Goal: Task Accomplishment & Management: Use online tool/utility

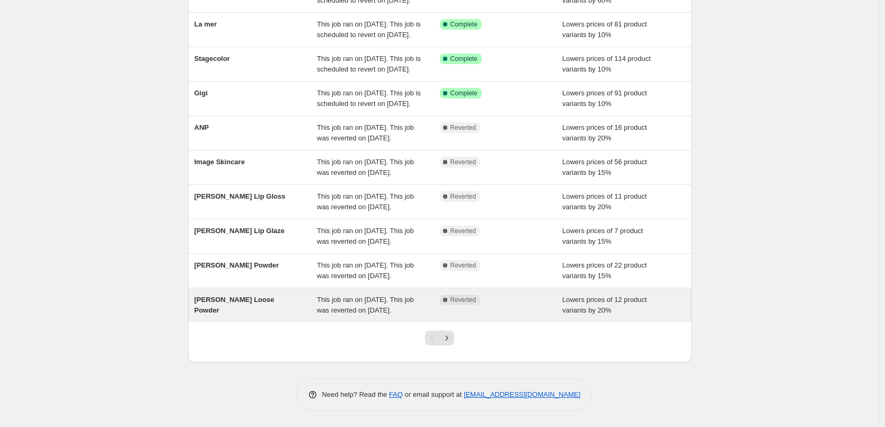
scroll to position [212, 0]
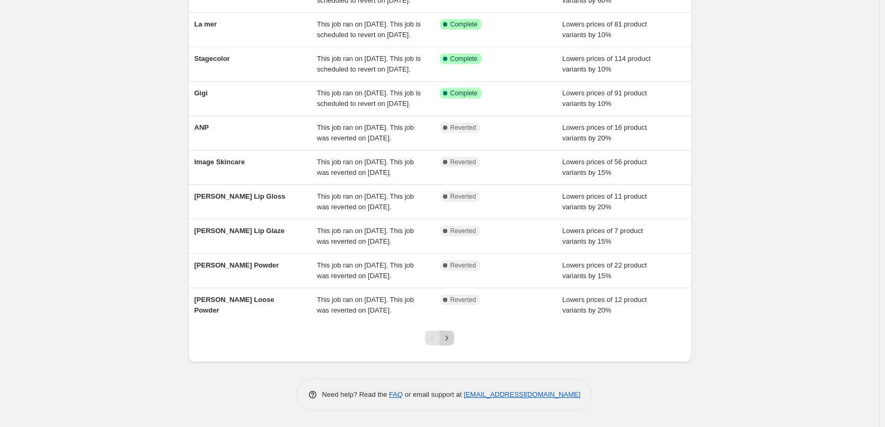
click at [451, 343] on icon "Next" at bounding box center [447, 338] width 11 height 11
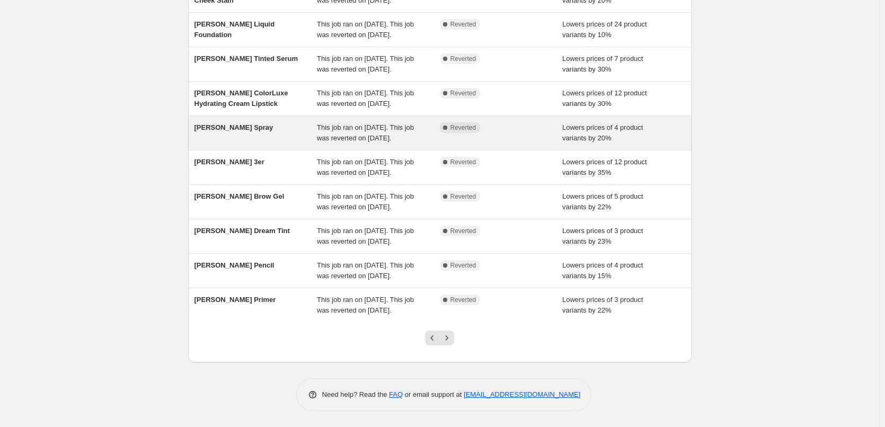
scroll to position [225, 0]
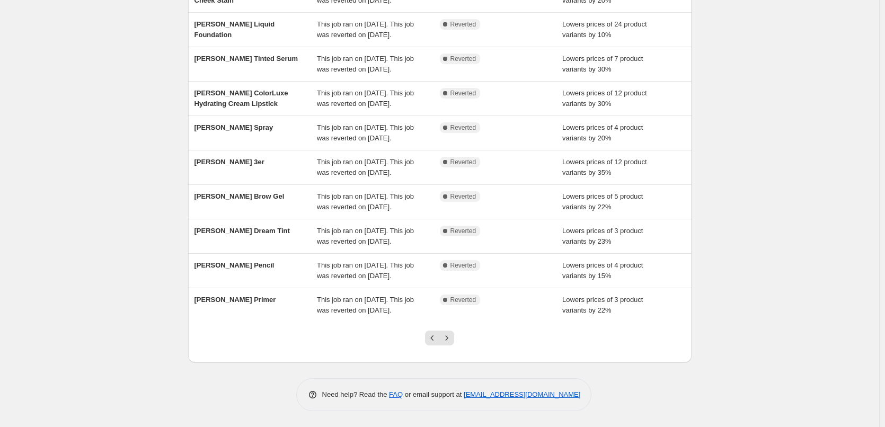
click at [457, 344] on div at bounding box center [439, 342] width 43 height 40
click at [452, 342] on icon "Next" at bounding box center [447, 338] width 11 height 11
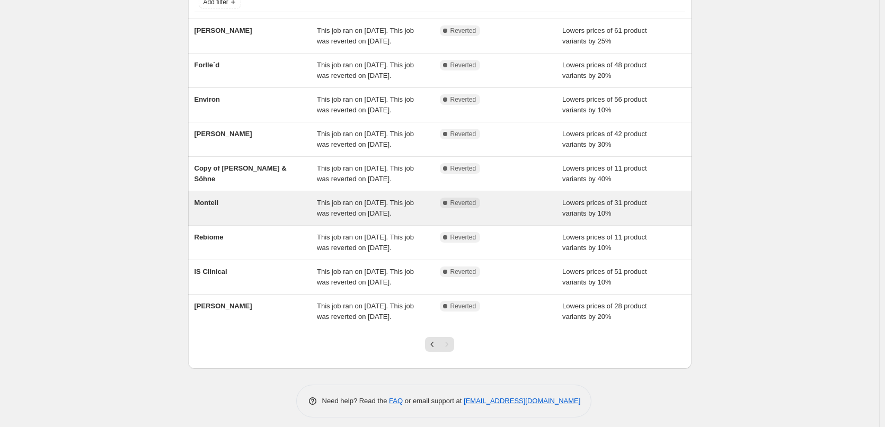
scroll to position [148, 0]
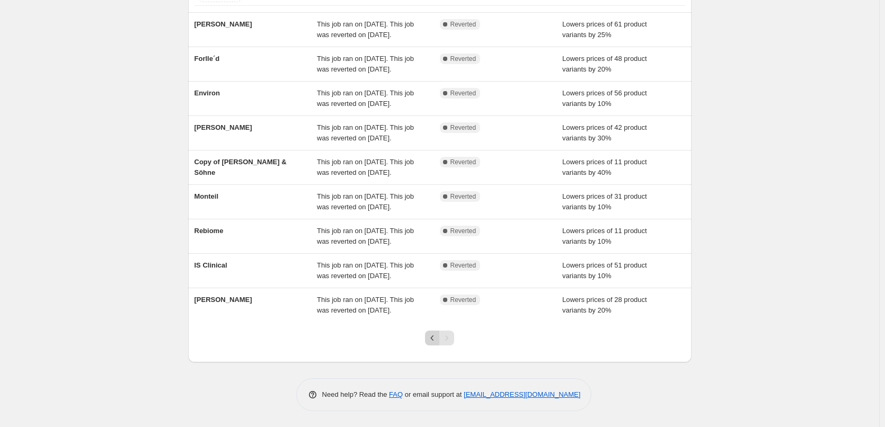
click at [432, 338] on icon "Previous" at bounding box center [432, 338] width 11 height 11
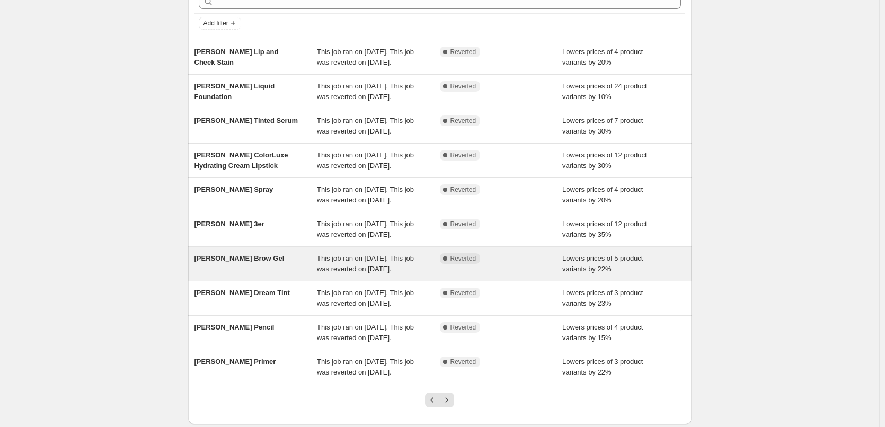
scroll to position [106, 0]
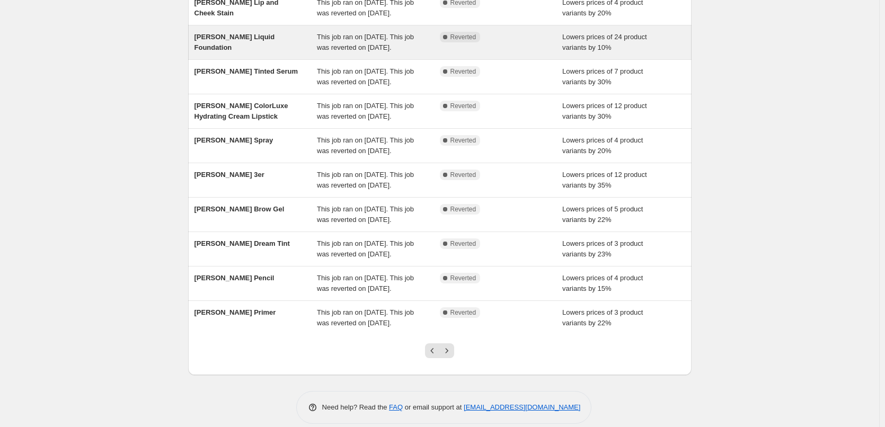
click at [262, 53] on div "[PERSON_NAME] Liquid Foundation" at bounding box center [256, 42] width 123 height 21
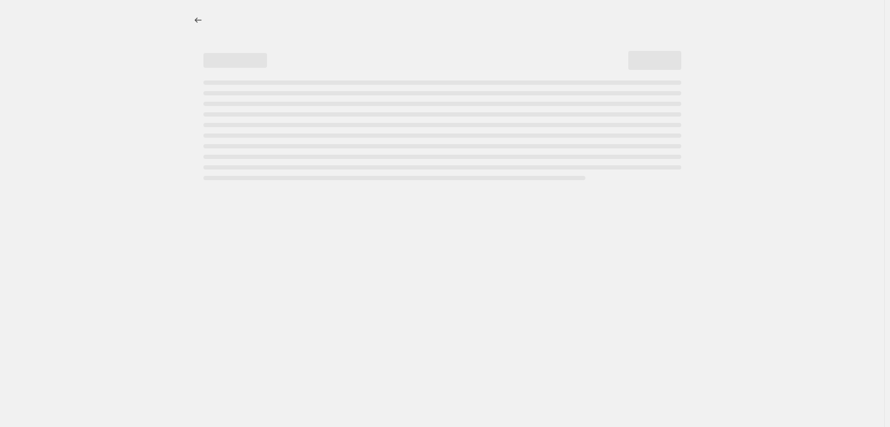
select select "percentage"
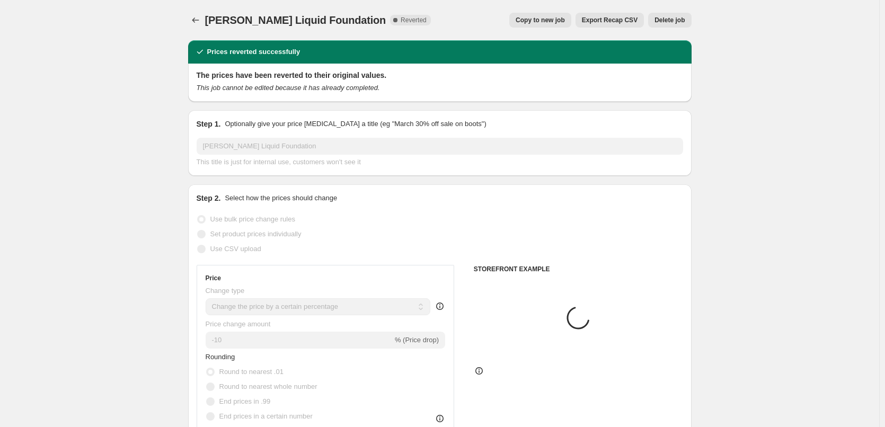
select select "tag"
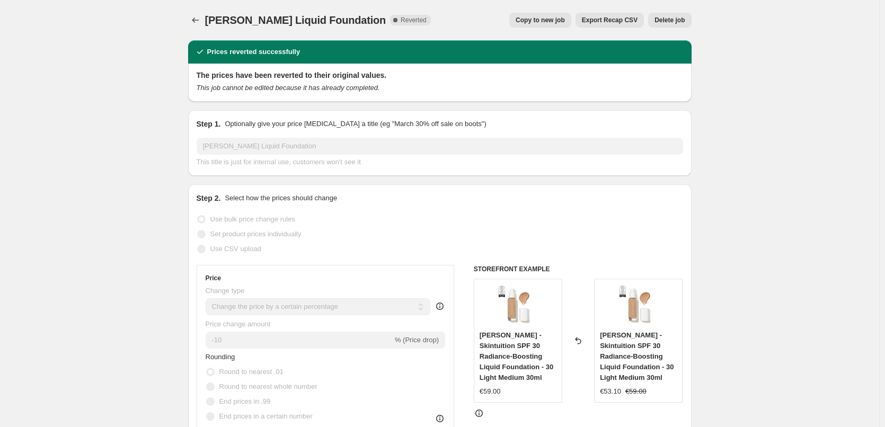
click at [551, 20] on span "Copy to new job" at bounding box center [540, 20] width 49 height 8
select select "percentage"
select select "tag"
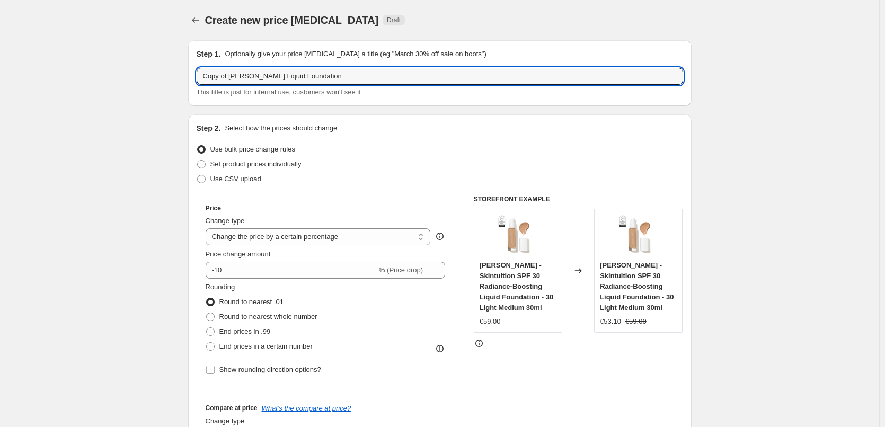
drag, startPoint x: 231, startPoint y: 76, endPoint x: 115, endPoint y: 74, distance: 116.1
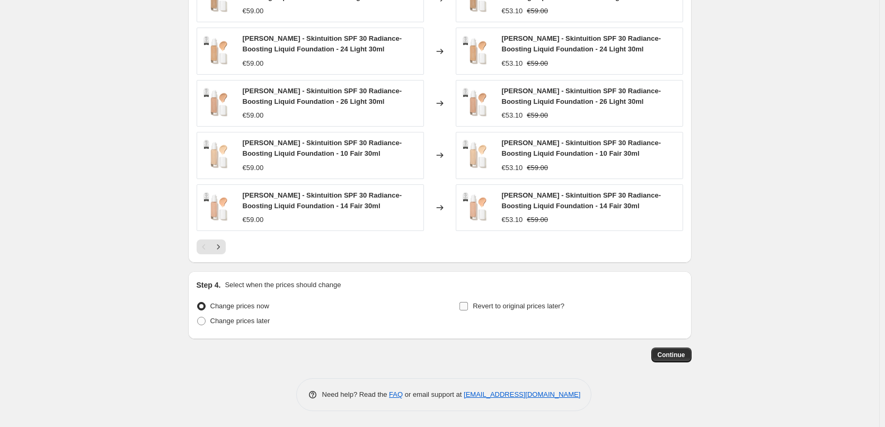
type input "[PERSON_NAME] Liquid Foundation"
click at [515, 302] on span "Revert to original prices later?" at bounding box center [519, 306] width 92 height 8
click at [468, 302] on input "Revert to original prices later?" at bounding box center [464, 306] width 8 height 8
checkbox input "true"
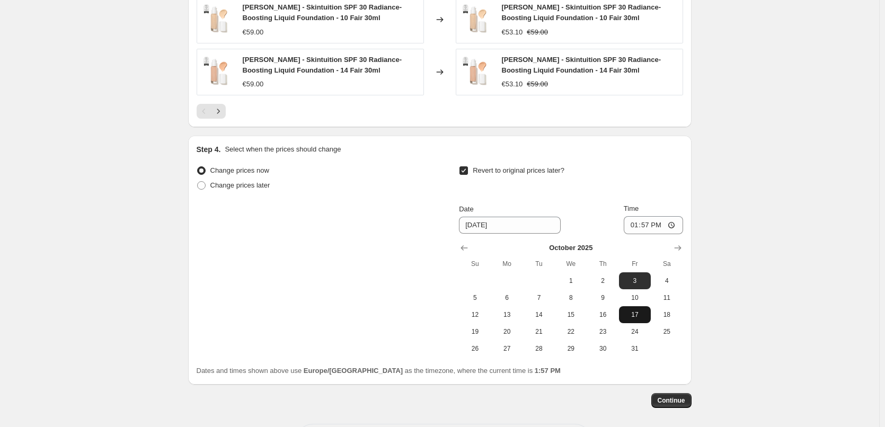
scroll to position [950, 0]
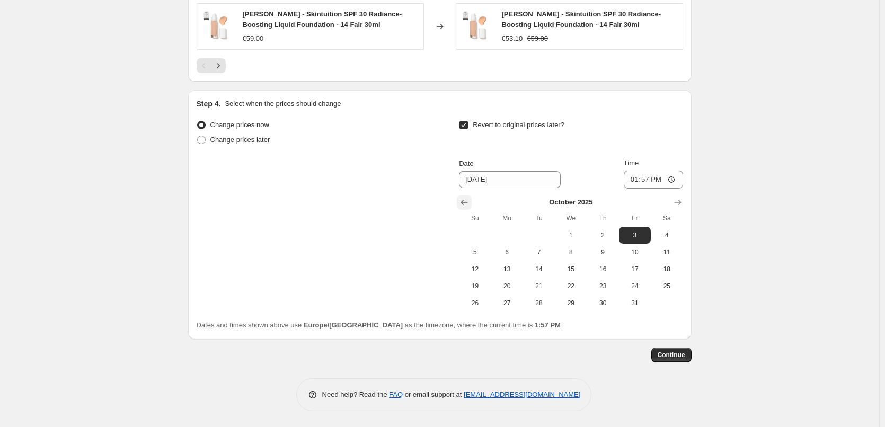
click at [463, 201] on icon "Show previous month, September 2025" at bounding box center [464, 202] width 11 height 11
click at [511, 299] on span "29" at bounding box center [507, 303] width 23 height 8
type input "[DATE]"
click at [633, 178] on input "13:57" at bounding box center [653, 180] width 59 height 18
type input "03:00"
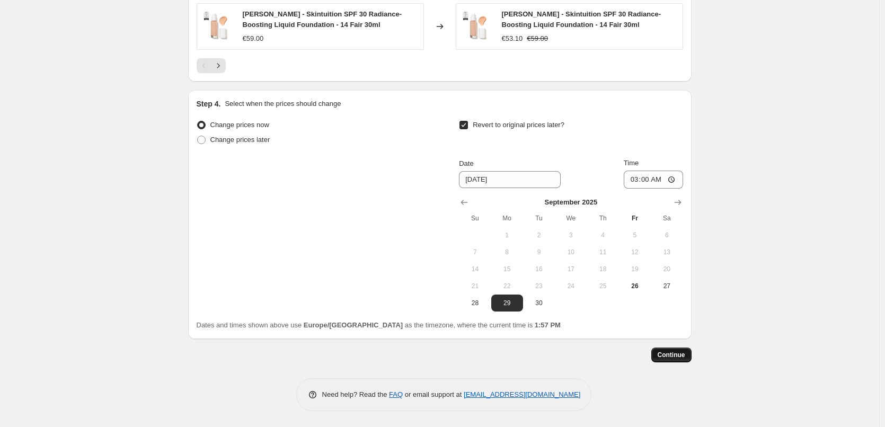
click at [667, 355] on span "Continue" at bounding box center [672, 355] width 28 height 8
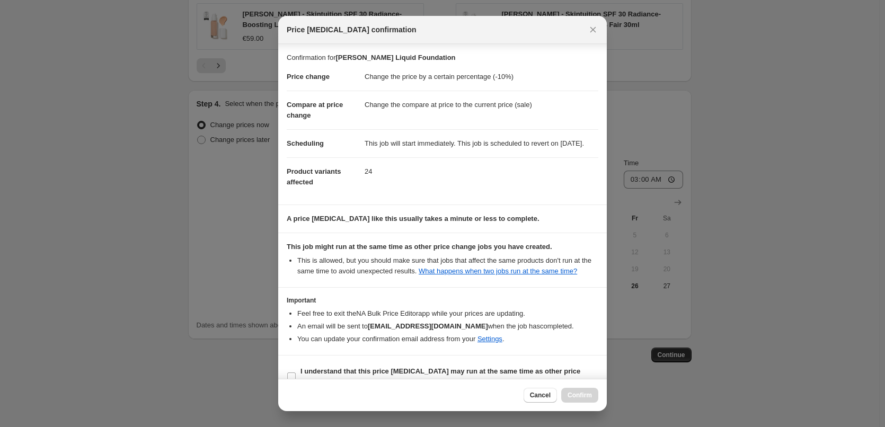
scroll to position [30, 0]
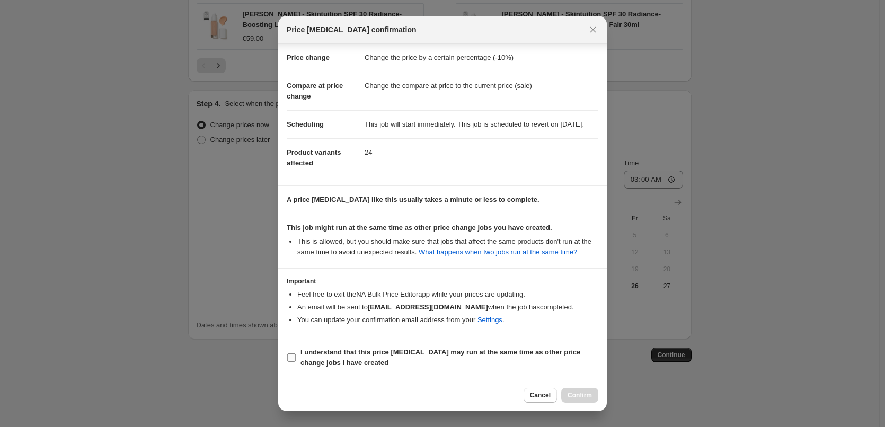
click at [354, 365] on b "I understand that this price [MEDICAL_DATA] may run at the same time as other p…" at bounding box center [441, 357] width 280 height 19
click at [296, 362] on input "I understand that this price [MEDICAL_DATA] may run at the same time as other p…" at bounding box center [291, 358] width 8 height 8
checkbox input "true"
click at [578, 392] on span "Confirm" at bounding box center [580, 395] width 24 height 8
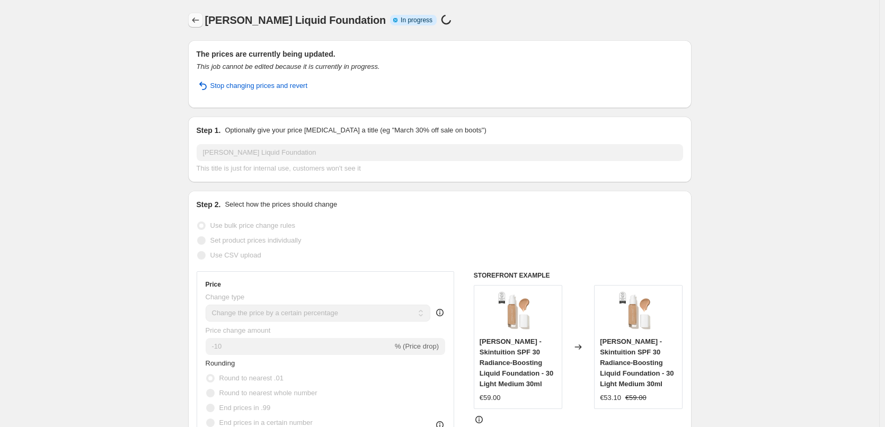
click at [197, 17] on icon "Price change jobs" at bounding box center [195, 20] width 11 height 11
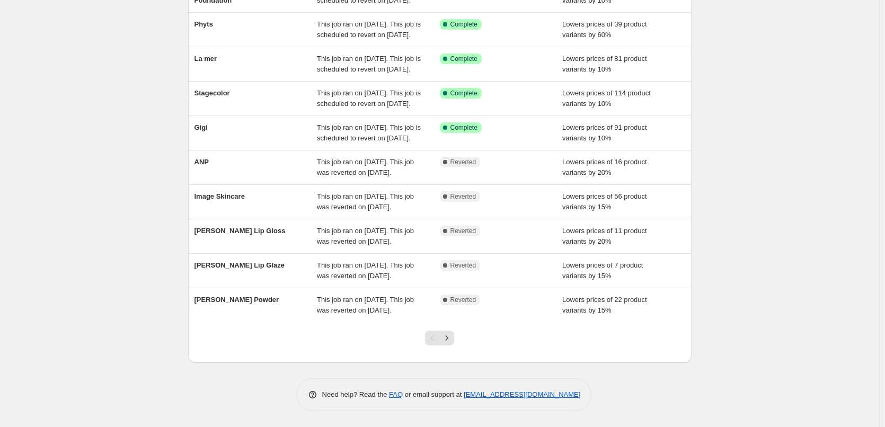
scroll to position [225, 0]
click at [452, 341] on icon "Next" at bounding box center [447, 338] width 11 height 11
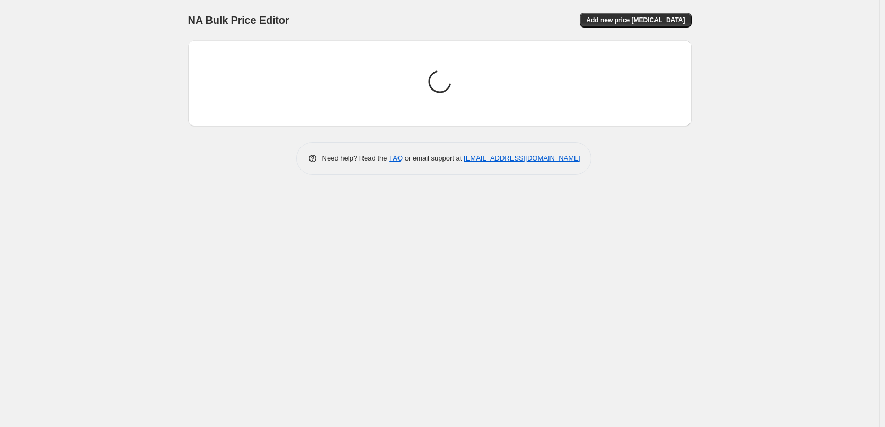
scroll to position [0, 0]
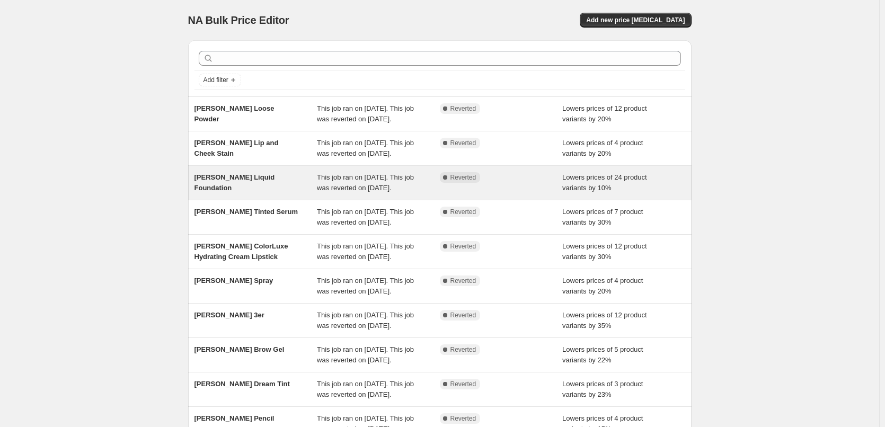
click at [275, 193] on div "[PERSON_NAME] Liquid Foundation" at bounding box center [256, 182] width 123 height 21
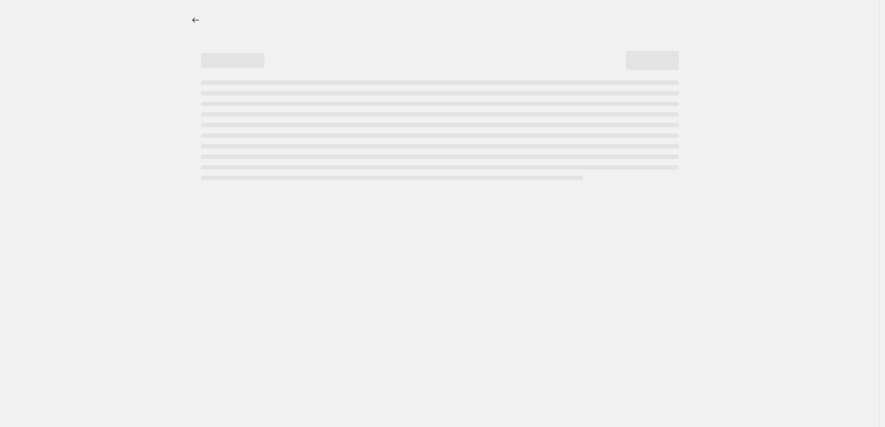
select select "percentage"
select select "tag"
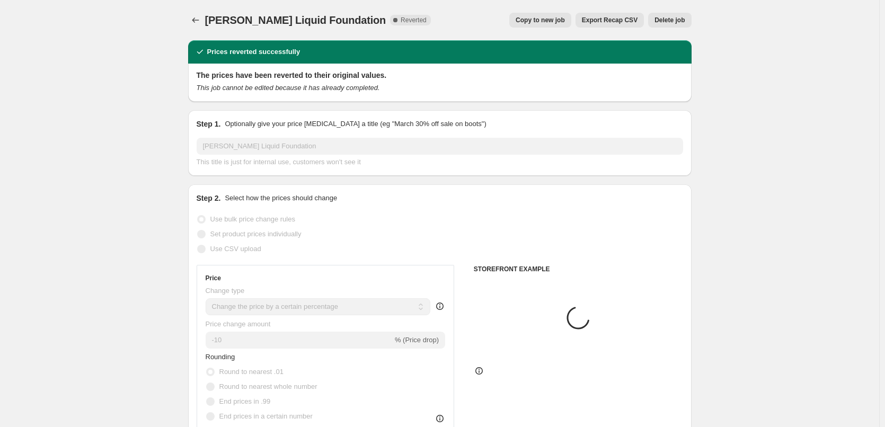
click at [674, 16] on span "Delete job" at bounding box center [670, 20] width 30 height 8
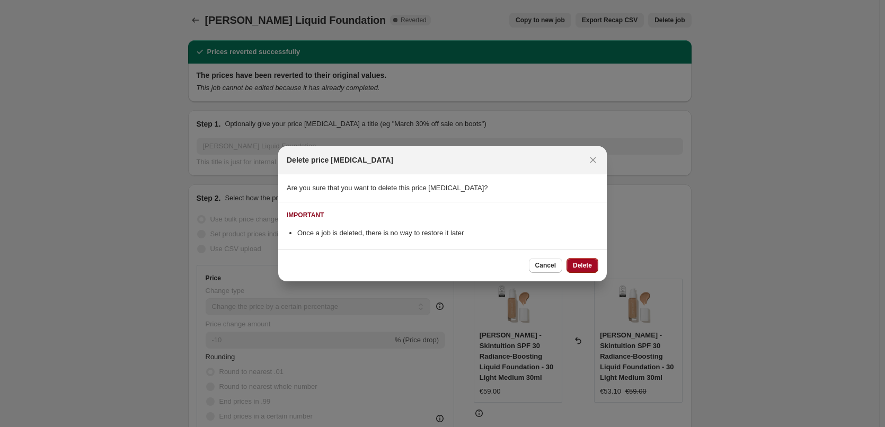
click at [590, 259] on button "Delete" at bounding box center [583, 265] width 32 height 15
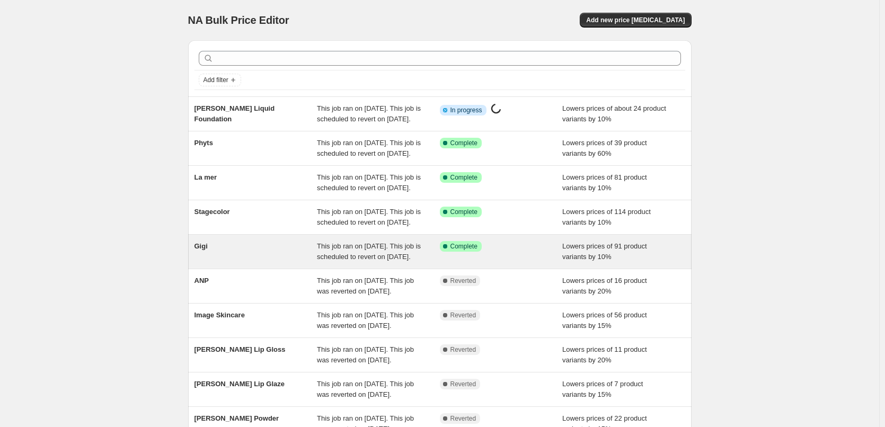
scroll to position [225, 0]
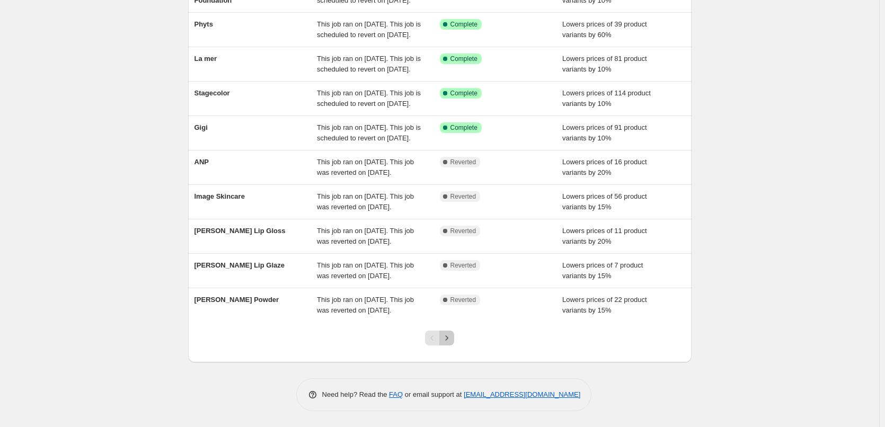
click at [454, 340] on button "Next" at bounding box center [446, 338] width 15 height 15
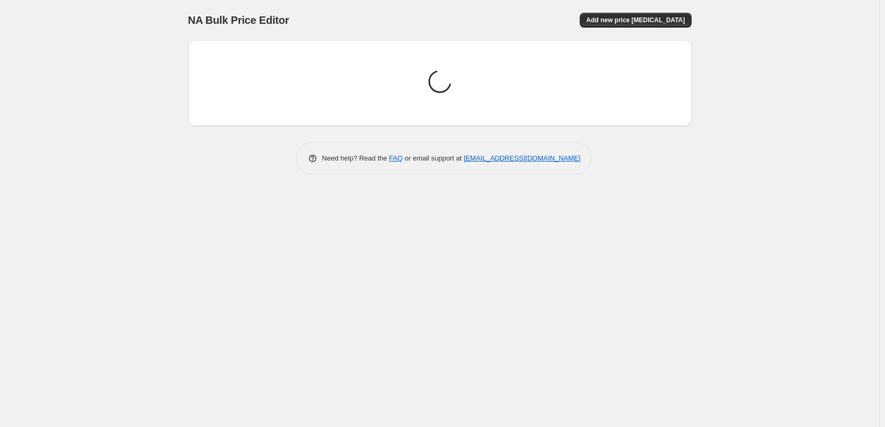
scroll to position [0, 0]
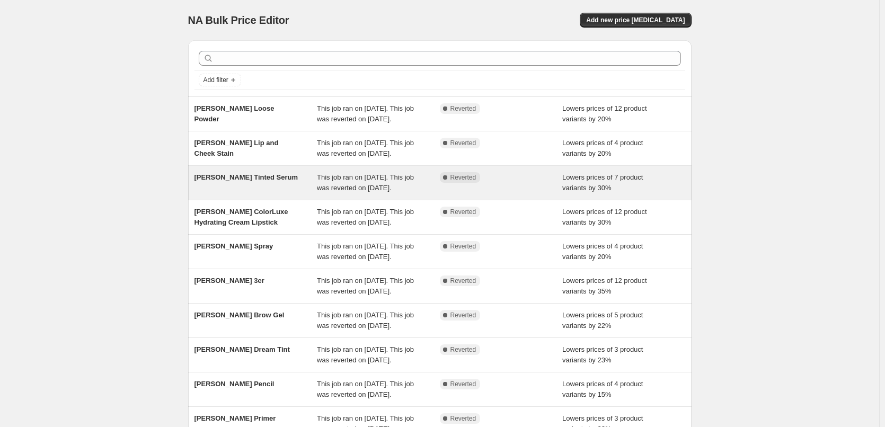
click at [248, 181] on span "[PERSON_NAME] Tinted Serum" at bounding box center [247, 177] width 104 height 8
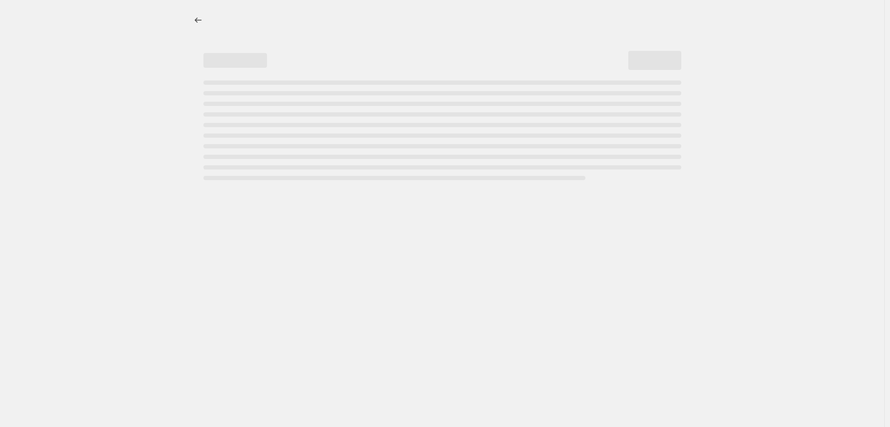
select select "percentage"
select select "tag"
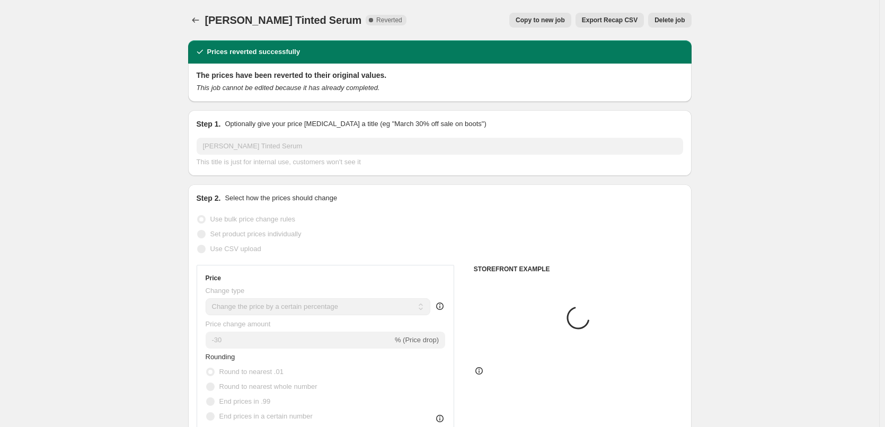
click at [571, 20] on button "Copy to new job" at bounding box center [540, 20] width 62 height 15
select select "percentage"
select select "tag"
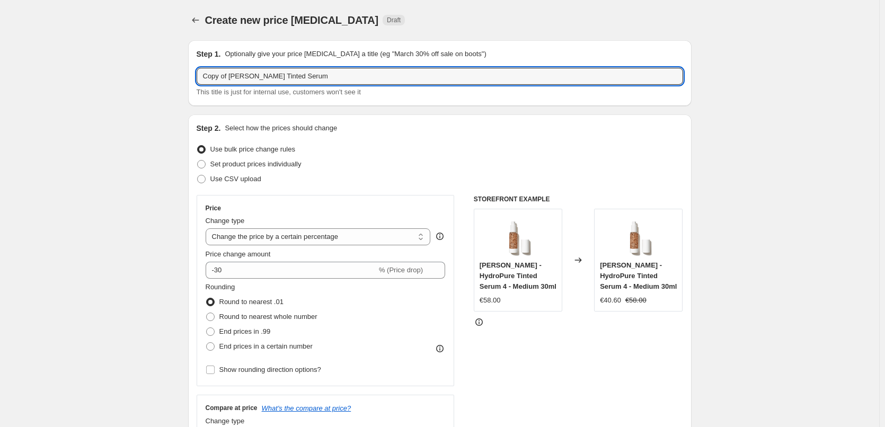
drag, startPoint x: 232, startPoint y: 76, endPoint x: 149, endPoint y: 77, distance: 82.7
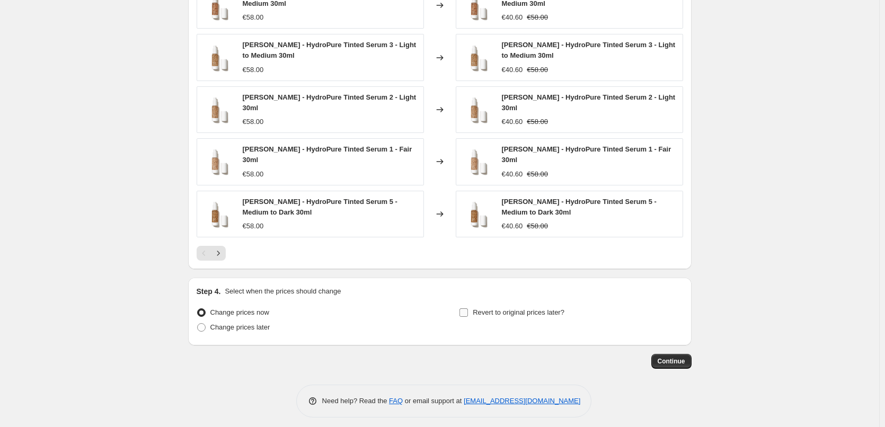
type input "[PERSON_NAME] Tinted Serum"
click at [498, 312] on span "Revert to original prices later?" at bounding box center [519, 312] width 92 height 11
click at [468, 312] on input "Revert to original prices later?" at bounding box center [464, 312] width 8 height 8
checkbox input "true"
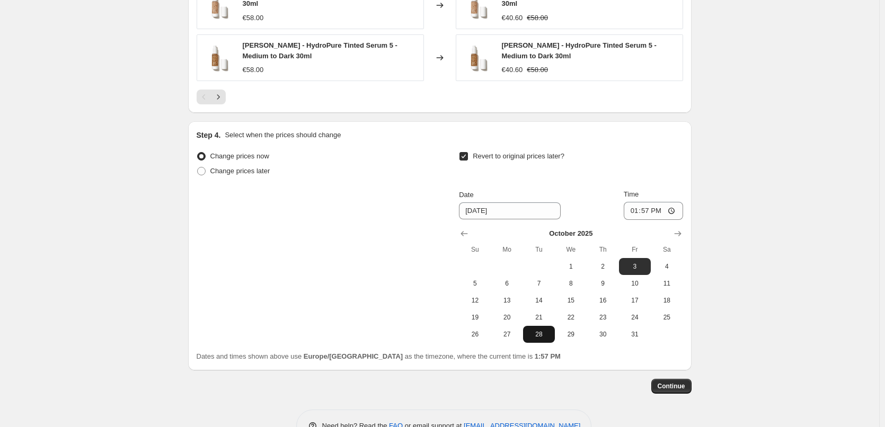
scroll to position [943, 0]
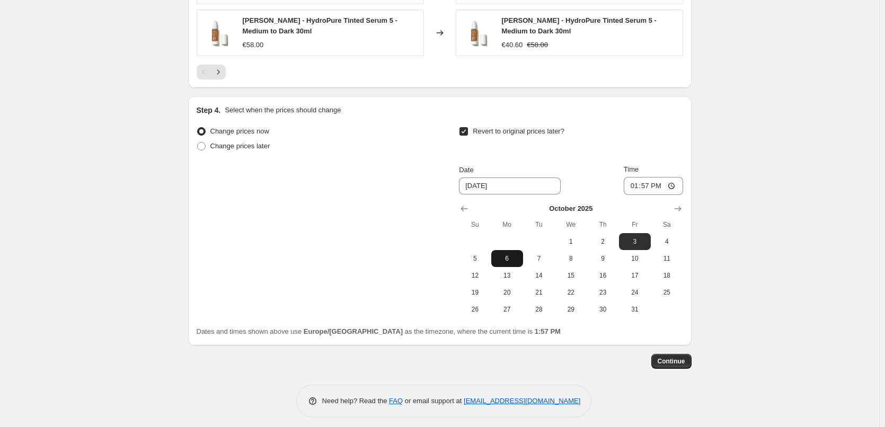
drag, startPoint x: 467, startPoint y: 203, endPoint x: 504, endPoint y: 258, distance: 66.0
click at [466, 204] on icon "Show previous month, September 2025" at bounding box center [464, 209] width 11 height 11
click at [513, 306] on span "29" at bounding box center [507, 309] width 23 height 8
type input "[DATE]"
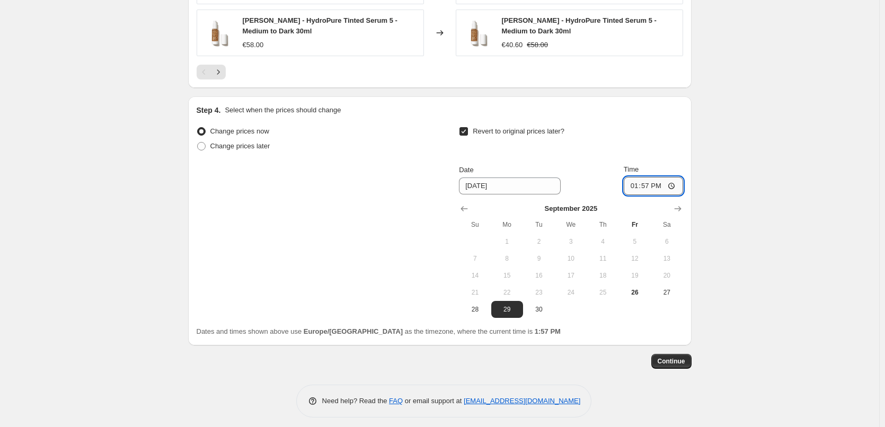
click at [636, 177] on input "13:57" at bounding box center [653, 186] width 59 height 18
type input "03:00"
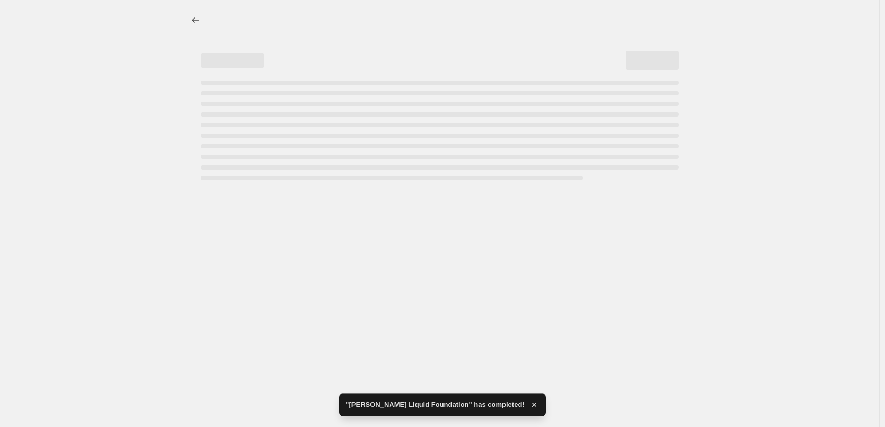
scroll to position [0, 0]
click at [675, 359] on div at bounding box center [442, 213] width 885 height 427
select select "percentage"
select select "tag"
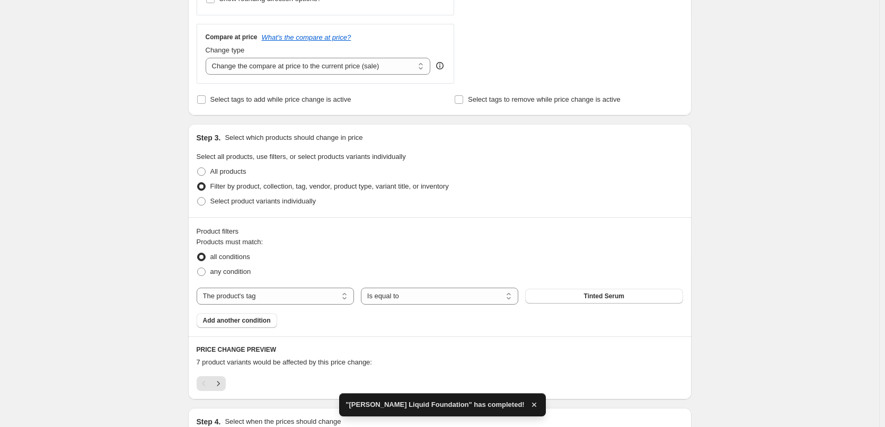
scroll to position [690, 0]
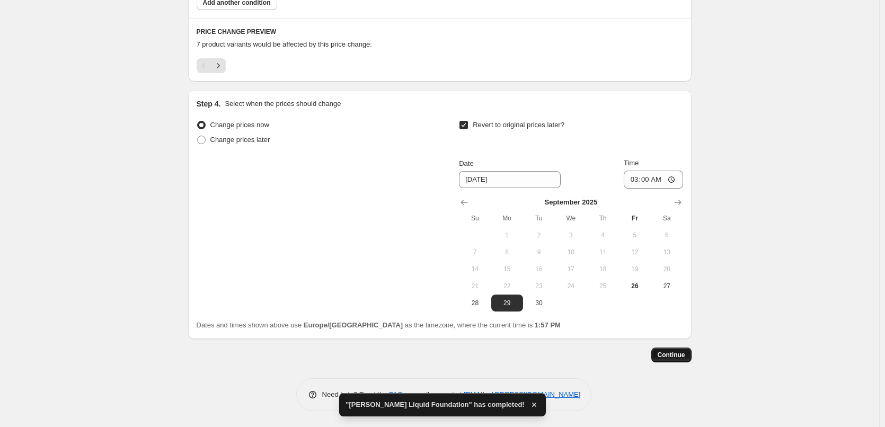
click at [672, 356] on span "Continue" at bounding box center [672, 355] width 28 height 8
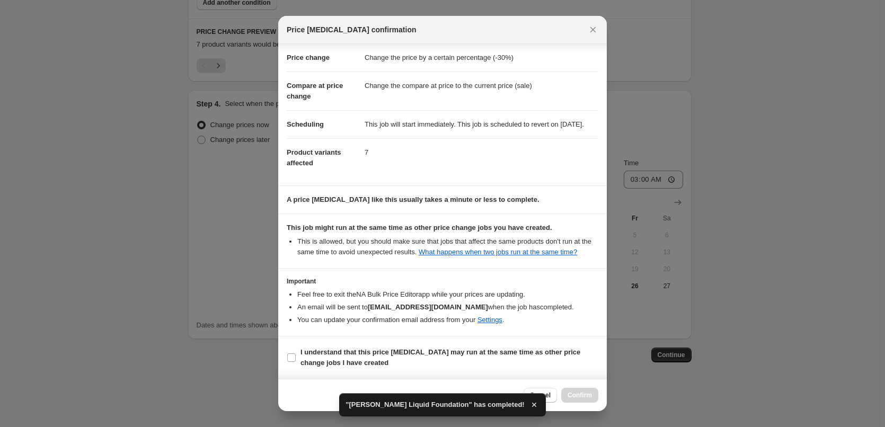
scroll to position [30, 0]
click at [335, 346] on label "I understand that this price [MEDICAL_DATA] may run at the same time as other p…" at bounding box center [443, 357] width 312 height 25
click at [296, 354] on input "I understand that this price [MEDICAL_DATA] may run at the same time as other p…" at bounding box center [291, 358] width 8 height 8
checkbox input "true"
click at [582, 401] on button "Confirm" at bounding box center [579, 395] width 37 height 15
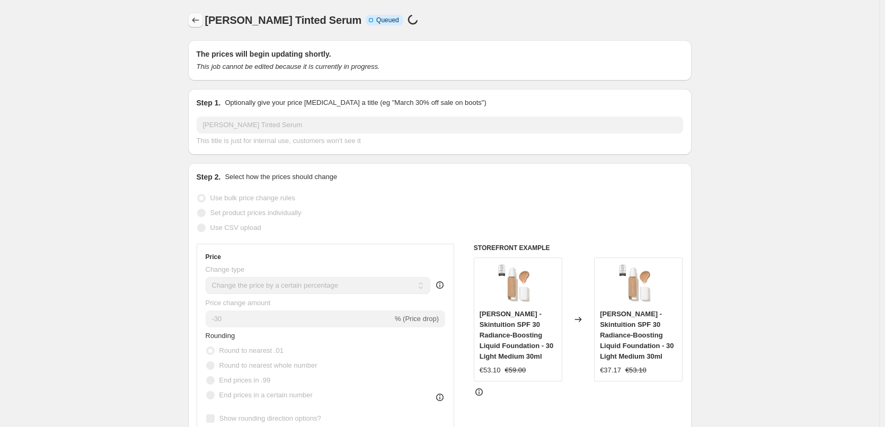
click at [195, 22] on icon "Price change jobs" at bounding box center [195, 20] width 11 height 11
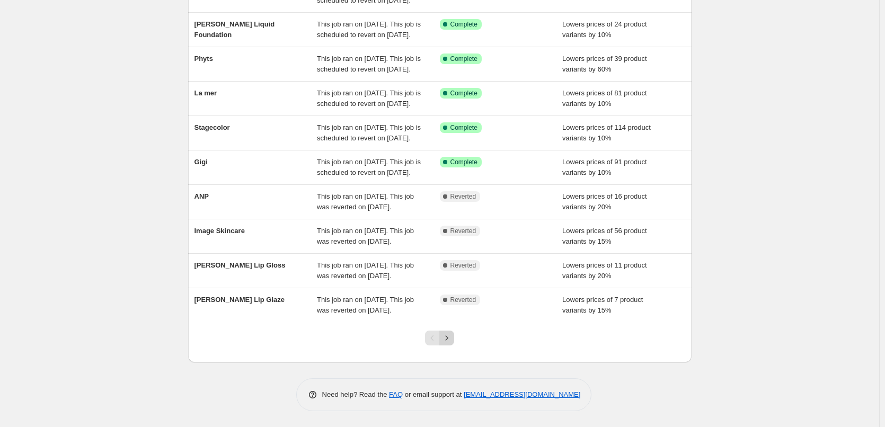
click at [447, 337] on icon "Next" at bounding box center [447, 338] width 11 height 11
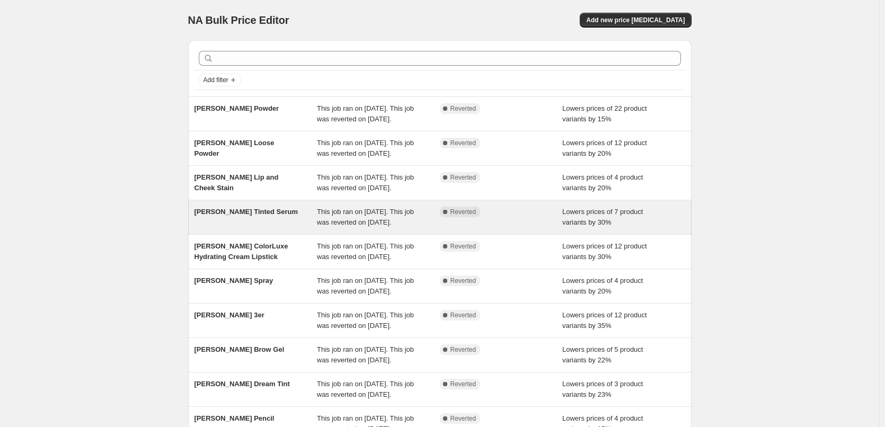
click at [244, 216] on span "[PERSON_NAME] Tinted Serum" at bounding box center [247, 212] width 104 height 8
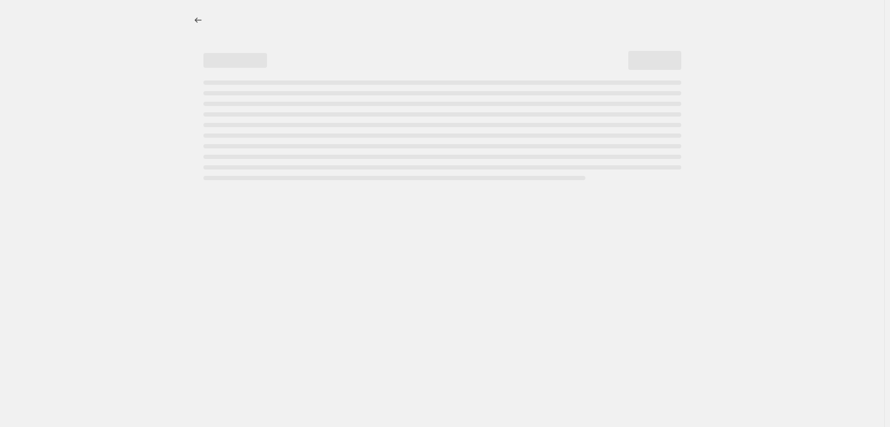
select select "percentage"
select select "tag"
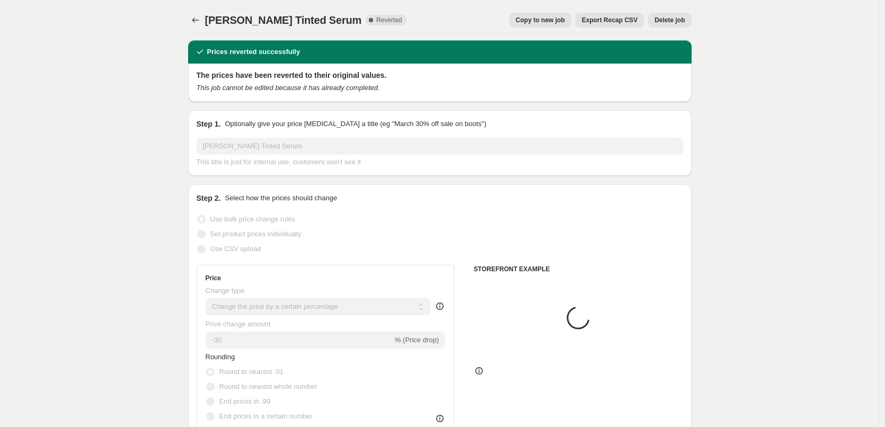
click at [682, 15] on button "Delete job" at bounding box center [669, 20] width 43 height 15
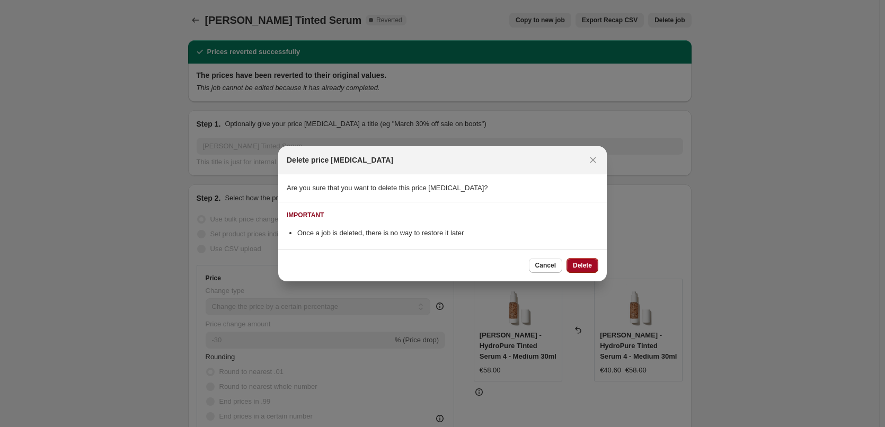
click at [590, 267] on span "Delete" at bounding box center [582, 265] width 19 height 8
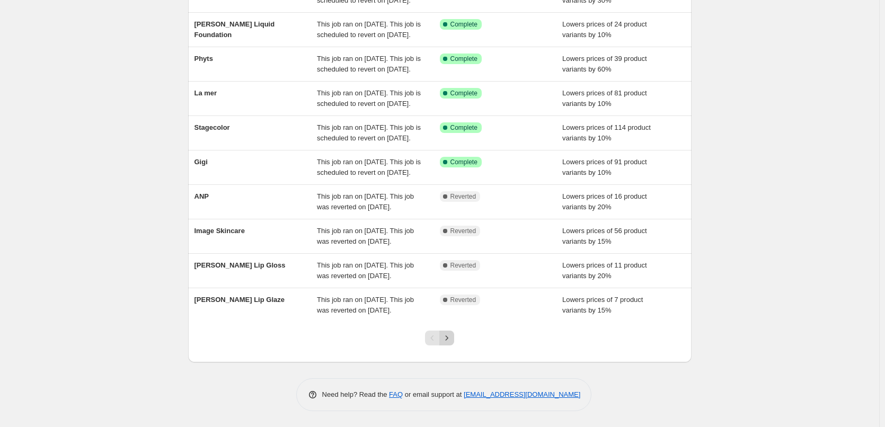
click at [452, 336] on icon "Next" at bounding box center [447, 338] width 11 height 11
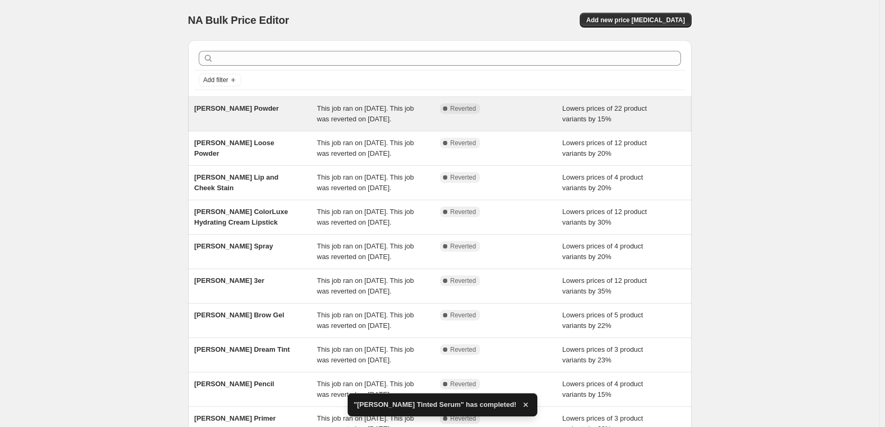
click at [228, 109] on span "[PERSON_NAME] Powder" at bounding box center [237, 108] width 85 height 8
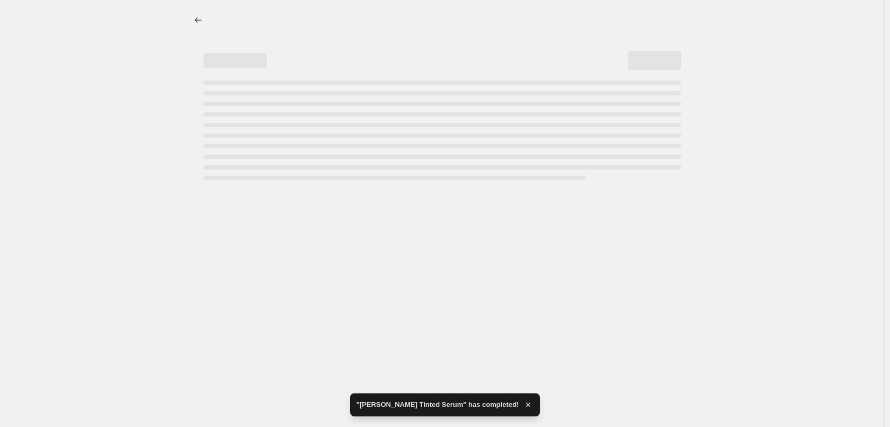
select select "percentage"
select select "tag"
select select "vendor"
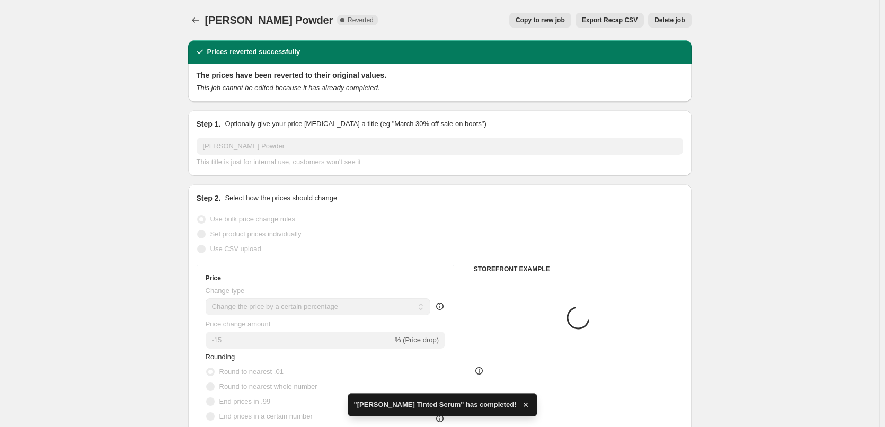
click at [565, 17] on span "Copy to new job" at bounding box center [540, 20] width 49 height 8
select select "percentage"
select select "tag"
select select "vendor"
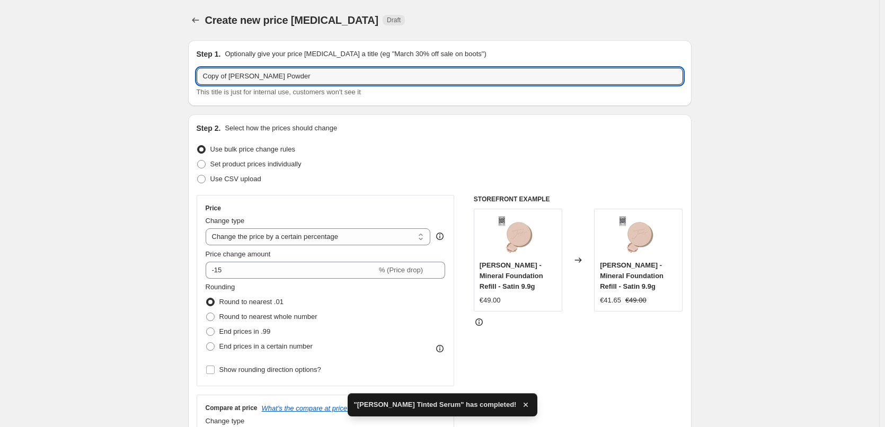
drag, startPoint x: 231, startPoint y: 75, endPoint x: 169, endPoint y: 77, distance: 62.0
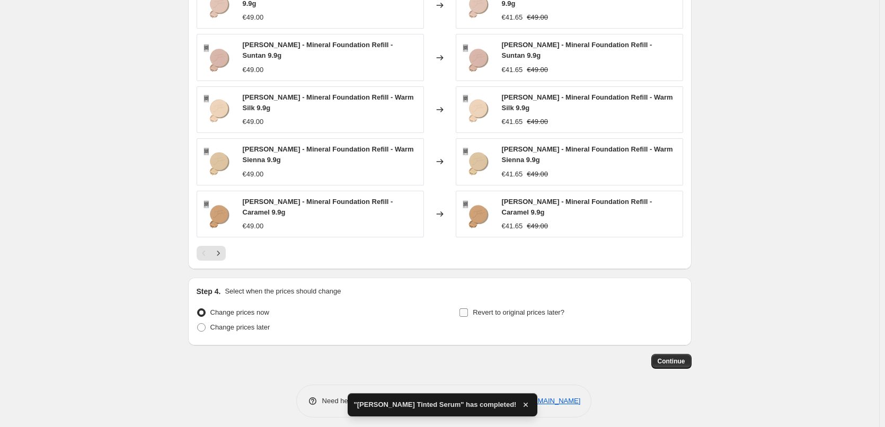
type input "[PERSON_NAME] Powder"
click at [513, 305] on label "Revert to original prices later?" at bounding box center [511, 312] width 105 height 15
click at [468, 308] on input "Revert to original prices later?" at bounding box center [464, 312] width 8 height 8
checkbox input "true"
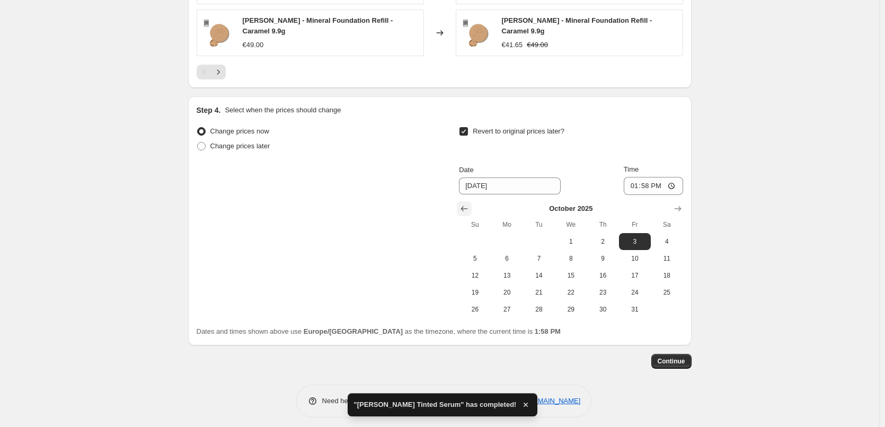
click at [464, 209] on button "Show previous month, September 2025" at bounding box center [464, 208] width 15 height 15
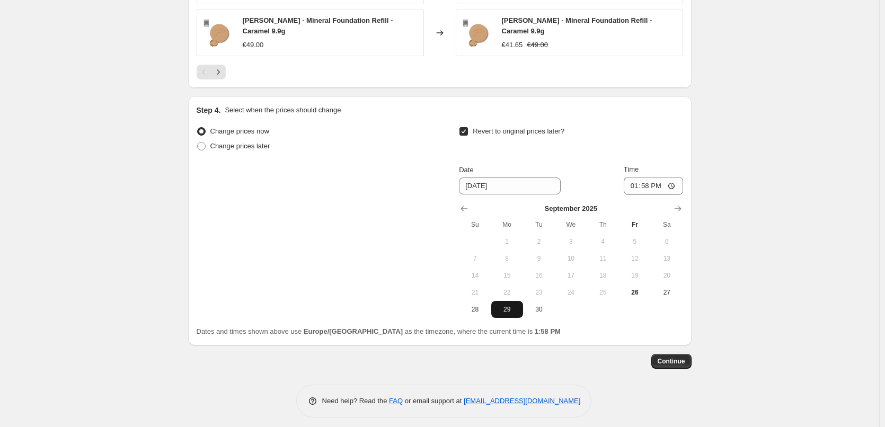
click at [515, 305] on span "29" at bounding box center [507, 309] width 23 height 8
type input "[DATE]"
click at [632, 177] on input "13:58" at bounding box center [653, 186] width 59 height 18
type input "03:00"
click at [672, 354] on button "Continue" at bounding box center [671, 361] width 40 height 15
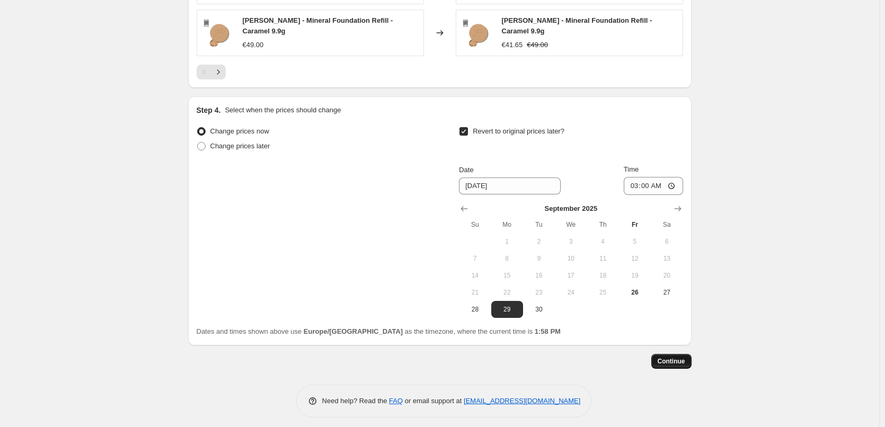
scroll to position [967, 0]
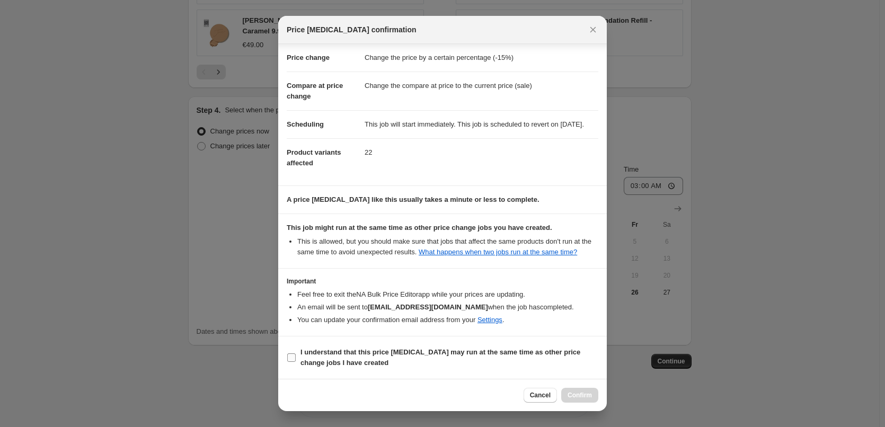
click at [352, 357] on span "I understand that this price [MEDICAL_DATA] may run at the same time as other p…" at bounding box center [450, 357] width 298 height 21
click at [296, 357] on input "I understand that this price [MEDICAL_DATA] may run at the same time as other p…" at bounding box center [291, 358] width 8 height 8
checkbox input "true"
click at [583, 400] on button "Confirm" at bounding box center [579, 395] width 37 height 15
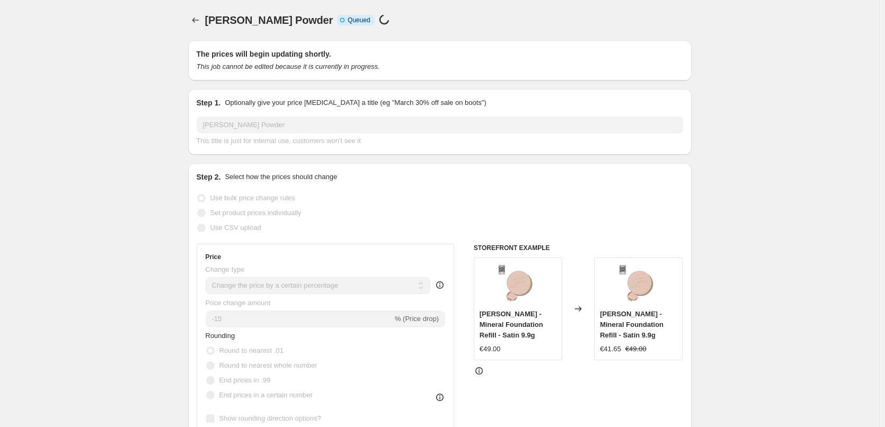
click at [206, 20] on div "[PERSON_NAME] Powder Info Incomplete Queued Price [MEDICAL_DATA] in progress..." at bounding box center [440, 20] width 504 height 15
click at [201, 24] on icon "Price change jobs" at bounding box center [195, 20] width 11 height 11
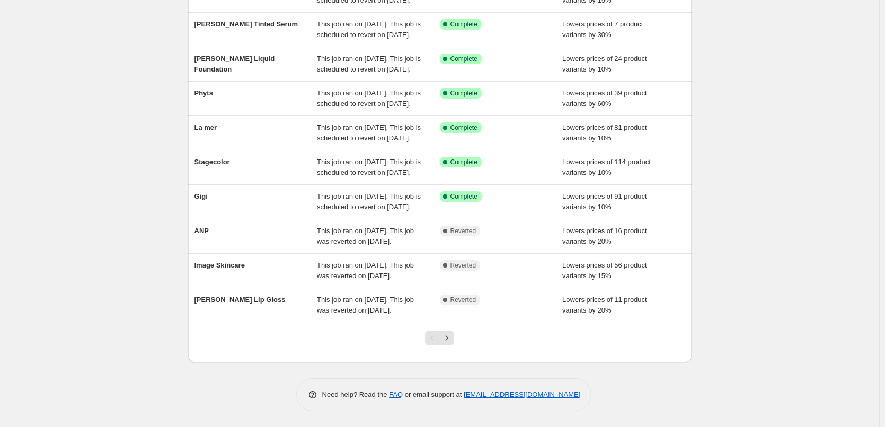
click at [452, 329] on div at bounding box center [439, 342] width 43 height 40
click at [452, 333] on icon "Next" at bounding box center [447, 338] width 11 height 11
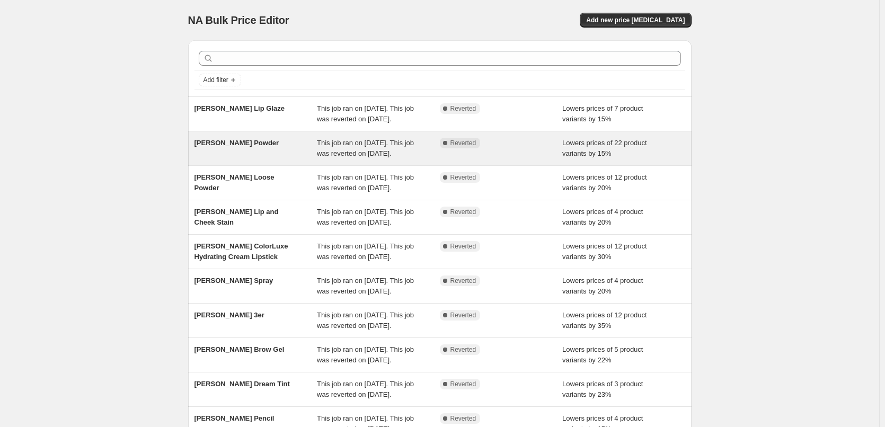
click at [242, 159] on div "[PERSON_NAME] Powder" at bounding box center [256, 148] width 123 height 21
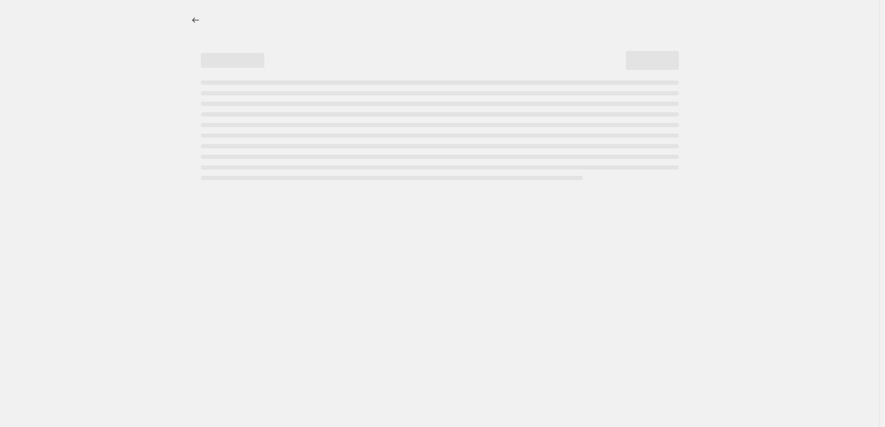
select select "percentage"
select select "tag"
select select "vendor"
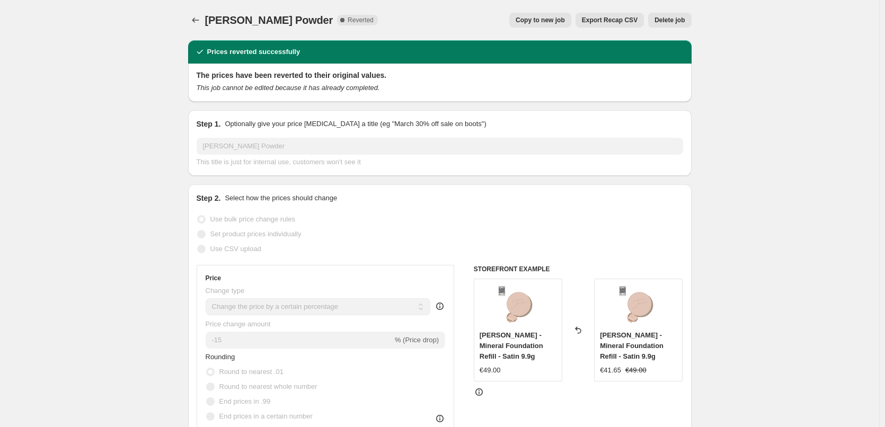
click at [675, 24] on button "Delete job" at bounding box center [669, 20] width 43 height 15
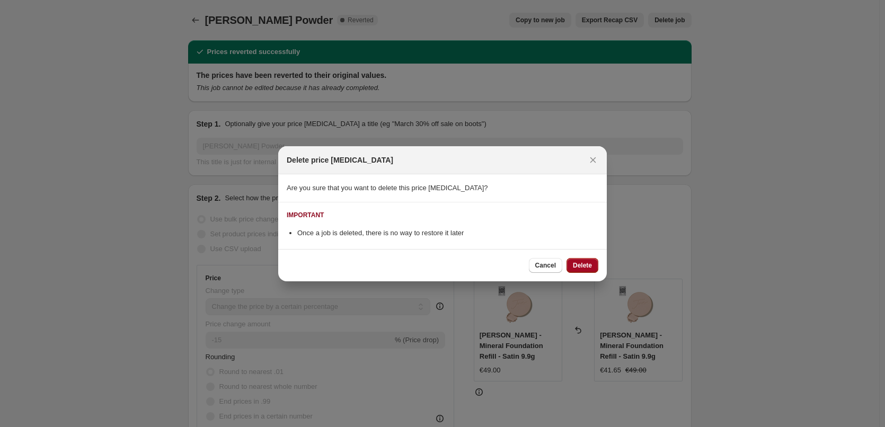
click at [575, 264] on span "Delete" at bounding box center [582, 265] width 19 height 8
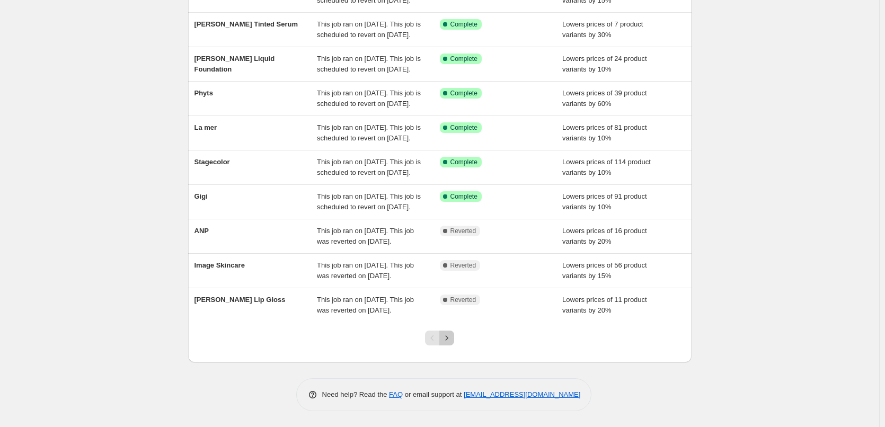
click at [451, 338] on icon "Next" at bounding box center [447, 338] width 11 height 11
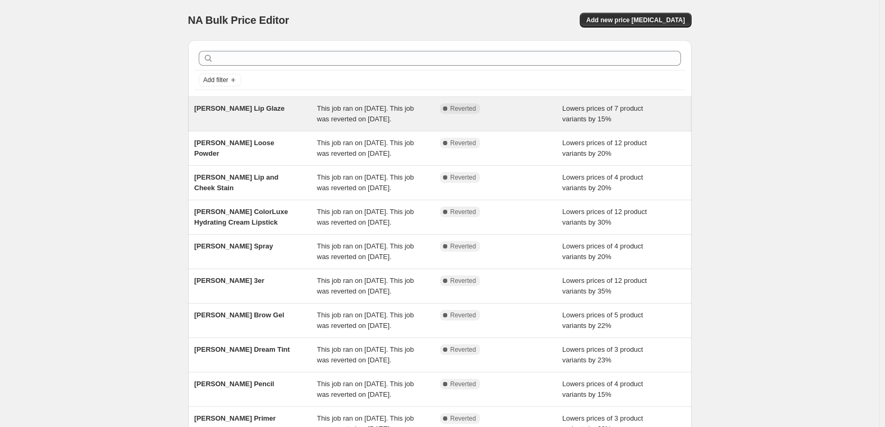
click at [254, 116] on div "[PERSON_NAME] Lip Glaze" at bounding box center [256, 113] width 123 height 21
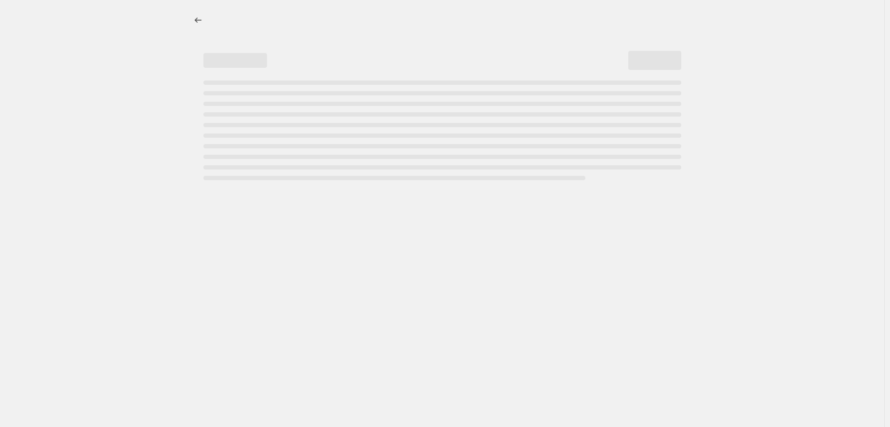
select select "percentage"
select select "tag"
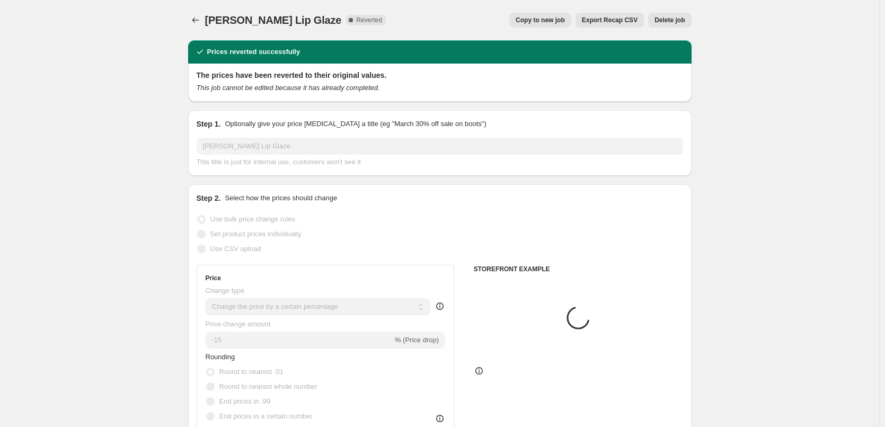
click at [565, 22] on span "Copy to new job" at bounding box center [540, 20] width 49 height 8
select select "percentage"
select select "tag"
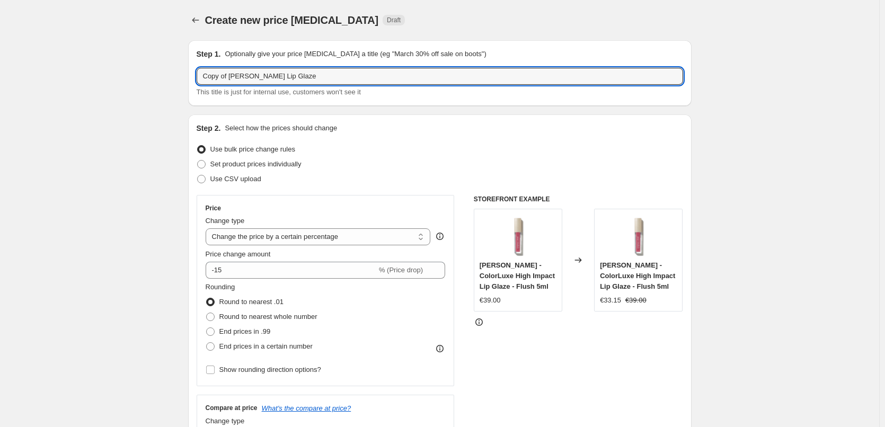
drag, startPoint x: 232, startPoint y: 75, endPoint x: 128, endPoint y: 72, distance: 104.0
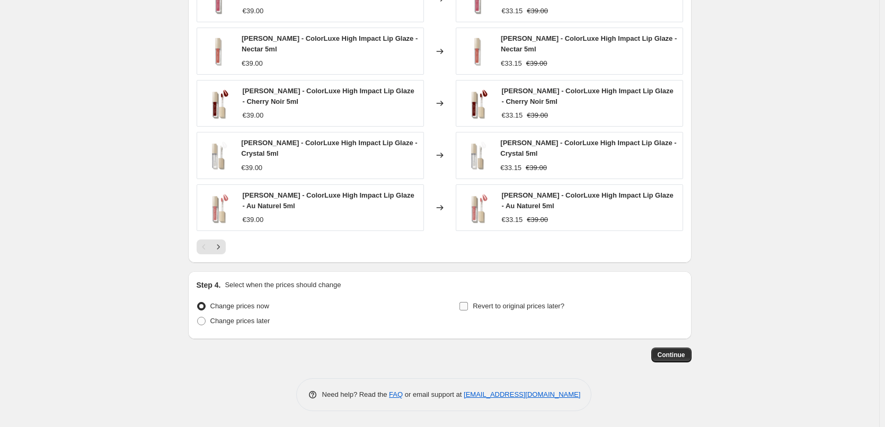
type input "[PERSON_NAME] Lip Glaze"
click at [527, 299] on label "Revert to original prices later?" at bounding box center [511, 306] width 105 height 15
click at [527, 300] on label "Revert to original prices later?" at bounding box center [511, 306] width 105 height 15
click at [468, 302] on input "Revert to original prices later?" at bounding box center [464, 306] width 8 height 8
checkbox input "true"
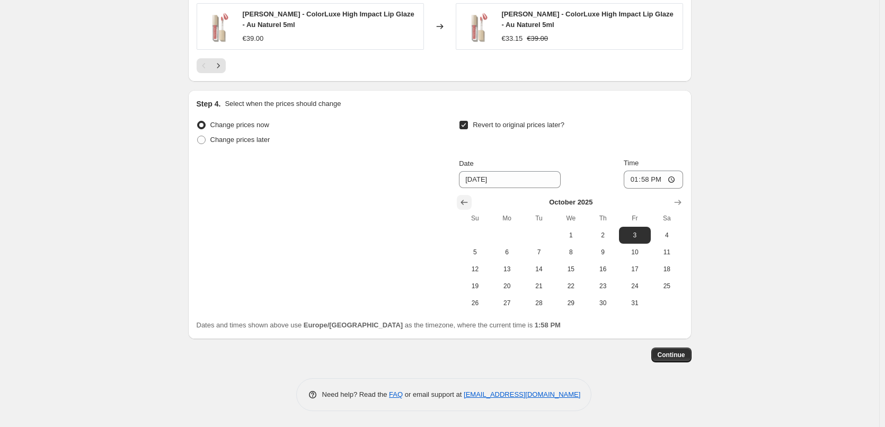
click at [466, 202] on icon "Show previous month, September 2025" at bounding box center [464, 202] width 11 height 11
click at [518, 306] on span "29" at bounding box center [507, 303] width 23 height 8
type input "[DATE]"
click at [635, 183] on input "13:58" at bounding box center [653, 180] width 59 height 18
type input "03:00"
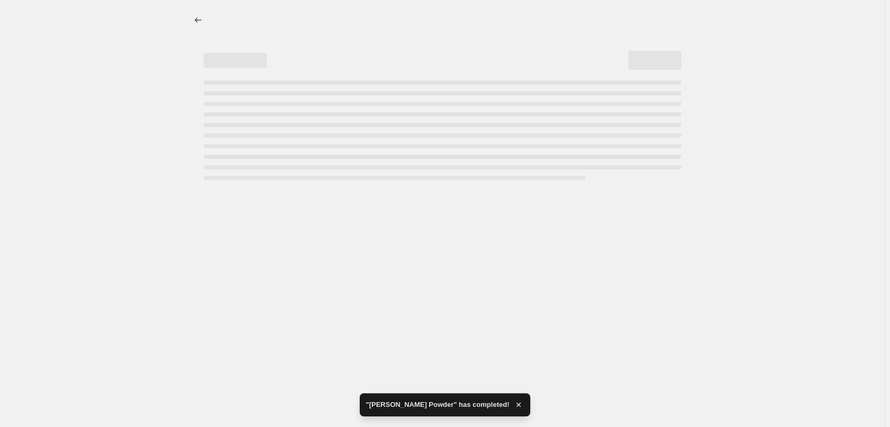
select select "percentage"
select select "tag"
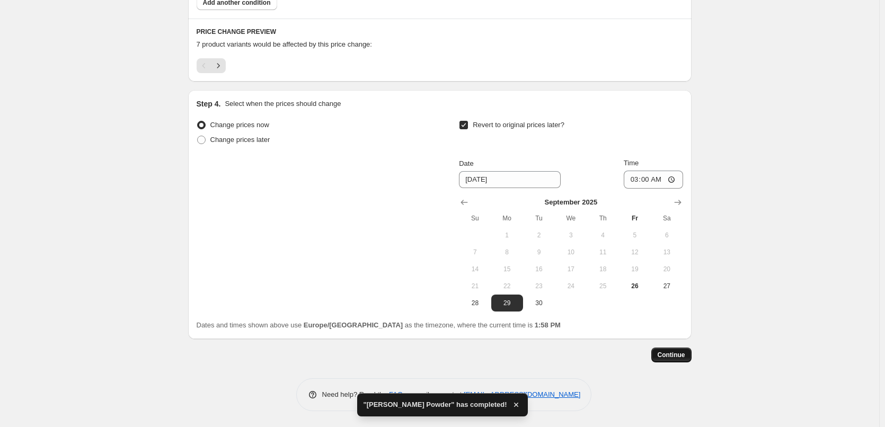
click at [674, 355] on span "Continue" at bounding box center [672, 355] width 28 height 8
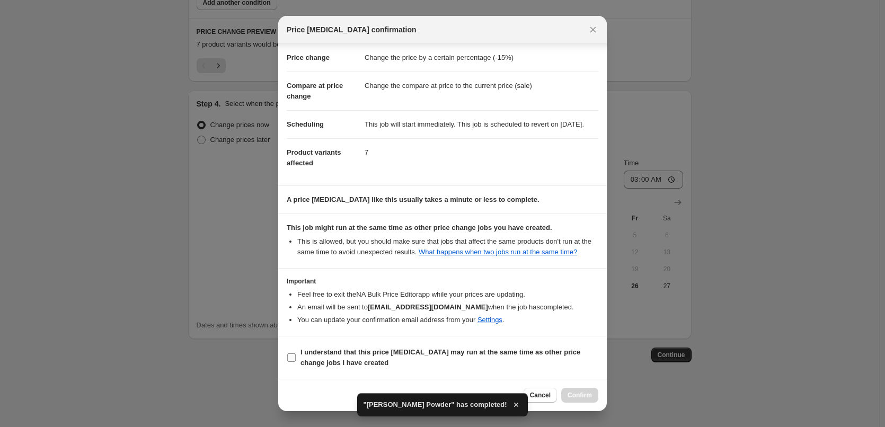
click at [375, 350] on b "I understand that this price [MEDICAL_DATA] may run at the same time as other p…" at bounding box center [441, 357] width 280 height 19
click at [296, 354] on input "I understand that this price [MEDICAL_DATA] may run at the same time as other p…" at bounding box center [291, 358] width 8 height 8
checkbox input "true"
click at [574, 391] on button "Confirm" at bounding box center [579, 395] width 37 height 15
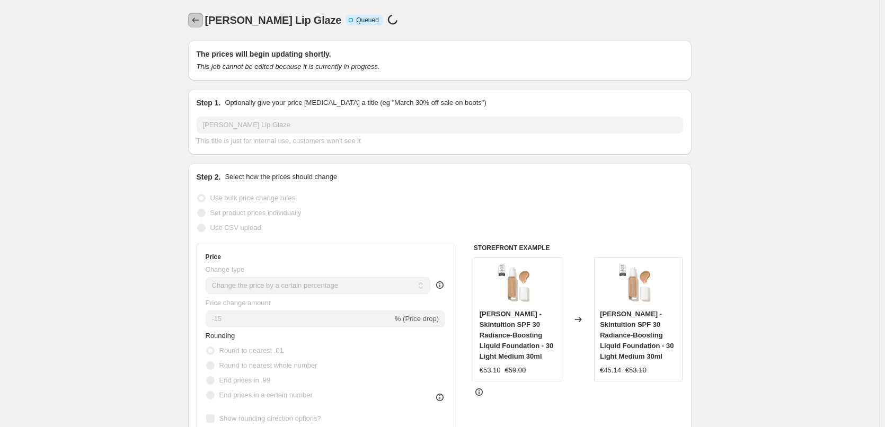
click at [199, 20] on icon "Price change jobs" at bounding box center [195, 20] width 11 height 11
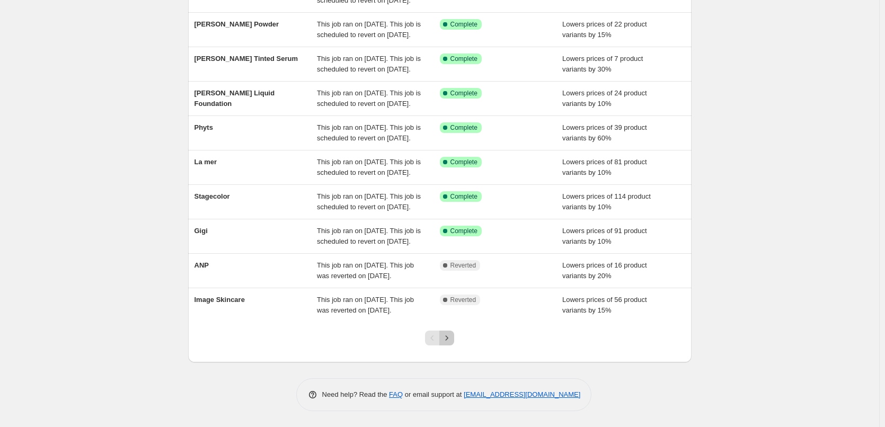
click at [454, 343] on button "Next" at bounding box center [446, 338] width 15 height 15
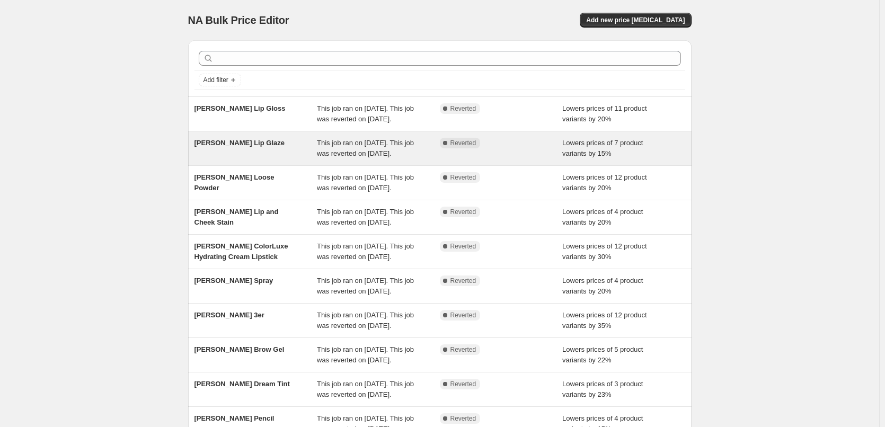
click at [244, 147] on span "[PERSON_NAME] Lip Glaze" at bounding box center [240, 143] width 90 height 8
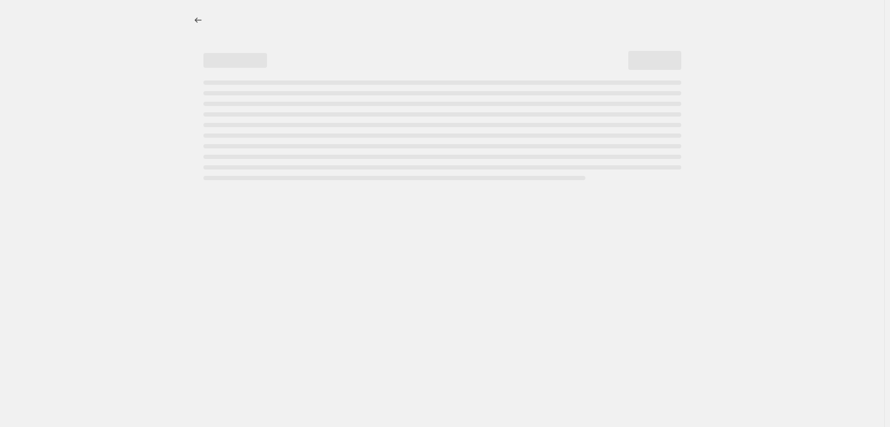
select select "percentage"
select select "tag"
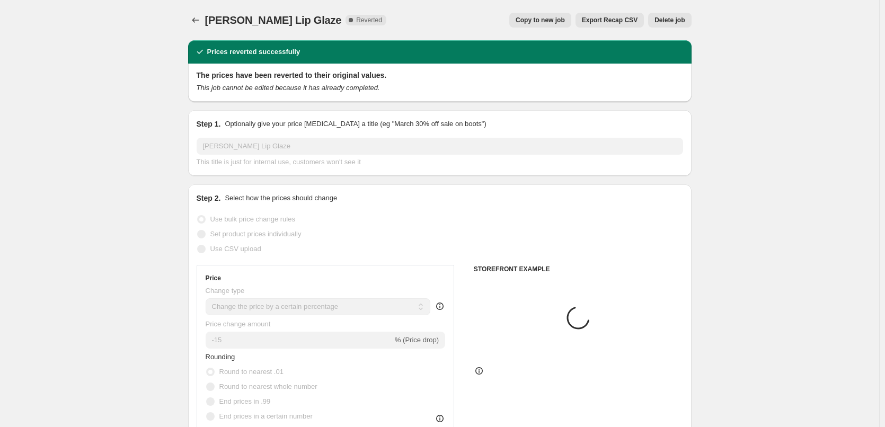
click at [679, 17] on span "Delete job" at bounding box center [670, 20] width 30 height 8
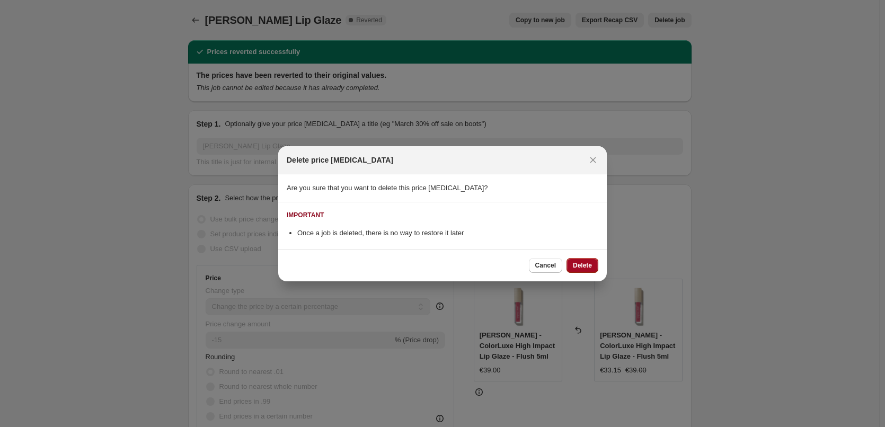
click at [584, 270] on button "Delete" at bounding box center [583, 265] width 32 height 15
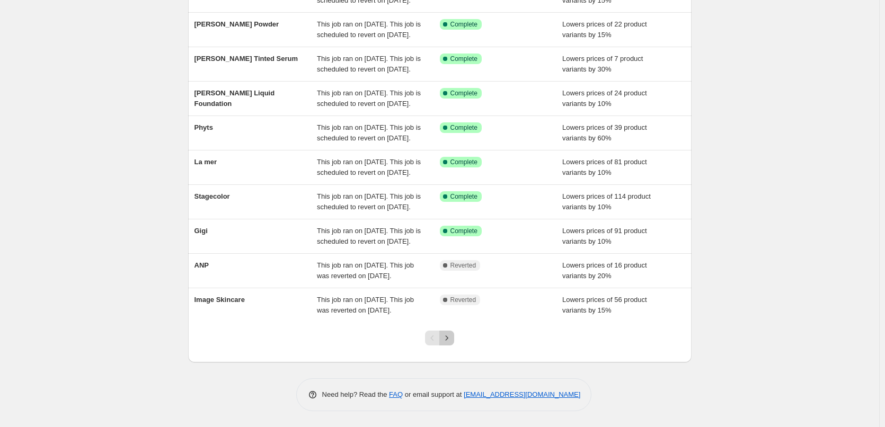
click at [454, 342] on button "Next" at bounding box center [446, 338] width 15 height 15
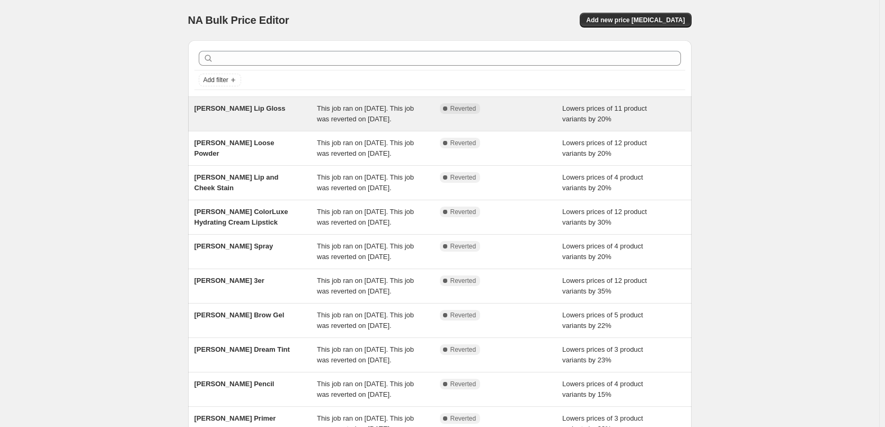
click at [250, 113] on div "[PERSON_NAME] Lip Gloss" at bounding box center [256, 113] width 123 height 21
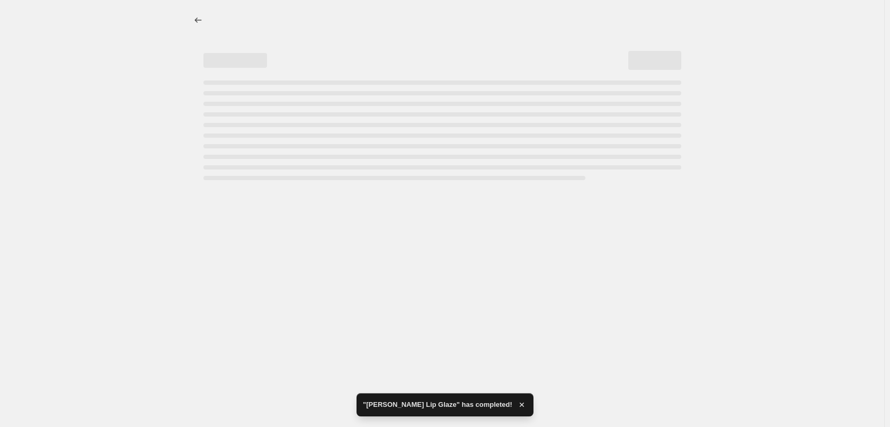
select select "percentage"
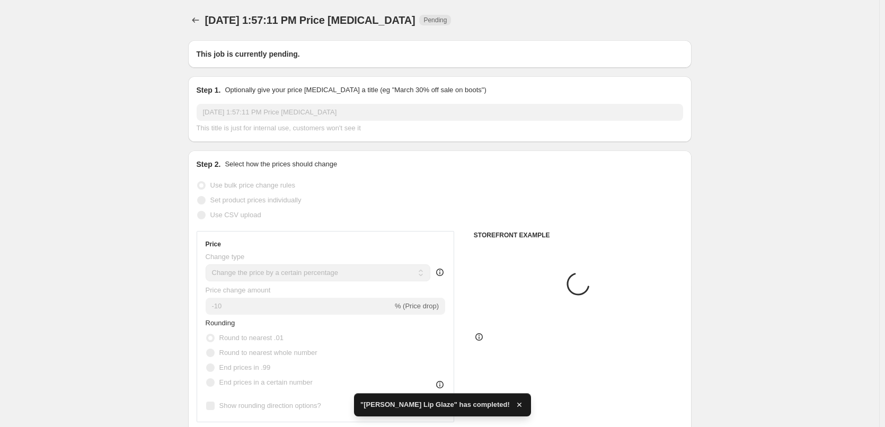
type input "[PERSON_NAME] Lip Gloss"
radio input "false"
radio input "true"
checkbox input "true"
select select "tag"
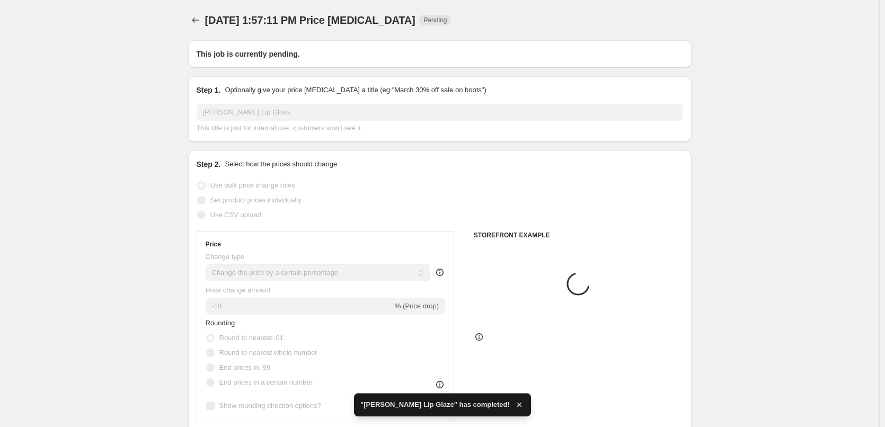
select select "vendor"
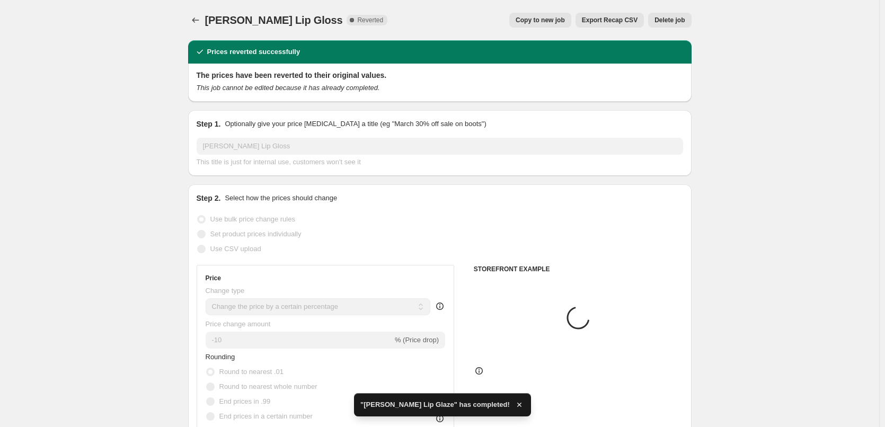
click at [551, 17] on span "Copy to new job" at bounding box center [540, 20] width 49 height 8
select select "percentage"
select select "tag"
select select "vendor"
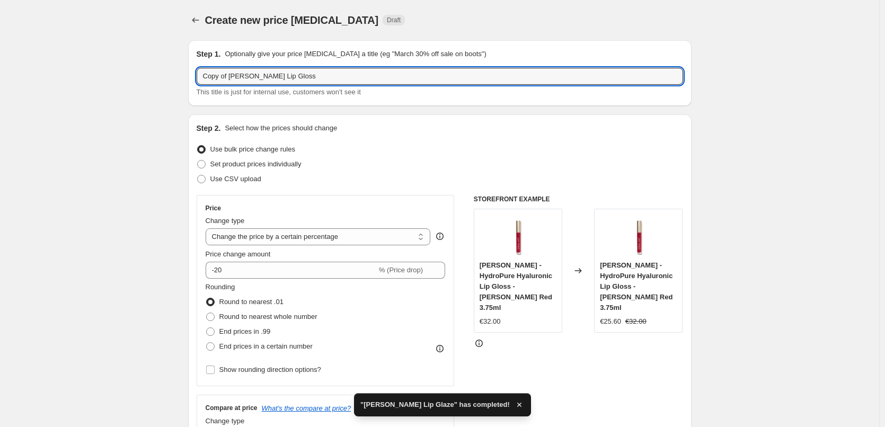
drag, startPoint x: 231, startPoint y: 78, endPoint x: 139, endPoint y: 75, distance: 92.3
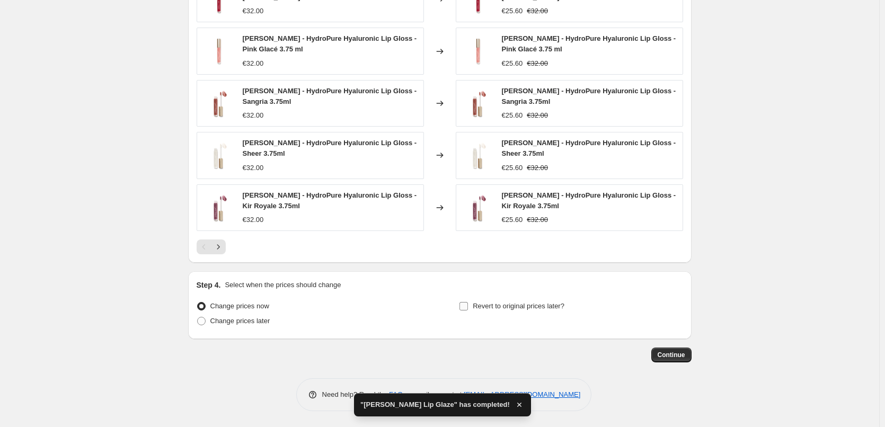
type input "[PERSON_NAME] Lip Gloss"
click at [519, 310] on span "Revert to original prices later?" at bounding box center [519, 306] width 92 height 8
click at [468, 310] on input "Revert to original prices later?" at bounding box center [464, 306] width 8 height 8
checkbox input "true"
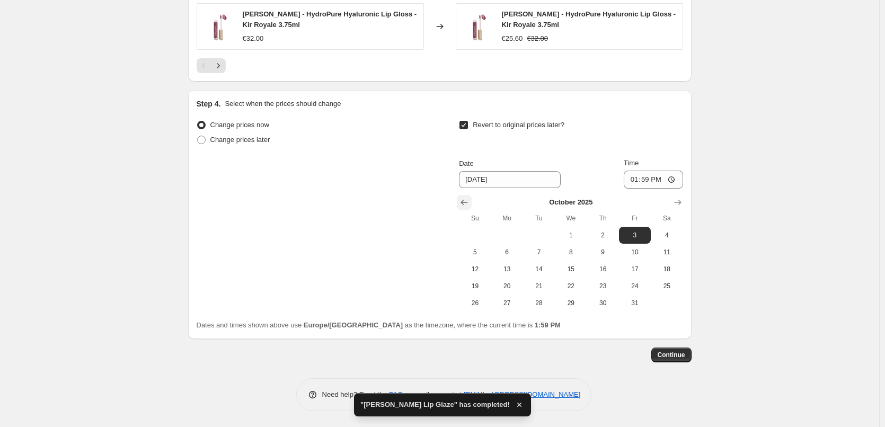
click at [462, 204] on icon "Show previous month, September 2025" at bounding box center [464, 202] width 11 height 11
click at [513, 301] on span "29" at bounding box center [507, 303] width 23 height 8
type input "[DATE]"
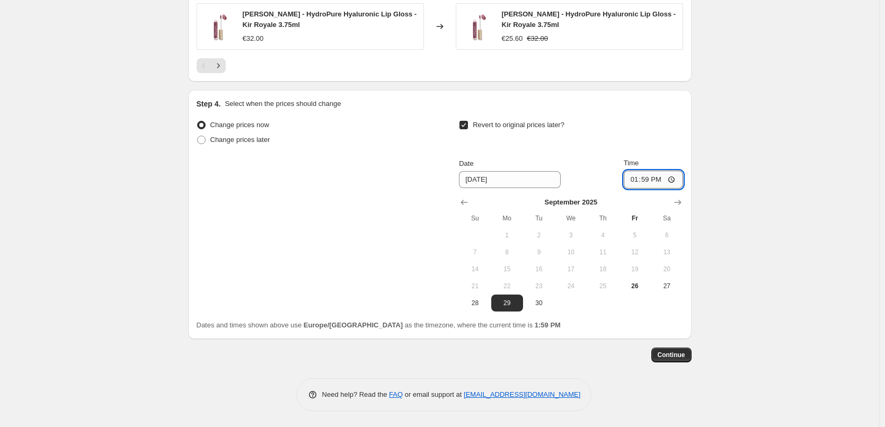
click at [635, 181] on input "13:59" at bounding box center [653, 180] width 59 height 18
type input "03:00"
click at [672, 354] on span "Continue" at bounding box center [672, 355] width 28 height 8
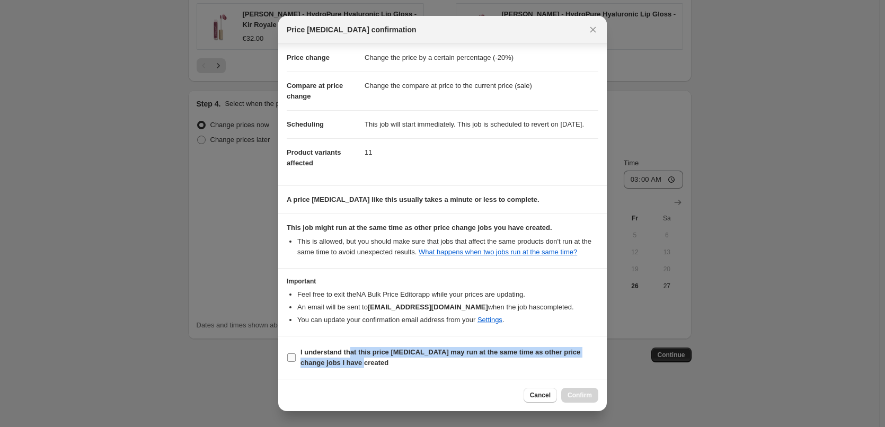
click at [349, 358] on span "I understand that this price [MEDICAL_DATA] may run at the same time as other p…" at bounding box center [450, 357] width 298 height 21
click at [436, 360] on span "I understand that this price [MEDICAL_DATA] may run at the same time as other p…" at bounding box center [450, 357] width 298 height 21
click at [296, 360] on input "I understand that this price [MEDICAL_DATA] may run at the same time as other p…" at bounding box center [291, 358] width 8 height 8
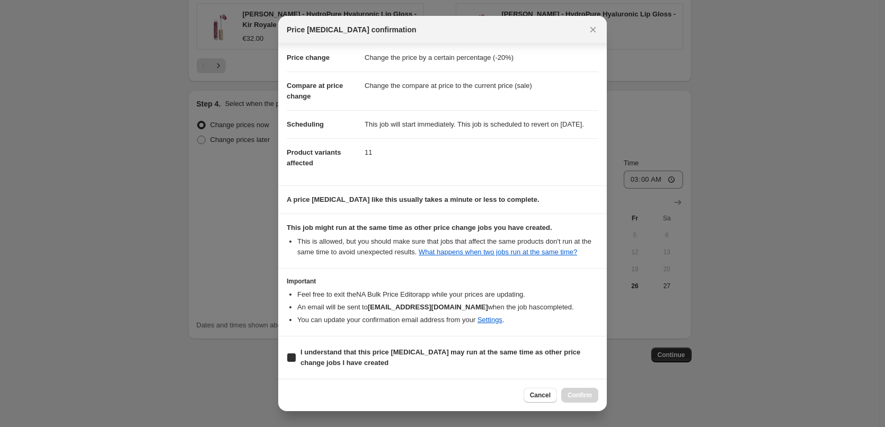
checkbox input "true"
click at [570, 390] on button "Confirm" at bounding box center [579, 395] width 37 height 15
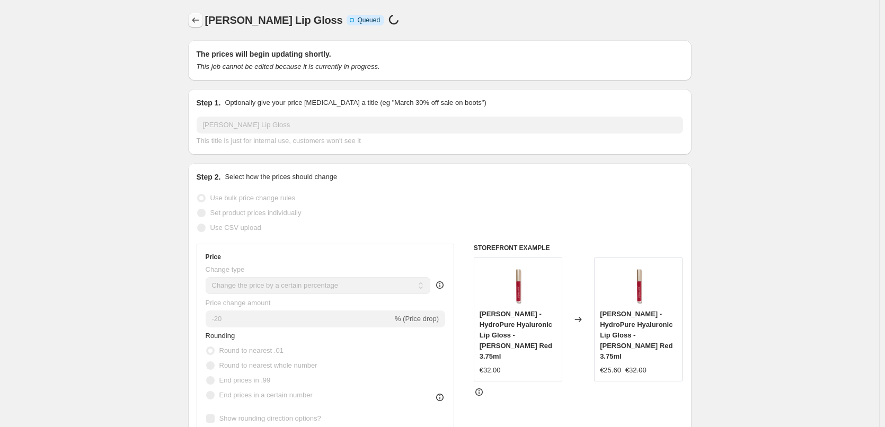
click at [195, 19] on icon "Price change jobs" at bounding box center [195, 20] width 11 height 11
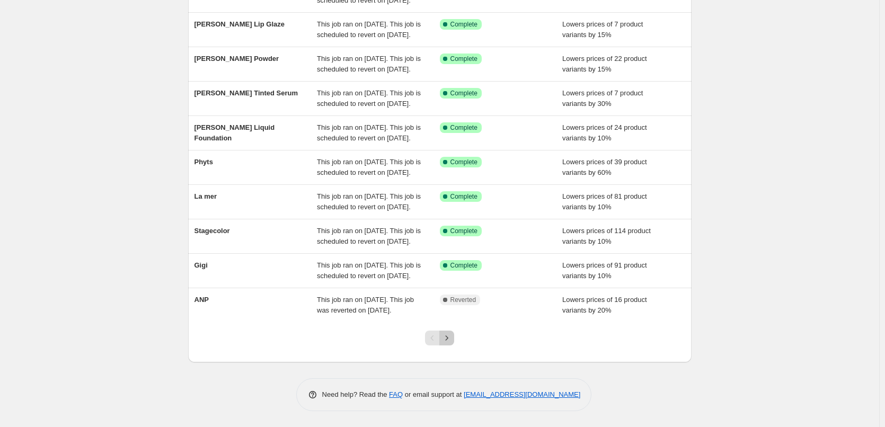
click at [452, 338] on icon "Next" at bounding box center [447, 338] width 11 height 11
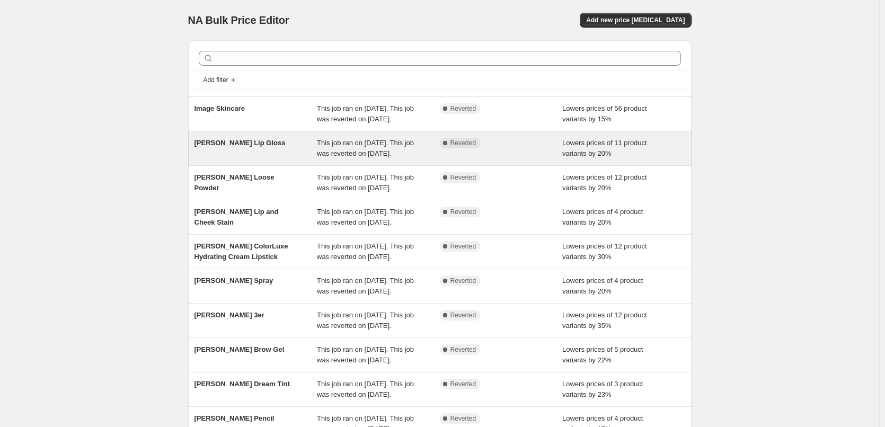
click at [265, 159] on div "[PERSON_NAME] Lip Gloss" at bounding box center [256, 148] width 123 height 21
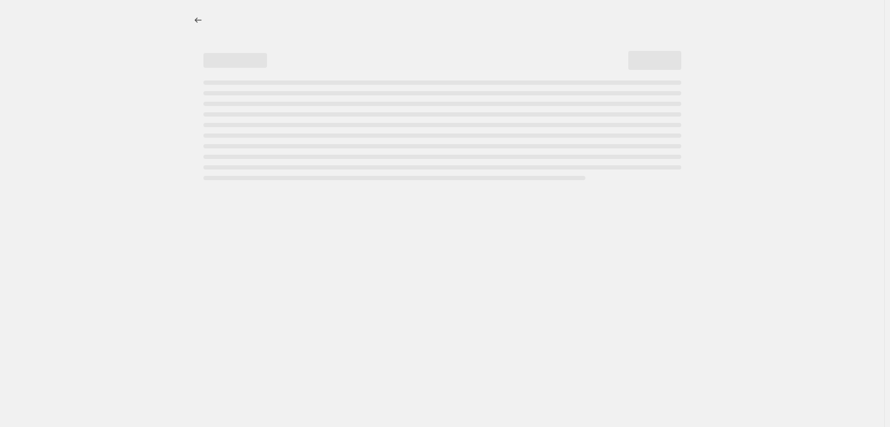
select select "percentage"
select select "tag"
select select "vendor"
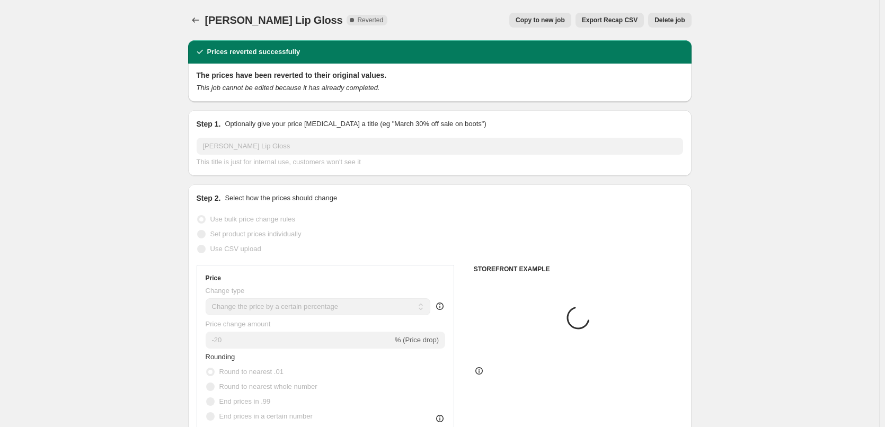
click at [676, 25] on button "Delete job" at bounding box center [669, 20] width 43 height 15
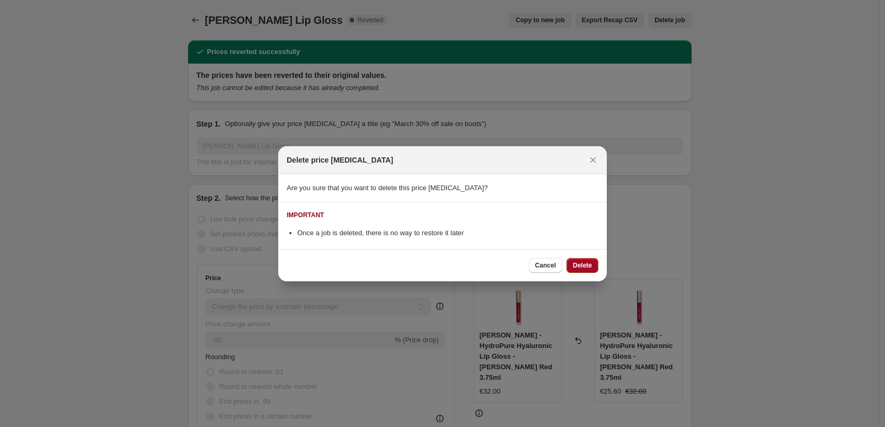
click at [580, 259] on button "Delete" at bounding box center [583, 265] width 32 height 15
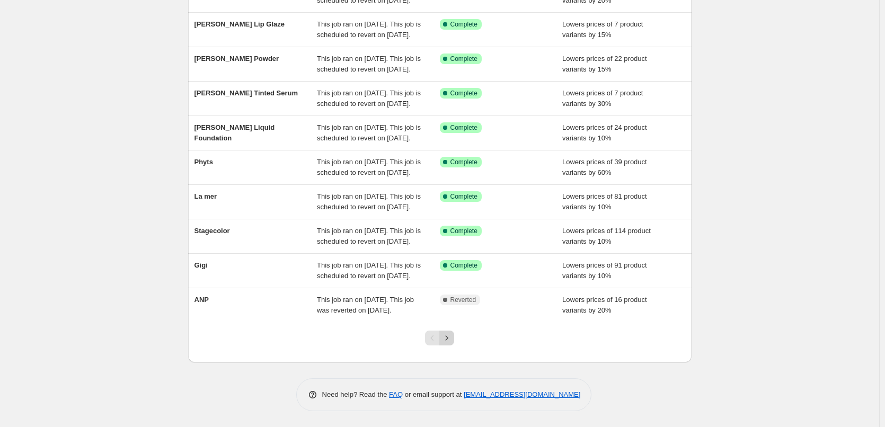
click at [452, 338] on icon "Next" at bounding box center [447, 338] width 11 height 11
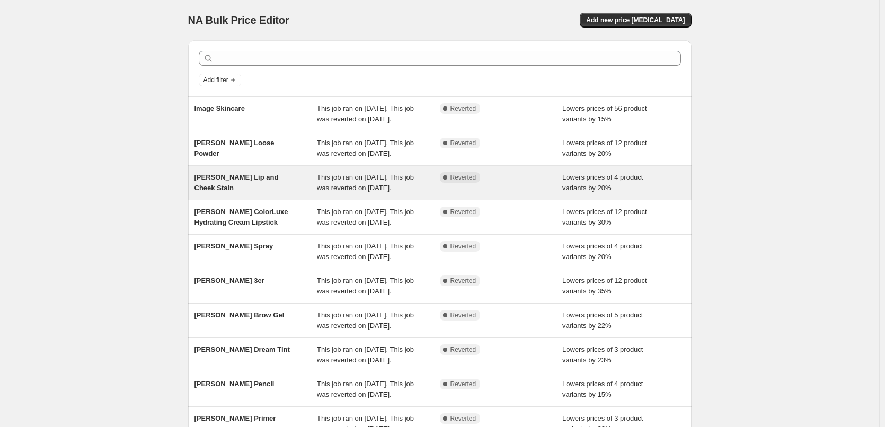
click at [257, 192] on span "[PERSON_NAME] Lip and Cheek Stain" at bounding box center [237, 182] width 84 height 19
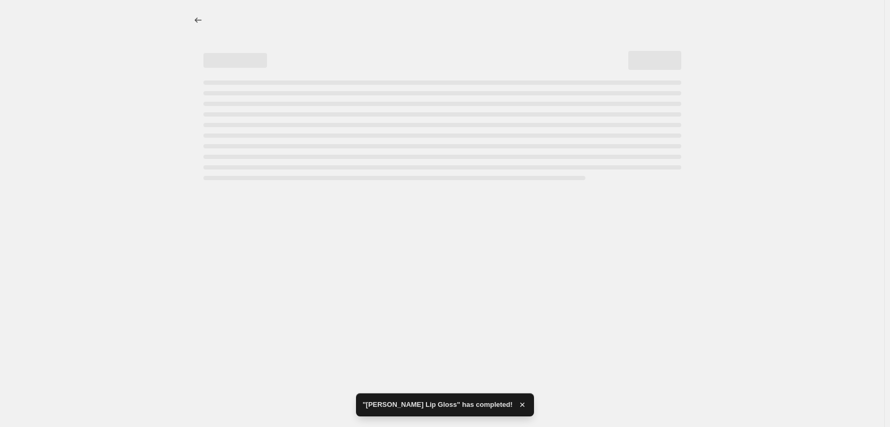
select select "percentage"
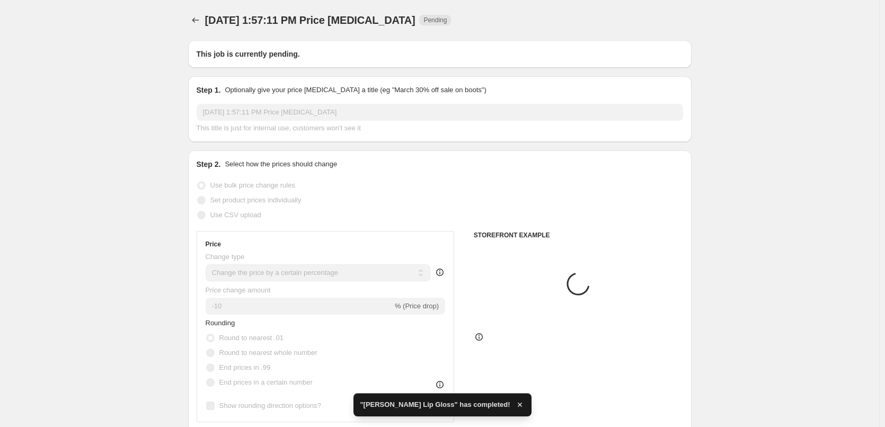
type input "[PERSON_NAME] Lip and Cheek Stain"
radio input "false"
radio input "true"
checkbox input "true"
select select "tag"
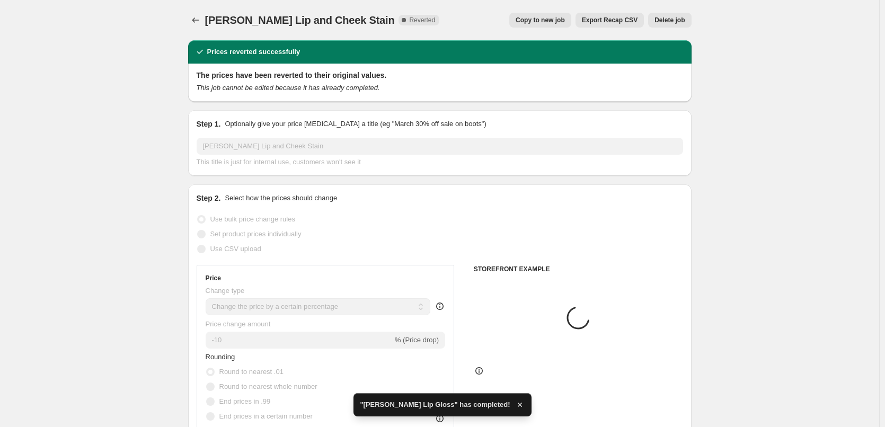
click at [561, 15] on button "Copy to new job" at bounding box center [540, 20] width 62 height 15
select select "percentage"
select select "tag"
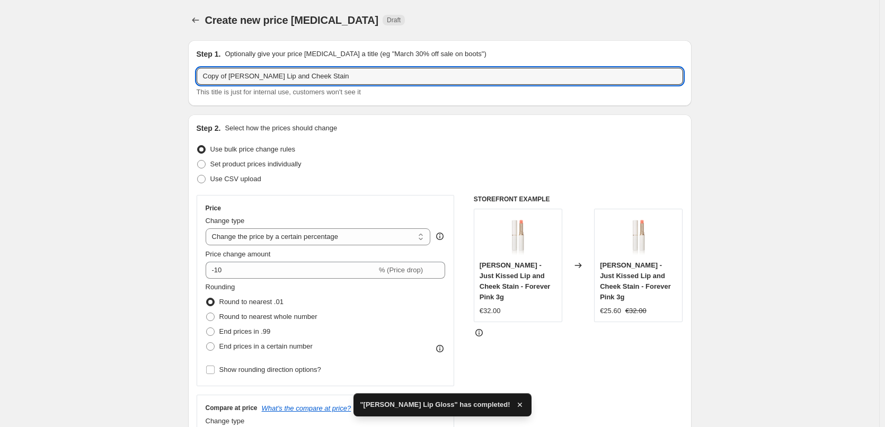
drag, startPoint x: 232, startPoint y: 75, endPoint x: 157, endPoint y: 78, distance: 75.3
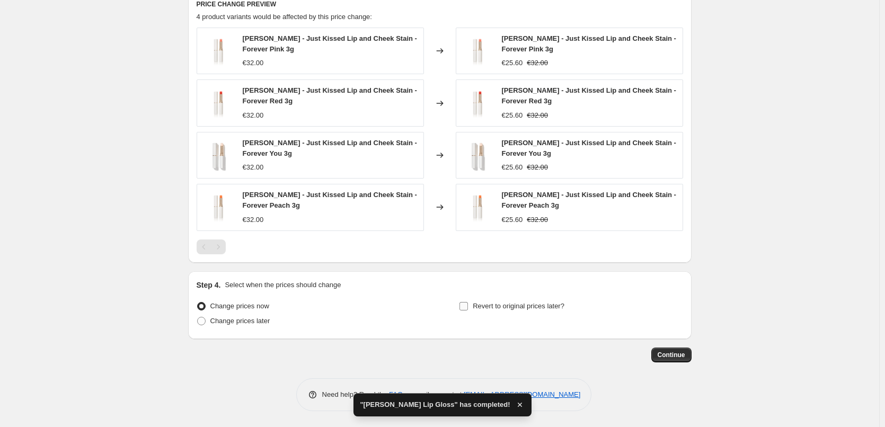
type input "[PERSON_NAME] Lip and Cheek Stain"
click at [506, 302] on span "Revert to original prices later?" at bounding box center [519, 306] width 92 height 8
click at [468, 302] on input "Revert to original prices later?" at bounding box center [464, 306] width 8 height 8
checkbox input "true"
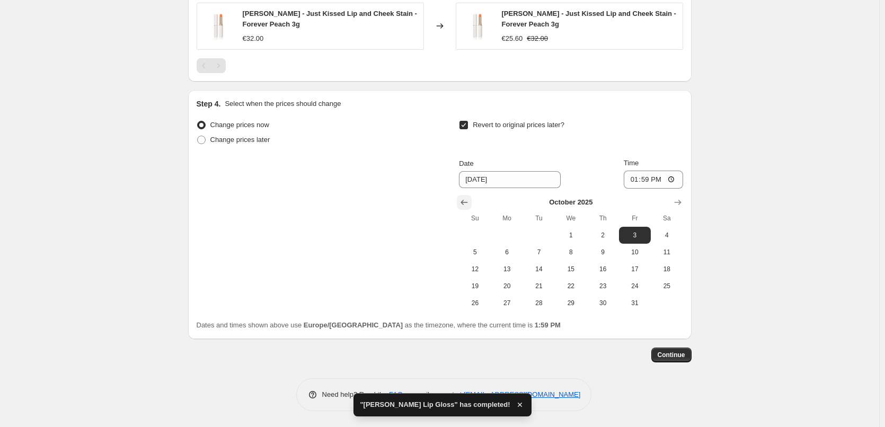
click at [463, 196] on button "Show previous month, September 2025" at bounding box center [464, 202] width 15 height 15
click at [518, 303] on span "29" at bounding box center [507, 303] width 23 height 8
type input "[DATE]"
click at [634, 182] on input "13:59" at bounding box center [653, 180] width 59 height 18
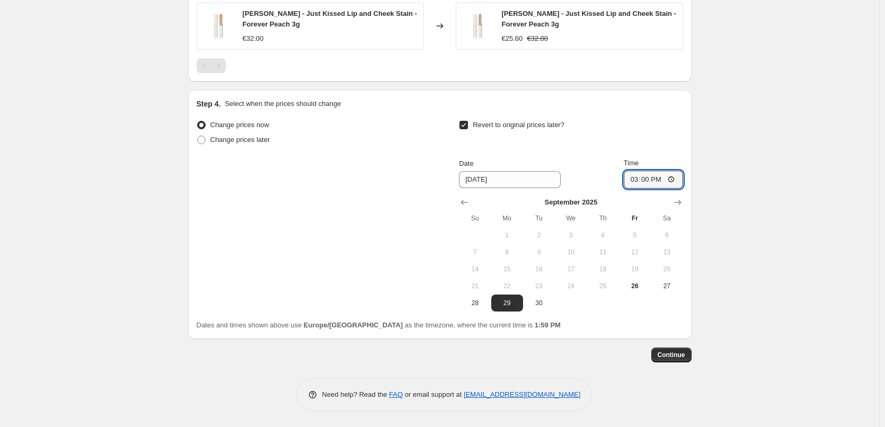
type input "03:00"
click at [675, 348] on button "Continue" at bounding box center [671, 355] width 40 height 15
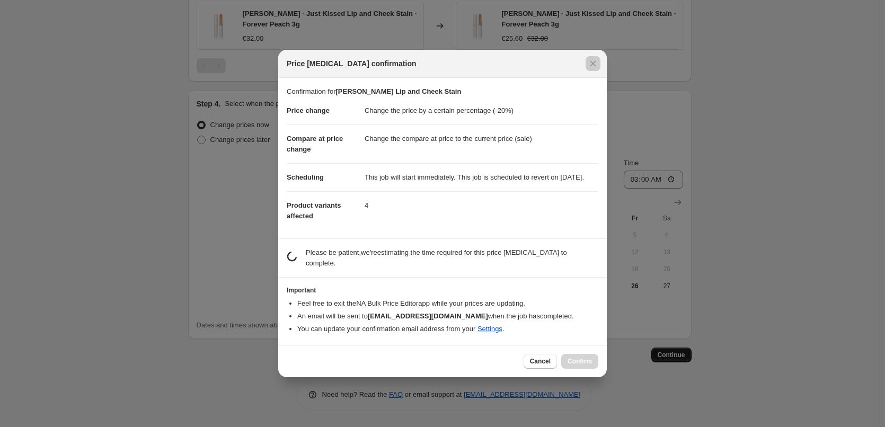
click at [675, 351] on div at bounding box center [442, 213] width 885 height 427
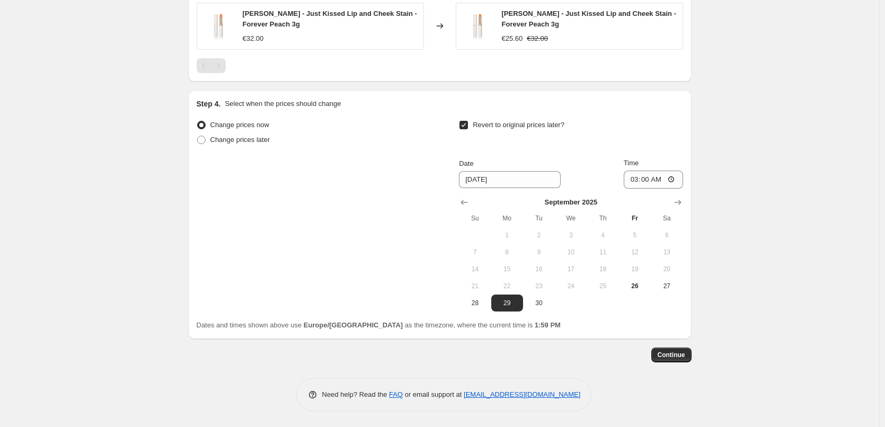
click at [645, 355] on div "Continue" at bounding box center [440, 355] width 504 height 15
click at [652, 354] on div "Continue" at bounding box center [440, 355] width 504 height 15
click at [661, 352] on span "Continue" at bounding box center [672, 355] width 28 height 8
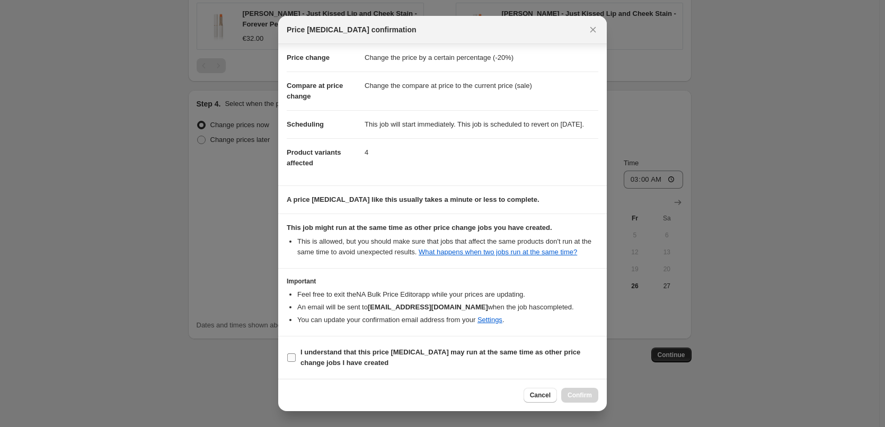
click at [352, 348] on b "I understand that this price [MEDICAL_DATA] may run at the same time as other p…" at bounding box center [441, 357] width 280 height 19
click at [296, 354] on input "I understand that this price [MEDICAL_DATA] may run at the same time as other p…" at bounding box center [291, 358] width 8 height 8
checkbox input "true"
click at [580, 389] on button "Confirm" at bounding box center [579, 395] width 37 height 15
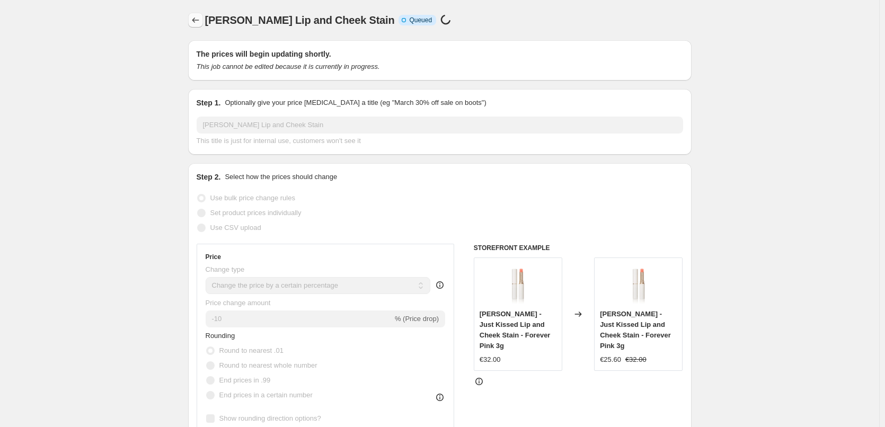
click at [198, 24] on icon "Price change jobs" at bounding box center [195, 20] width 11 height 11
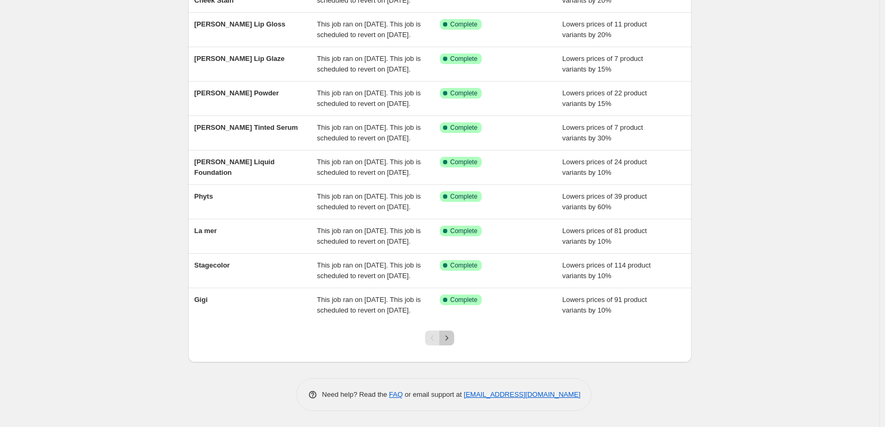
click at [452, 338] on icon "Next" at bounding box center [447, 338] width 11 height 11
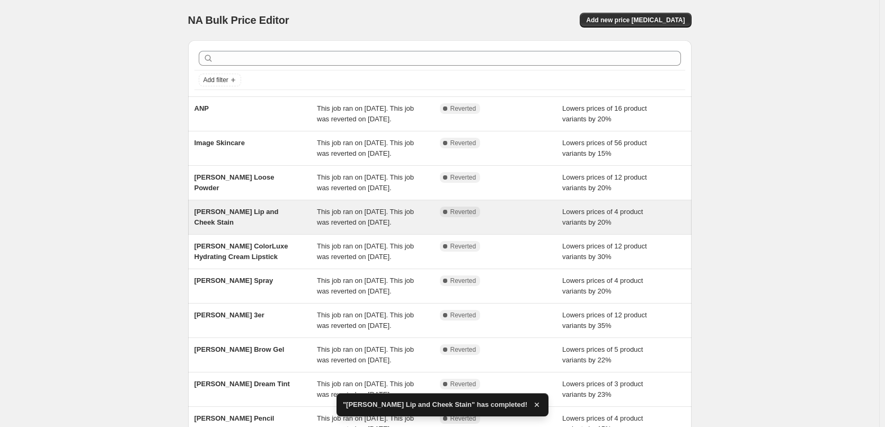
click at [269, 228] on div "[PERSON_NAME] Lip and Cheek Stain" at bounding box center [256, 217] width 123 height 21
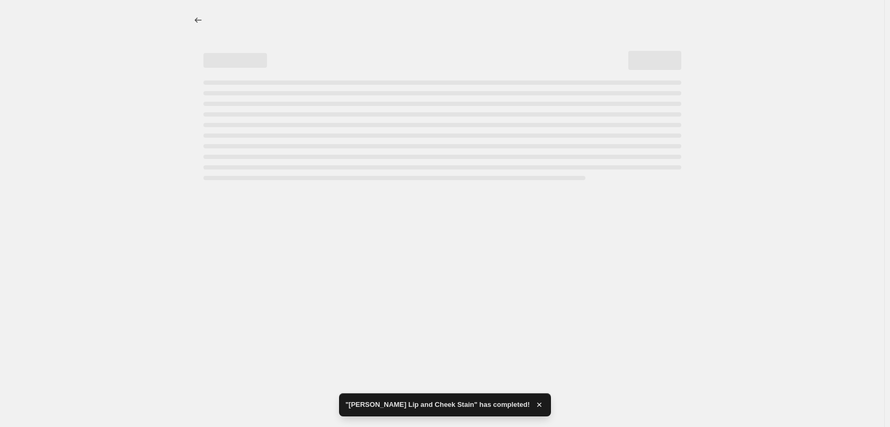
click at [269, 249] on div at bounding box center [442, 213] width 885 height 427
select select "percentage"
select select "tag"
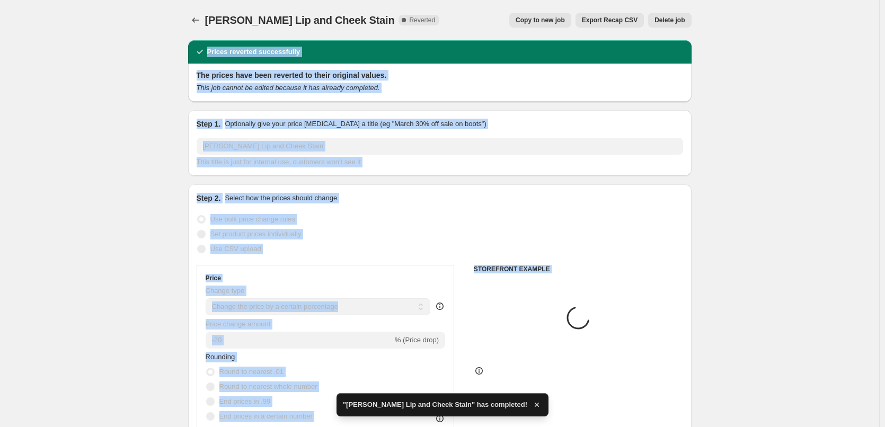
click at [681, 19] on span "Delete job" at bounding box center [670, 20] width 30 height 8
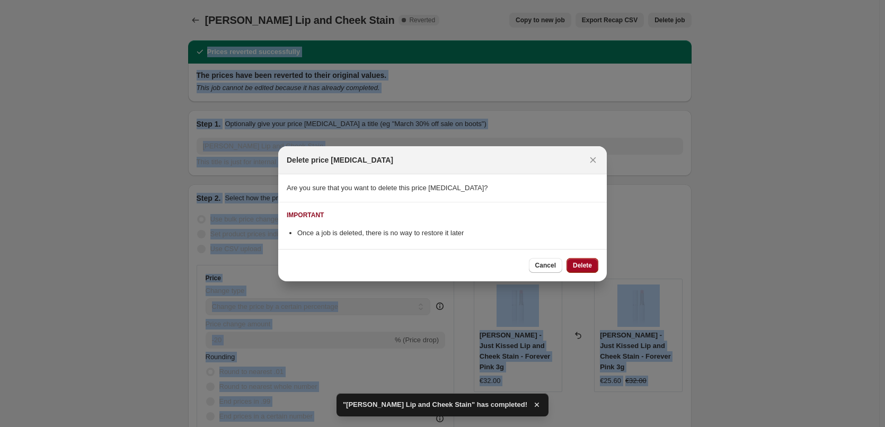
click at [576, 264] on span "Delete" at bounding box center [582, 265] width 19 height 8
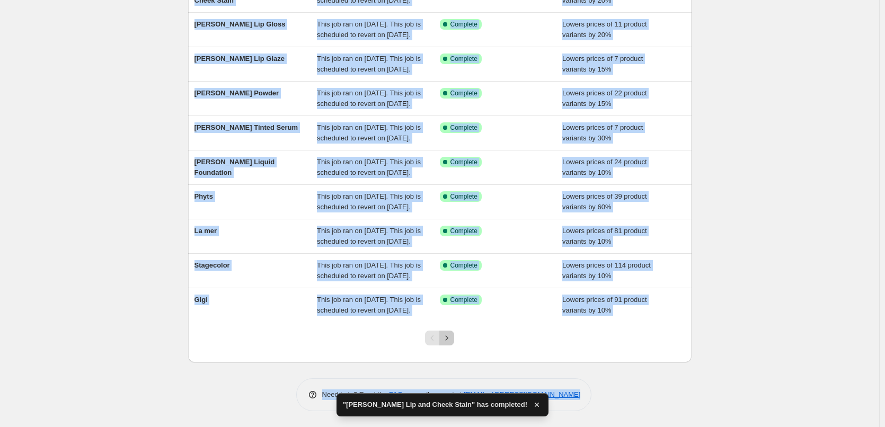
click at [446, 341] on icon "Next" at bounding box center [447, 338] width 11 height 11
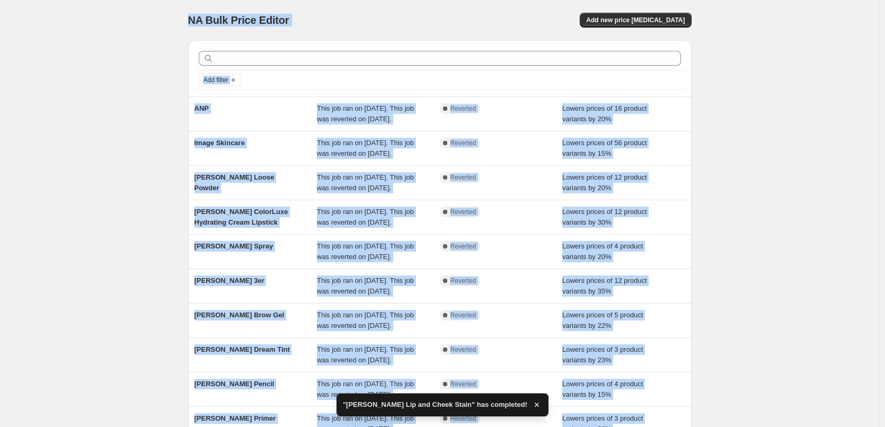
click at [84, 195] on div "NA Bulk Price Editor. This page is ready NA Bulk Price Editor Add new price [ME…" at bounding box center [439, 273] width 879 height 546
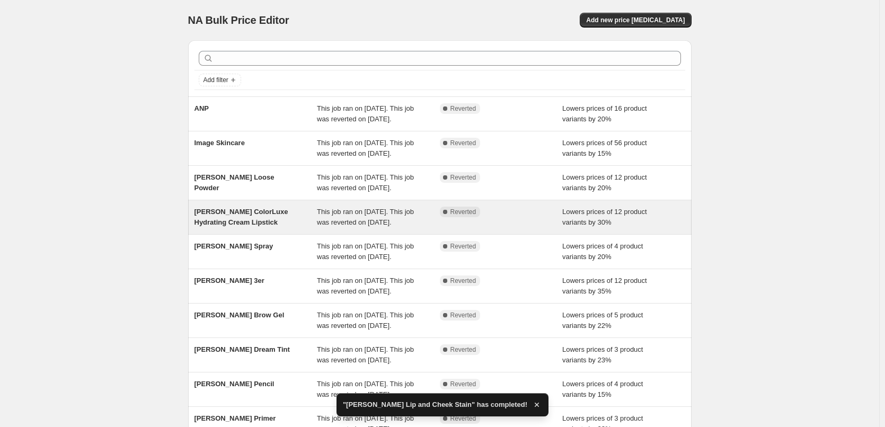
click at [232, 226] on span "[PERSON_NAME] ColorLuxe Hydrating Cream Lipstick" at bounding box center [242, 217] width 94 height 19
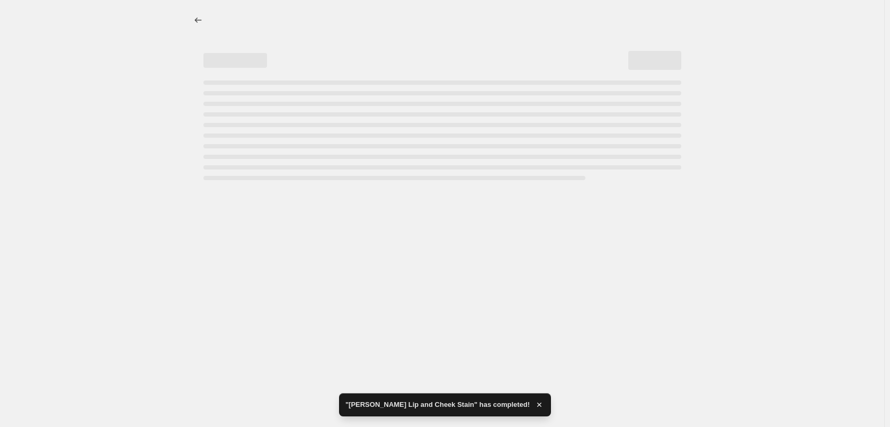
select select "percentage"
select select "tag"
select select "vendor"
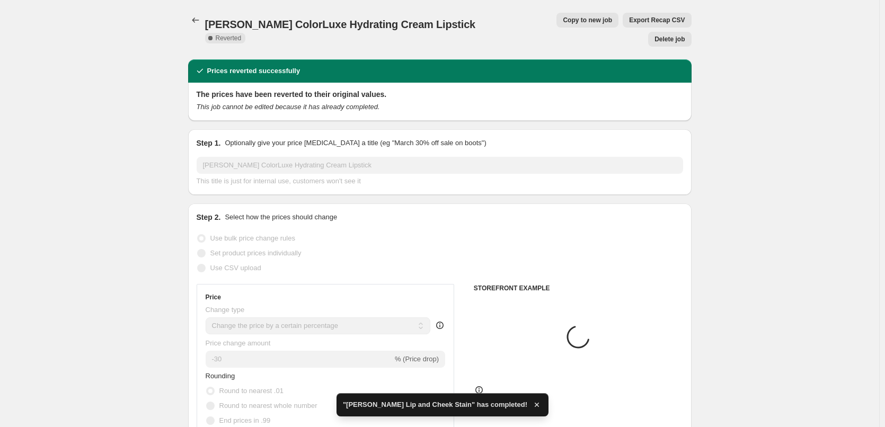
click at [570, 20] on span "Copy to new job" at bounding box center [587, 20] width 49 height 8
select select "percentage"
select select "tag"
select select "vendor"
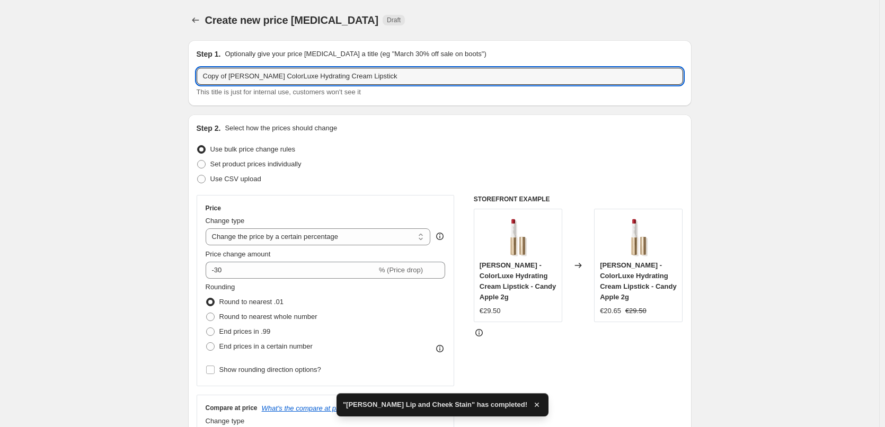
drag, startPoint x: 231, startPoint y: 76, endPoint x: 90, endPoint y: 92, distance: 141.3
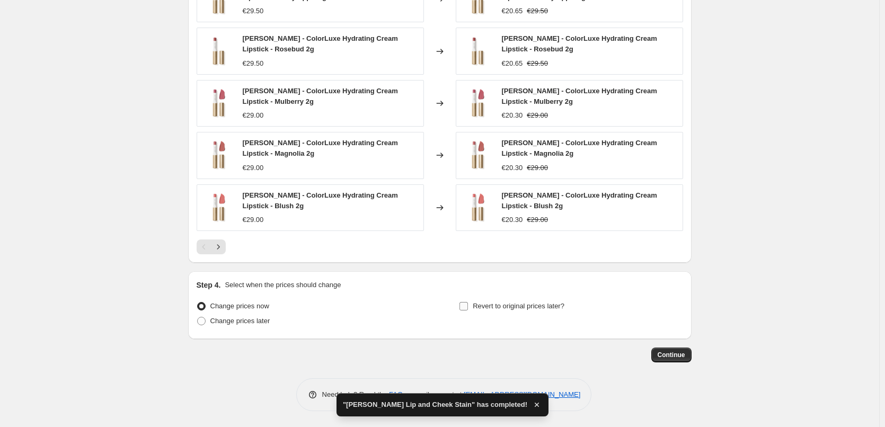
type input "[PERSON_NAME] ColorLuxe Hydrating Cream Lipstick"
click at [510, 312] on label "Revert to original prices later?" at bounding box center [511, 306] width 105 height 15
click at [468, 311] on input "Revert to original prices later?" at bounding box center [464, 306] width 8 height 8
checkbox input "true"
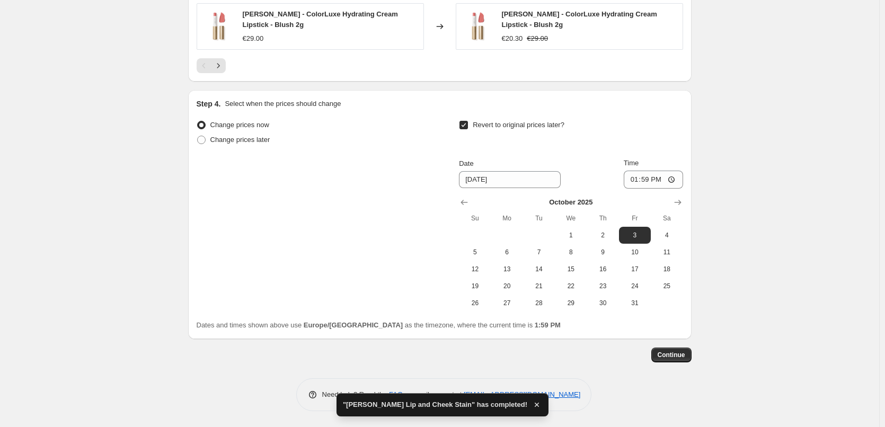
scroll to position [974, 0]
click at [465, 201] on icon "Show previous month, September 2025" at bounding box center [464, 202] width 7 height 5
click at [518, 299] on span "29" at bounding box center [507, 303] width 23 height 8
type input "[DATE]"
click at [634, 177] on input "13:59" at bounding box center [653, 180] width 59 height 18
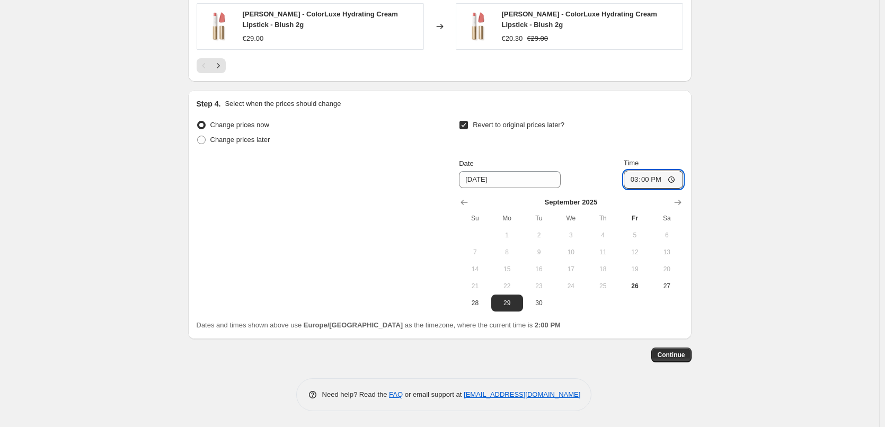
type input "03:00"
click at [675, 356] on span "Continue" at bounding box center [672, 355] width 28 height 8
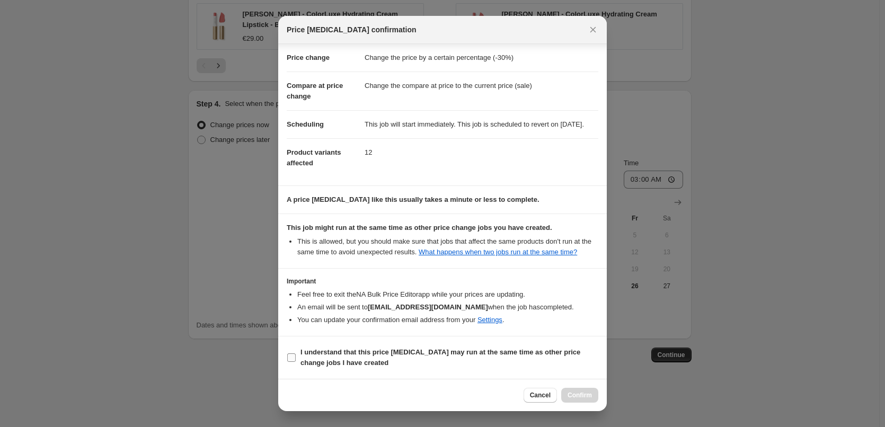
scroll to position [30, 0]
click at [336, 352] on b "I understand that this price [MEDICAL_DATA] may run at the same time as other p…" at bounding box center [441, 357] width 280 height 19
click at [296, 354] on input "I understand that this price [MEDICAL_DATA] may run at the same time as other p…" at bounding box center [291, 358] width 8 height 8
checkbox input "true"
click at [575, 395] on span "Confirm" at bounding box center [580, 395] width 24 height 8
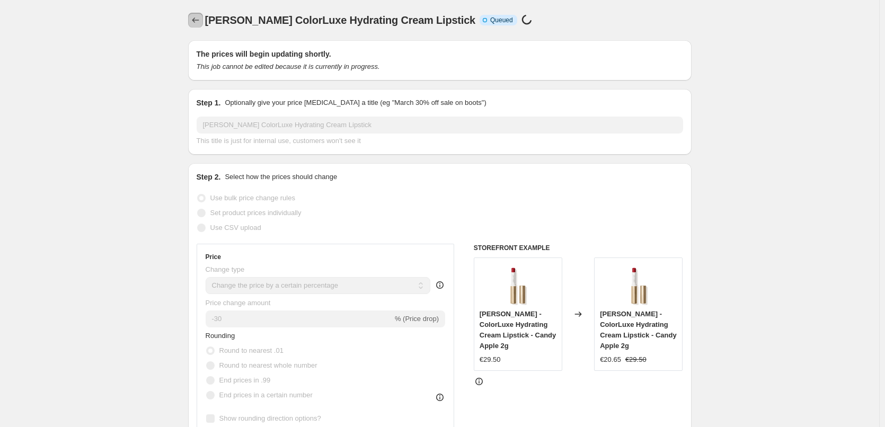
click at [193, 19] on icon "Price change jobs" at bounding box center [195, 20] width 11 height 11
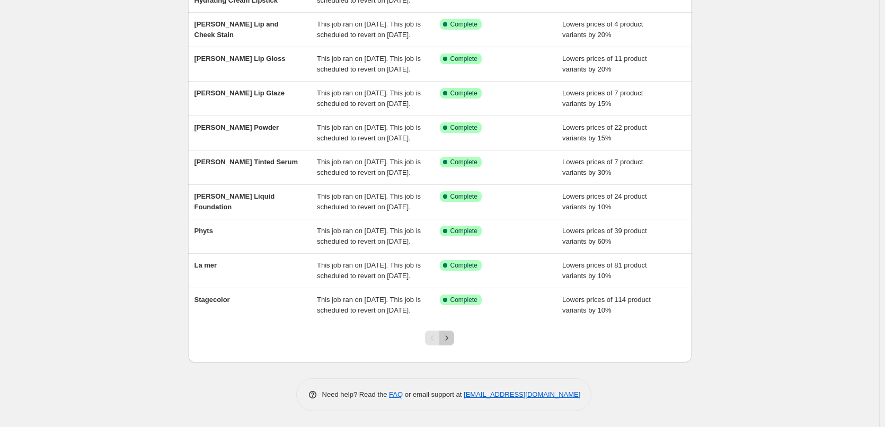
click at [451, 333] on icon "Next" at bounding box center [447, 338] width 11 height 11
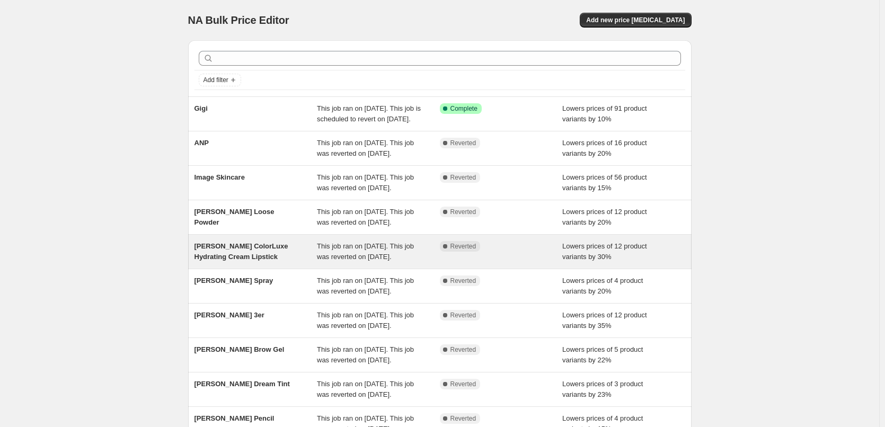
click at [252, 261] on span "[PERSON_NAME] ColorLuxe Hydrating Cream Lipstick" at bounding box center [242, 251] width 94 height 19
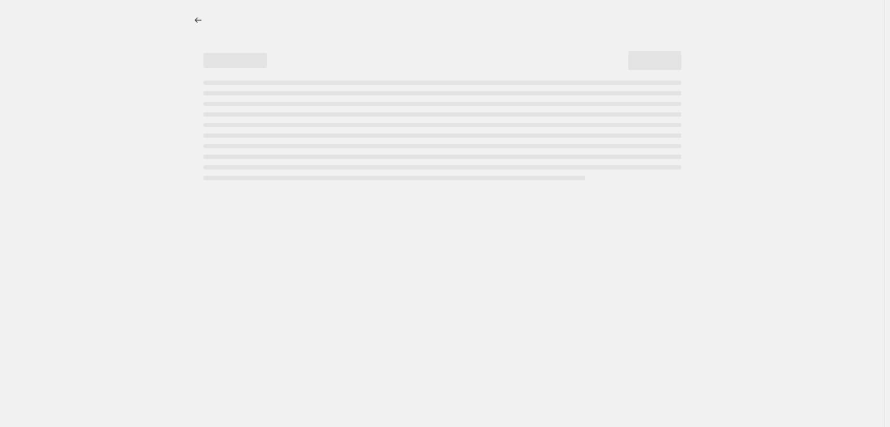
select select "percentage"
select select "tag"
select select "vendor"
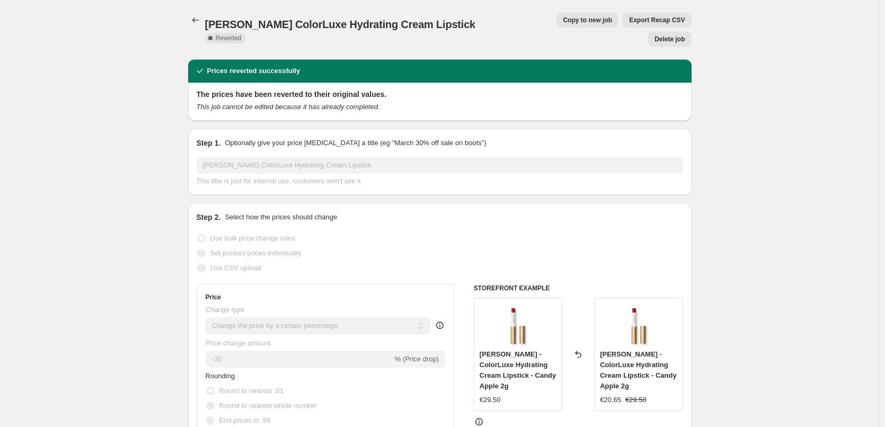
click at [675, 35] on span "Delete job" at bounding box center [670, 39] width 30 height 8
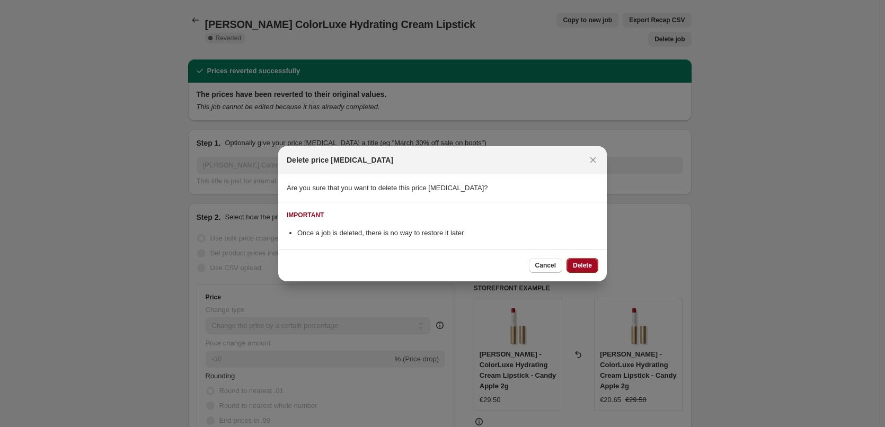
click at [590, 270] on button "Delete" at bounding box center [583, 265] width 32 height 15
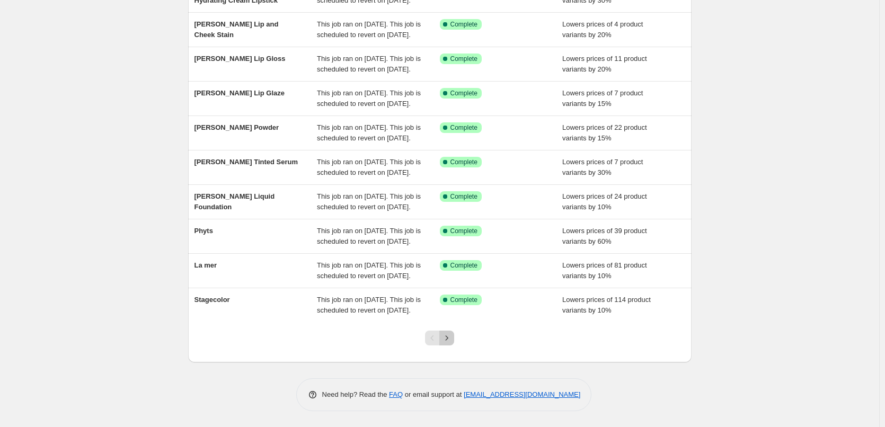
click at [454, 340] on button "Next" at bounding box center [446, 338] width 15 height 15
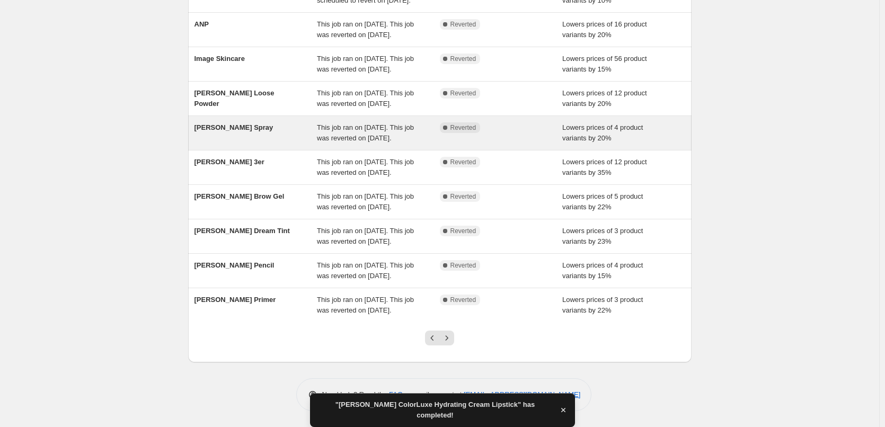
scroll to position [225, 0]
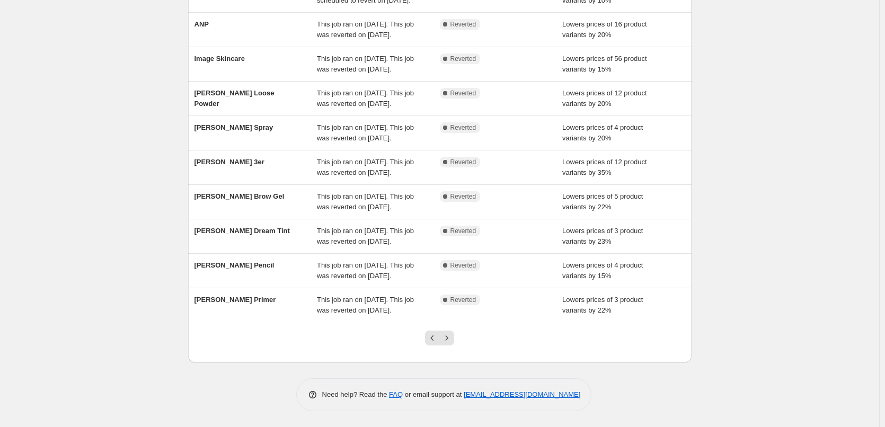
click at [425, 338] on div at bounding box center [439, 342] width 43 height 40
click at [429, 340] on button "Previous" at bounding box center [432, 338] width 15 height 15
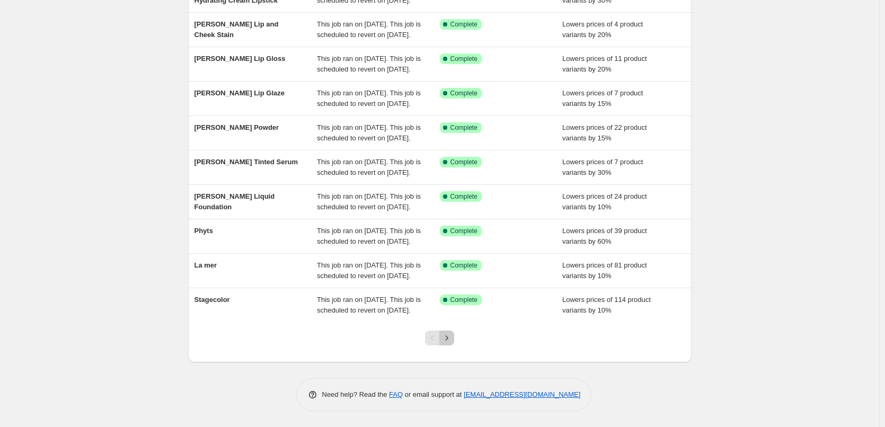
click at [452, 337] on icon "Next" at bounding box center [447, 338] width 11 height 11
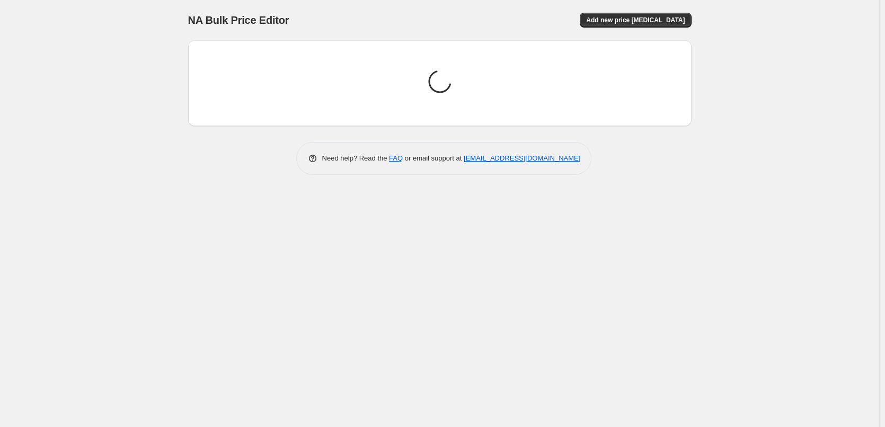
scroll to position [0, 0]
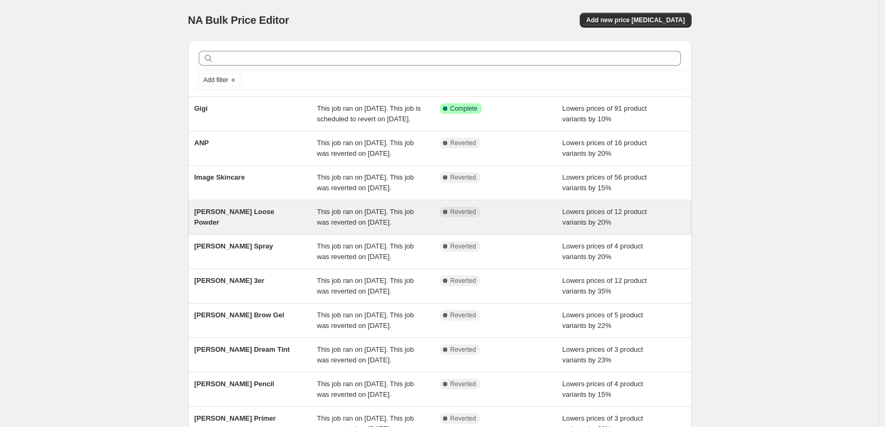
click at [255, 226] on span "[PERSON_NAME] Loose Powder" at bounding box center [235, 217] width 80 height 19
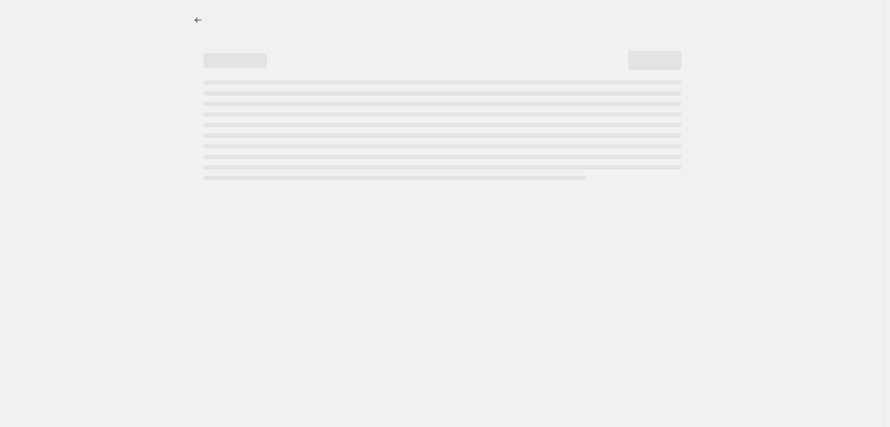
select select "percentage"
select select "tag"
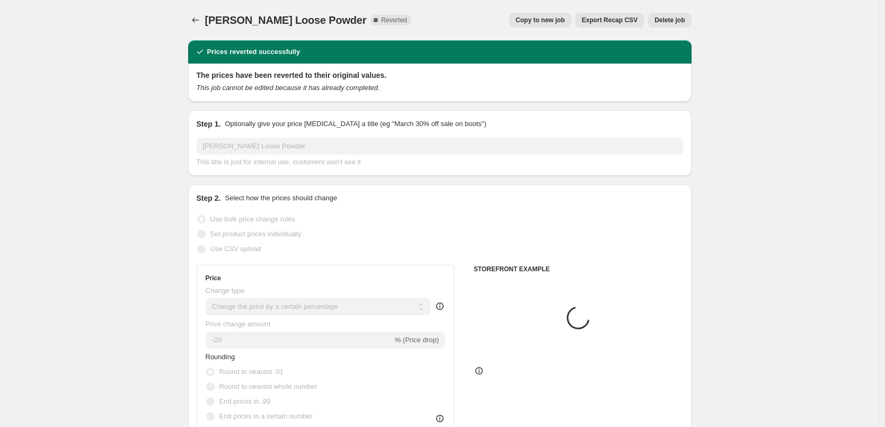
click at [557, 19] on span "Copy to new job" at bounding box center [540, 20] width 49 height 8
select select "percentage"
select select "tag"
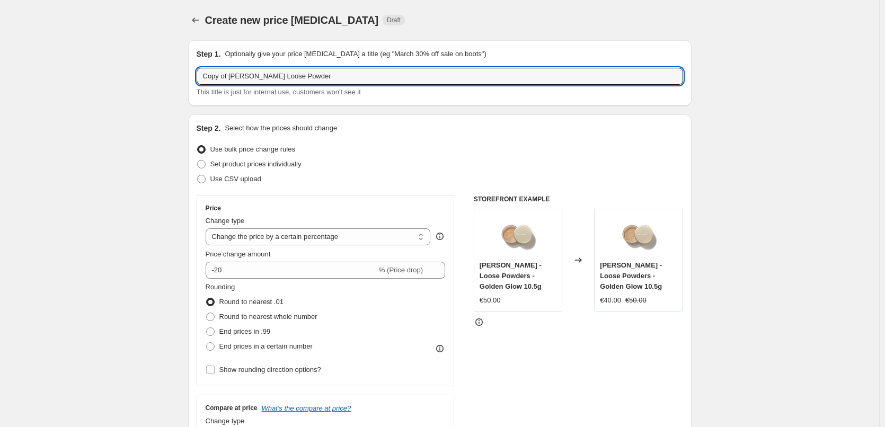
drag, startPoint x: 231, startPoint y: 75, endPoint x: 152, endPoint y: 76, distance: 79.5
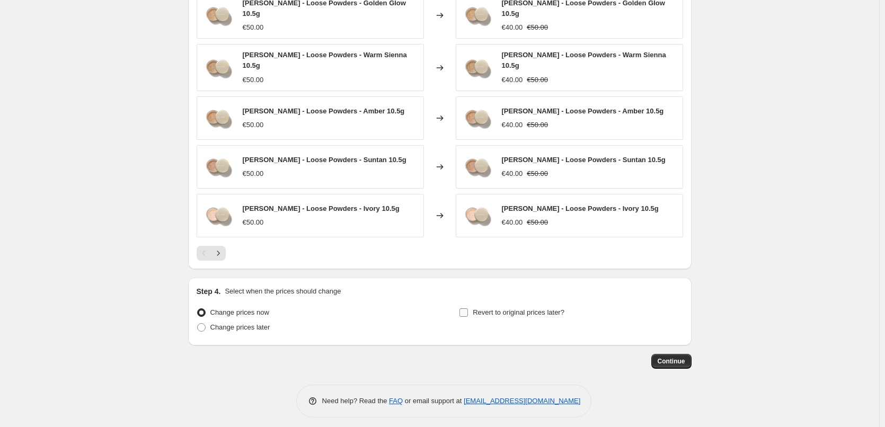
type input "[PERSON_NAME] Loose Powder"
click at [517, 311] on span "Revert to original prices later?" at bounding box center [519, 312] width 92 height 11
click at [468, 311] on input "Revert to original prices later?" at bounding box center [464, 312] width 8 height 8
checkbox input "true"
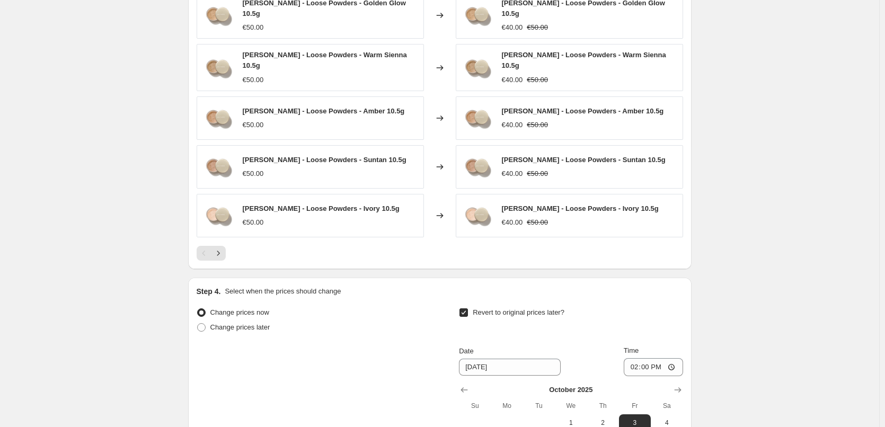
scroll to position [933, 0]
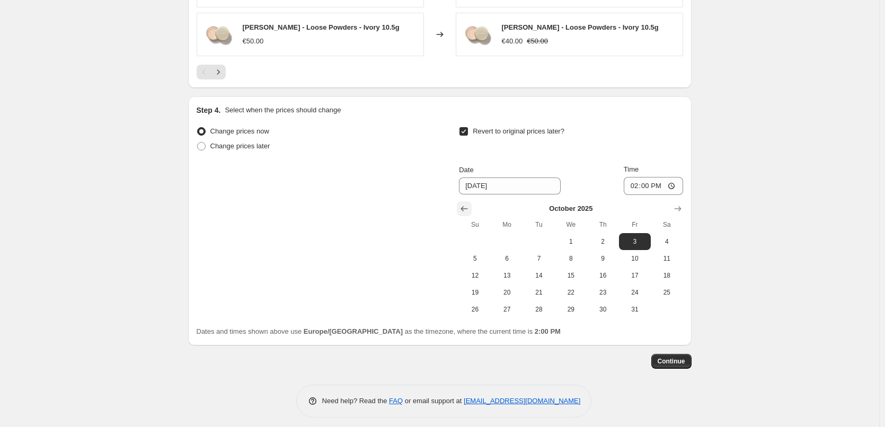
click at [465, 207] on div "[DATE] Su Mo Tu We Th Fr Sa 1 2 3 4 5 6 7 8 9 10 11 12 13 14 15 16 17 18 19 20 …" at bounding box center [571, 256] width 224 height 123
click at [466, 206] on icon "Show previous month, September 2025" at bounding box center [464, 208] width 7 height 5
click at [512, 305] on span "29" at bounding box center [507, 309] width 23 height 8
type input "[DATE]"
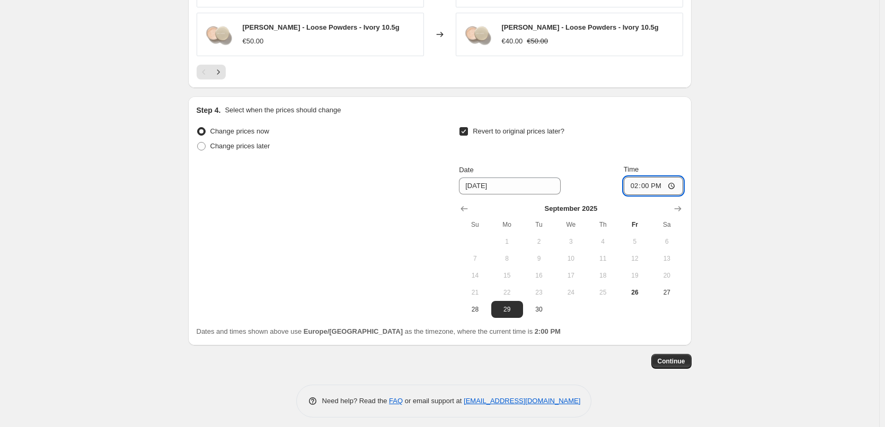
click at [634, 179] on input "14:00" at bounding box center [653, 186] width 59 height 18
type input "03:00"
click at [681, 359] on span "Continue" at bounding box center [672, 361] width 28 height 8
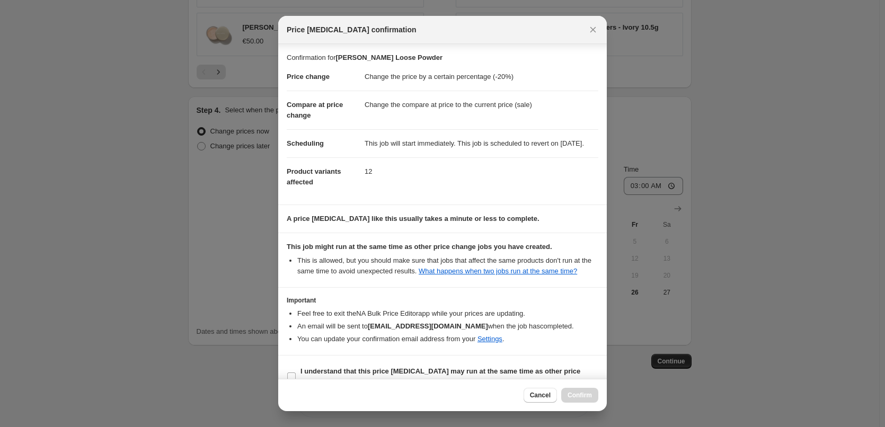
scroll to position [30, 0]
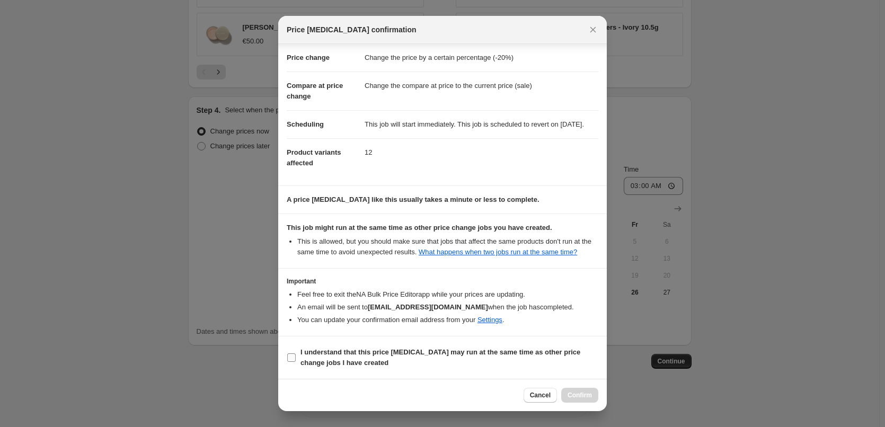
click at [342, 356] on b "I understand that this price [MEDICAL_DATA] may run at the same time as other p…" at bounding box center [441, 357] width 280 height 19
click at [296, 356] on input "I understand that this price [MEDICAL_DATA] may run at the same time as other p…" at bounding box center [291, 358] width 8 height 8
checkbox input "true"
click at [587, 392] on span "Confirm" at bounding box center [580, 395] width 24 height 8
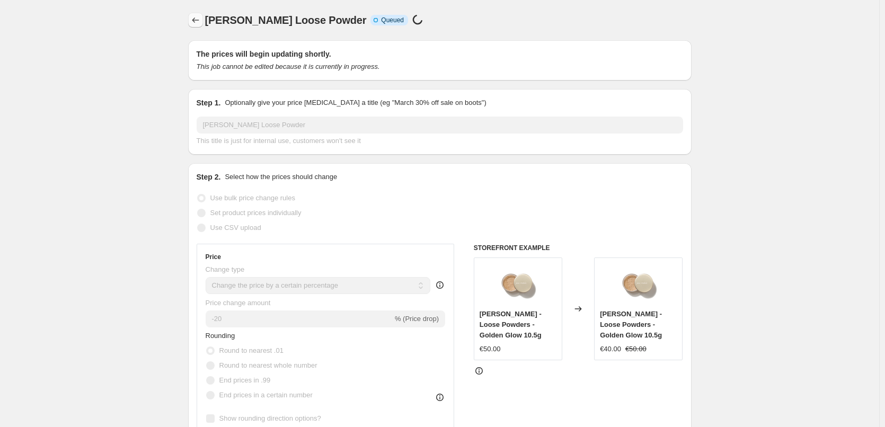
click at [202, 25] on button "Price change jobs" at bounding box center [195, 20] width 15 height 15
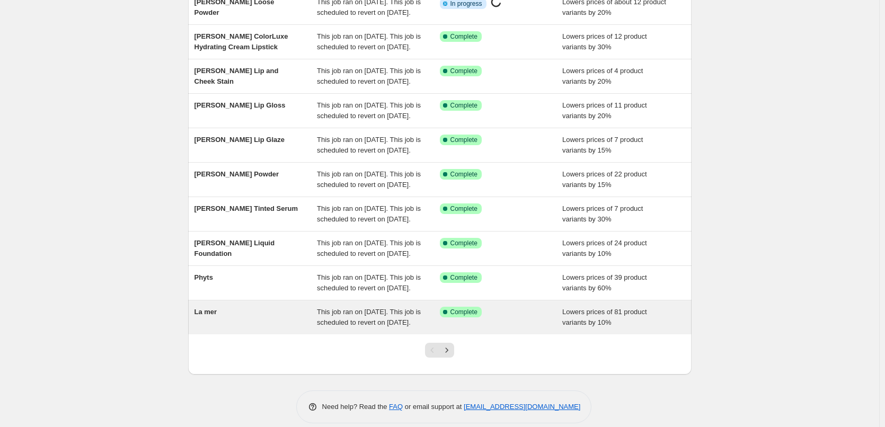
scroll to position [225, 0]
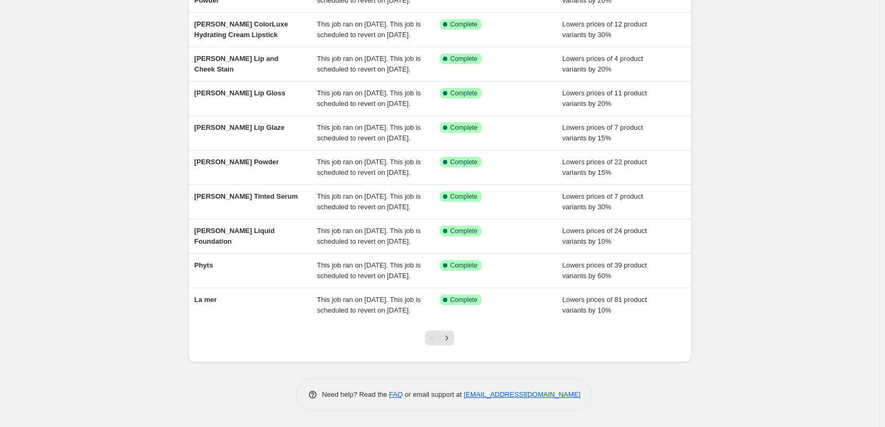
click at [450, 330] on div at bounding box center [439, 342] width 43 height 40
click at [451, 335] on icon "Next" at bounding box center [447, 338] width 11 height 11
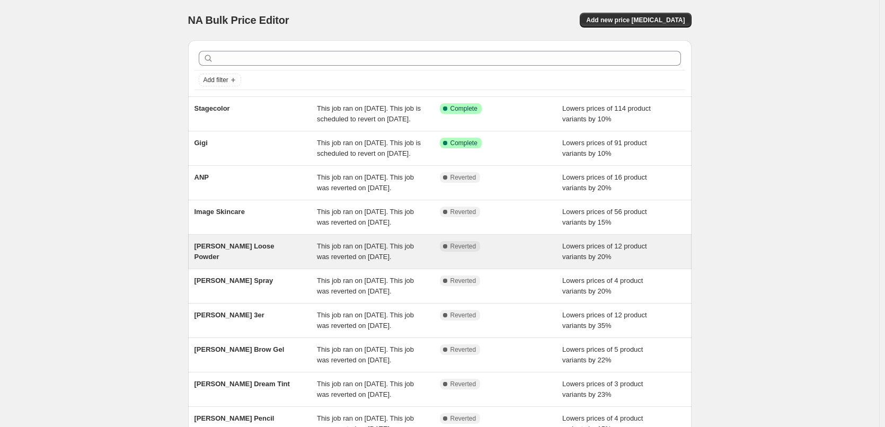
click at [260, 261] on span "[PERSON_NAME] Loose Powder" at bounding box center [235, 251] width 80 height 19
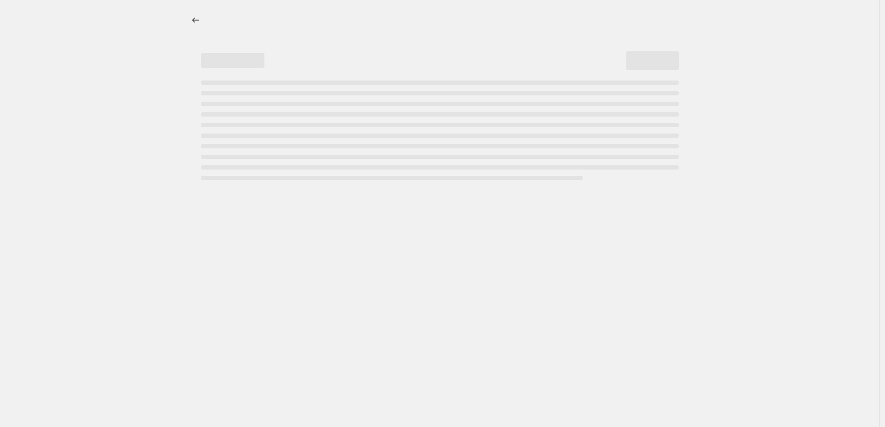
select select "percentage"
select select "tag"
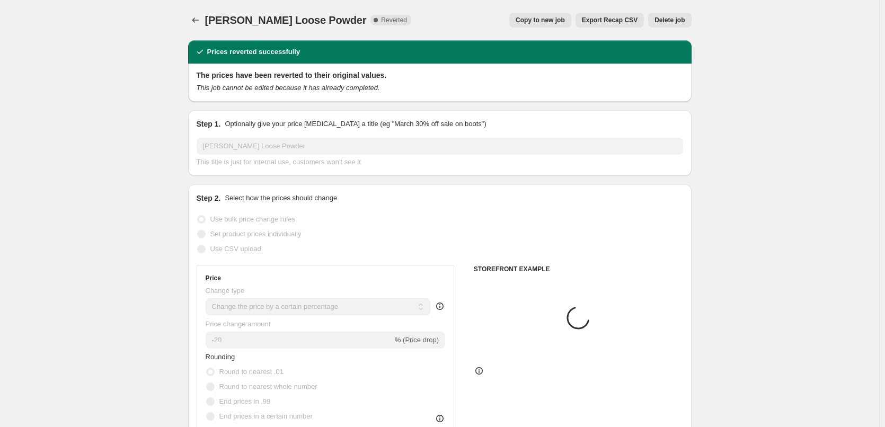
click at [676, 19] on span "Delete job" at bounding box center [670, 20] width 30 height 8
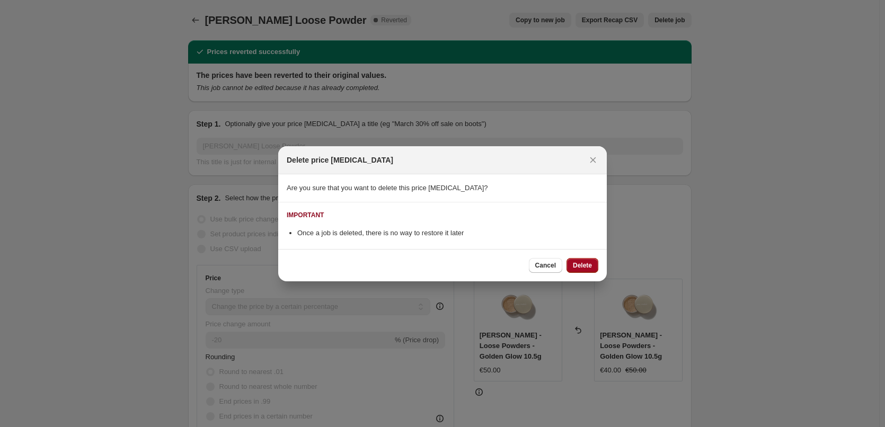
click at [577, 266] on span "Delete" at bounding box center [582, 265] width 19 height 8
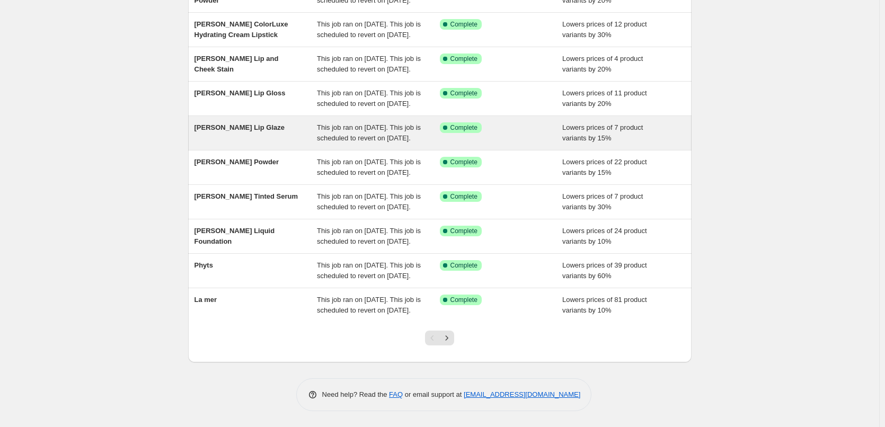
scroll to position [225, 0]
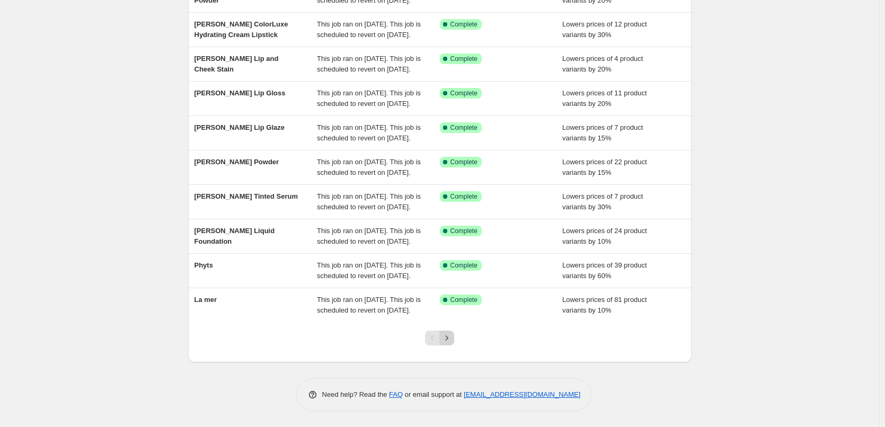
click at [446, 344] on button "Next" at bounding box center [446, 338] width 15 height 15
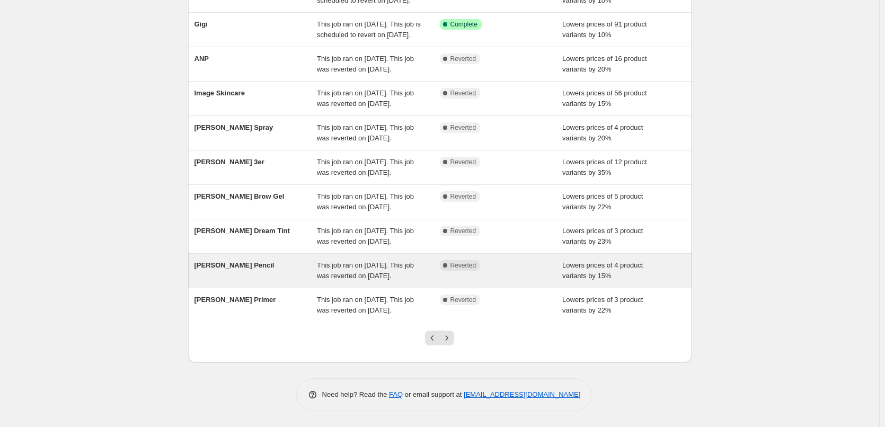
scroll to position [159, 0]
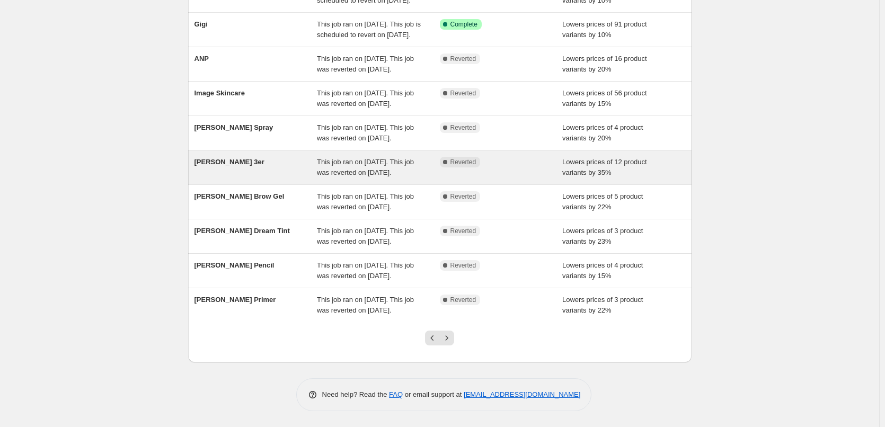
click at [236, 166] on span "[PERSON_NAME] 3er" at bounding box center [230, 162] width 70 height 8
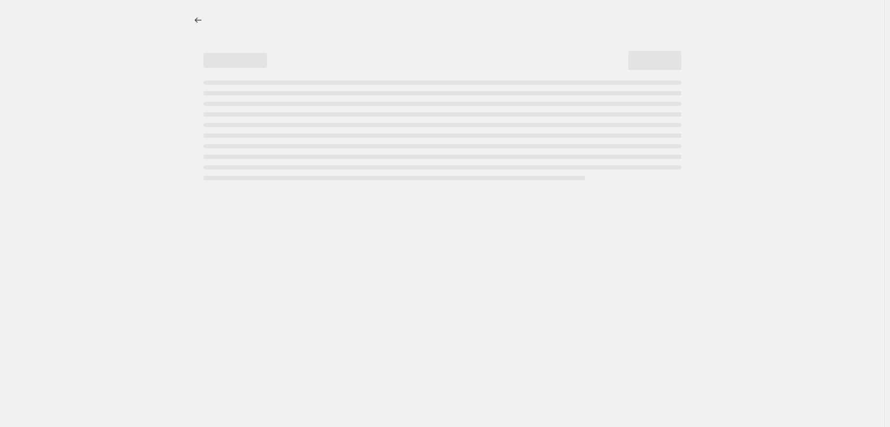
select select "percentage"
select select "tag"
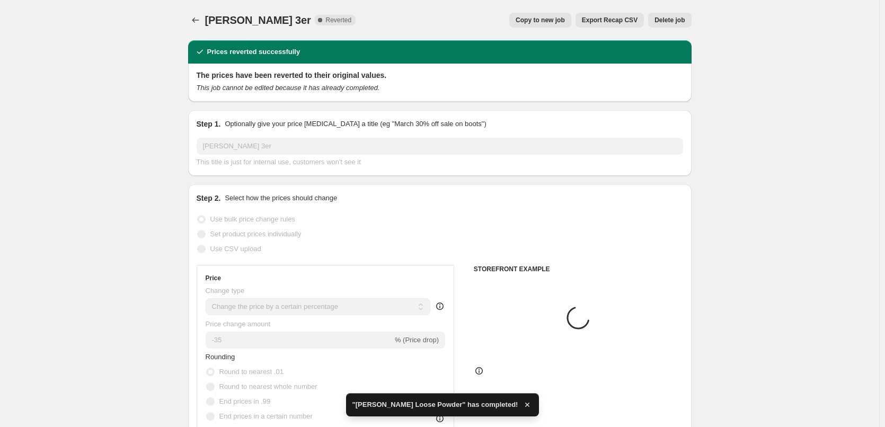
click at [551, 24] on button "Copy to new job" at bounding box center [540, 20] width 62 height 15
select select "percentage"
select select "tag"
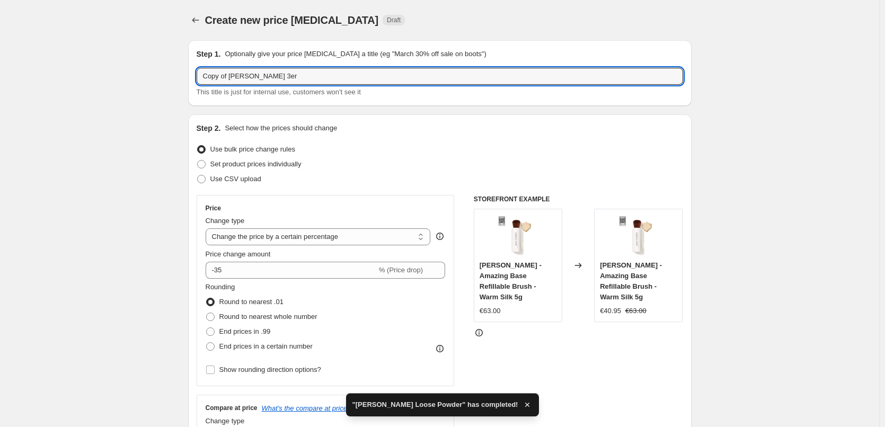
drag, startPoint x: 232, startPoint y: 75, endPoint x: 168, endPoint y: 75, distance: 64.1
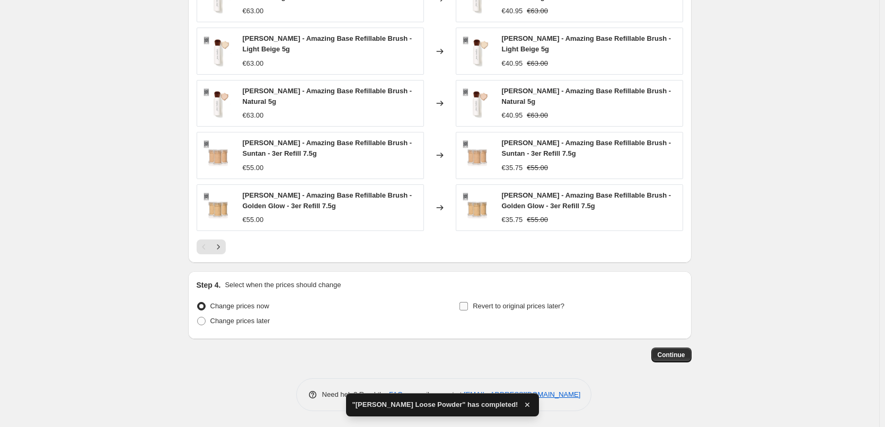
type input "[PERSON_NAME] 3er"
click at [522, 303] on span "Revert to original prices later?" at bounding box center [519, 306] width 92 height 8
click at [468, 303] on input "Revert to original prices later?" at bounding box center [464, 306] width 8 height 8
checkbox input "true"
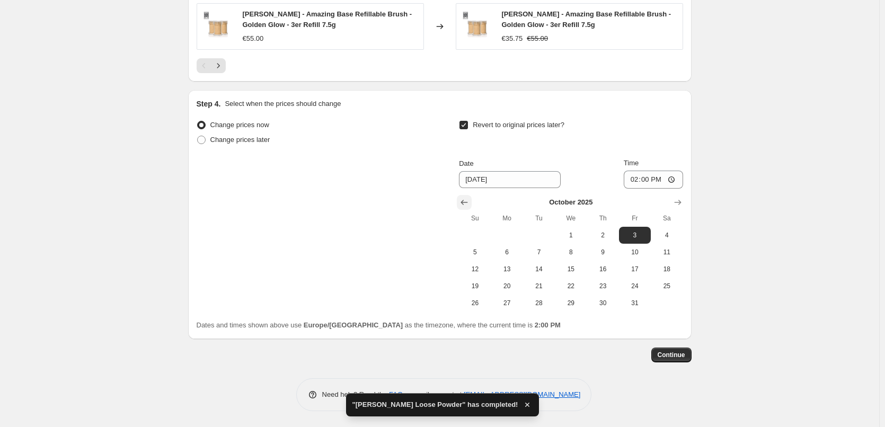
click at [467, 201] on icon "Show previous month, September 2025" at bounding box center [464, 202] width 11 height 11
click at [516, 302] on span "29" at bounding box center [507, 303] width 23 height 8
type input "[DATE]"
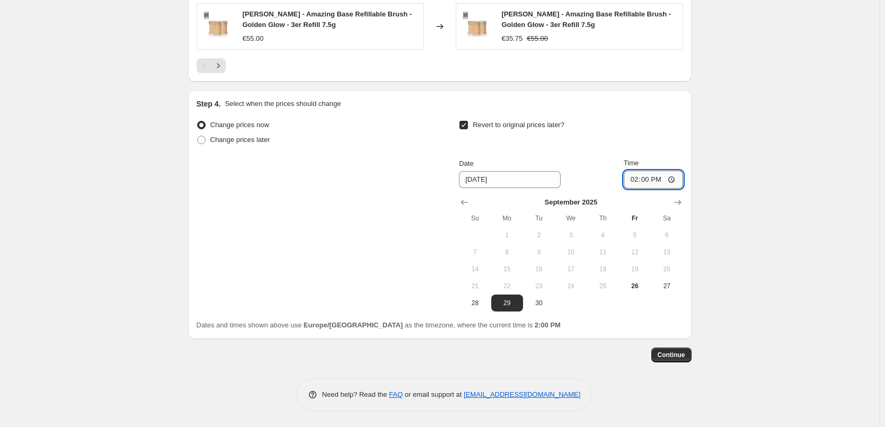
click at [634, 180] on input "14:00" at bounding box center [653, 180] width 59 height 18
type input "03:00"
click at [678, 352] on span "Continue" at bounding box center [672, 355] width 28 height 8
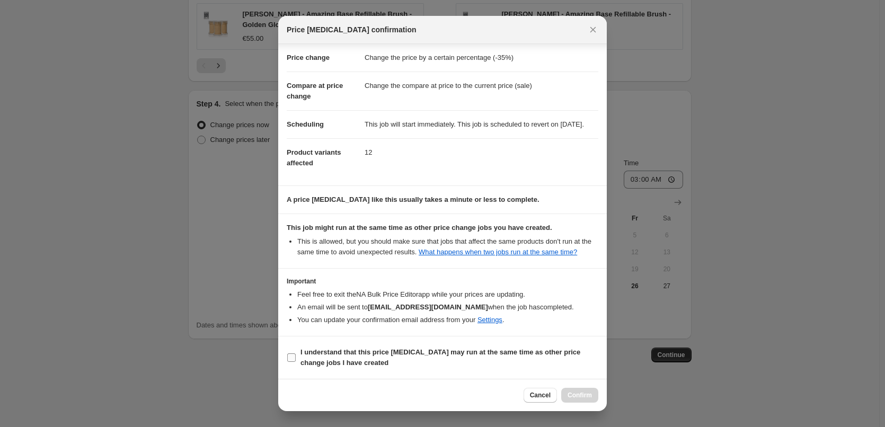
click at [350, 348] on b "I understand that this price [MEDICAL_DATA] may run at the same time as other p…" at bounding box center [441, 357] width 280 height 19
click at [296, 354] on input "I understand that this price [MEDICAL_DATA] may run at the same time as other p…" at bounding box center [291, 358] width 8 height 8
checkbox input "true"
click at [572, 396] on span "Confirm" at bounding box center [580, 395] width 24 height 8
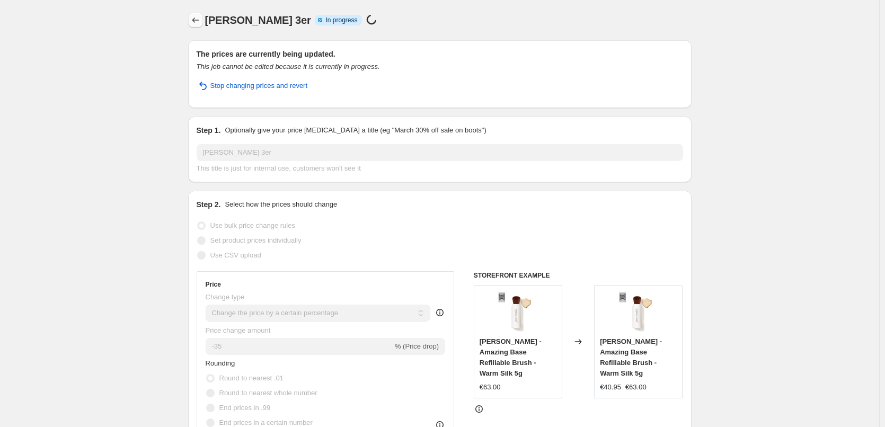
click at [200, 17] on icon "Price change jobs" at bounding box center [195, 20] width 11 height 11
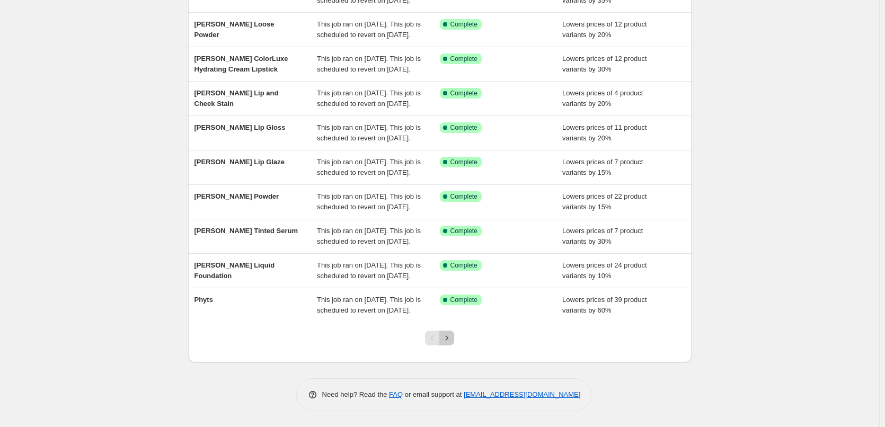
click at [448, 339] on icon "Next" at bounding box center [447, 338] width 11 height 11
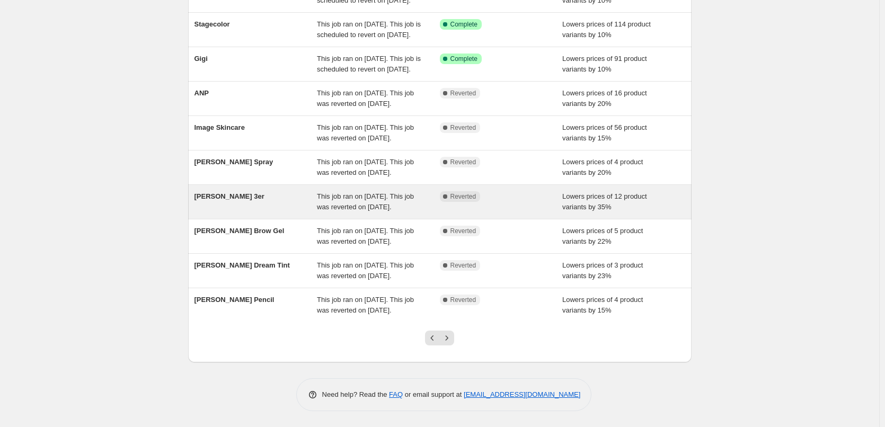
click at [240, 200] on span "[PERSON_NAME] 3er" at bounding box center [230, 196] width 70 height 8
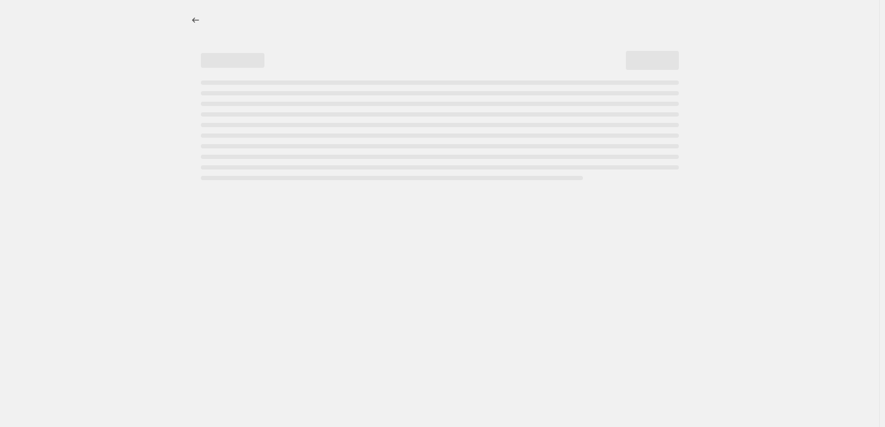
select select "percentage"
select select "tag"
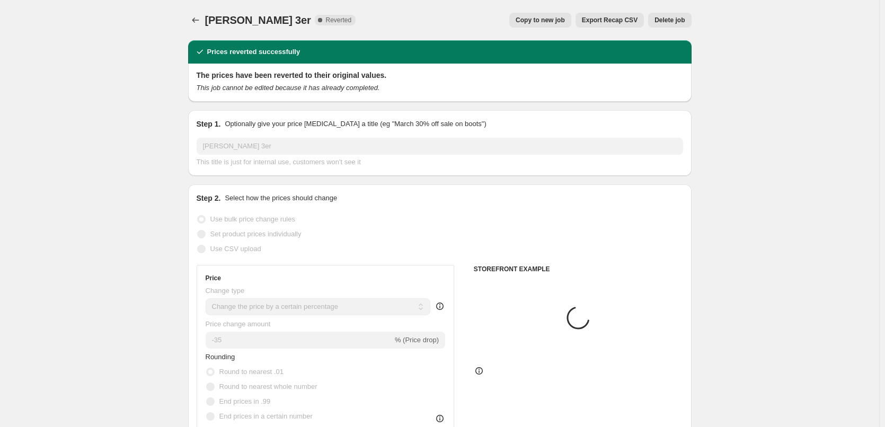
click at [673, 23] on span "Delete job" at bounding box center [670, 20] width 30 height 8
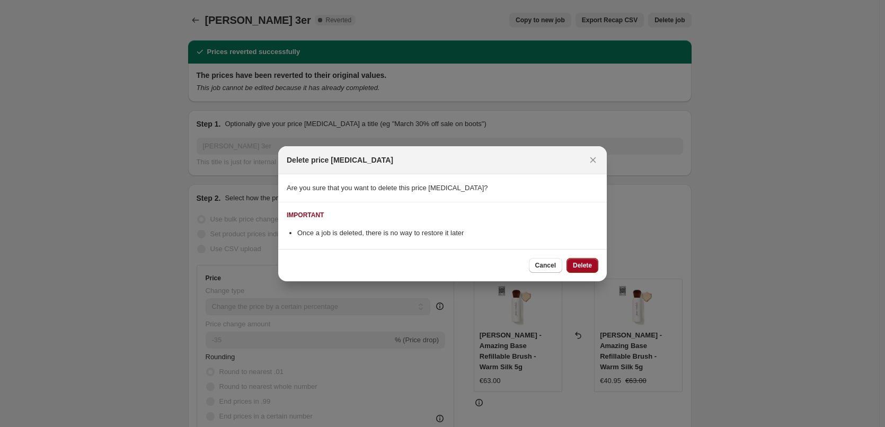
click at [589, 261] on button "Delete" at bounding box center [583, 265] width 32 height 15
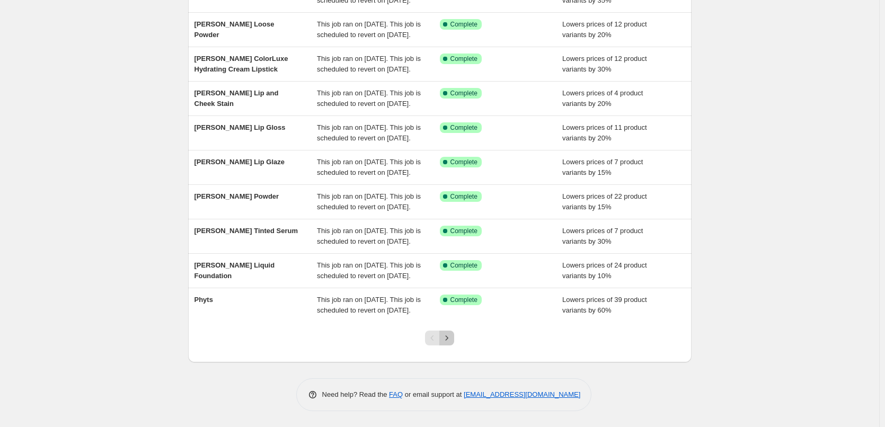
click at [450, 340] on icon "Next" at bounding box center [447, 338] width 11 height 11
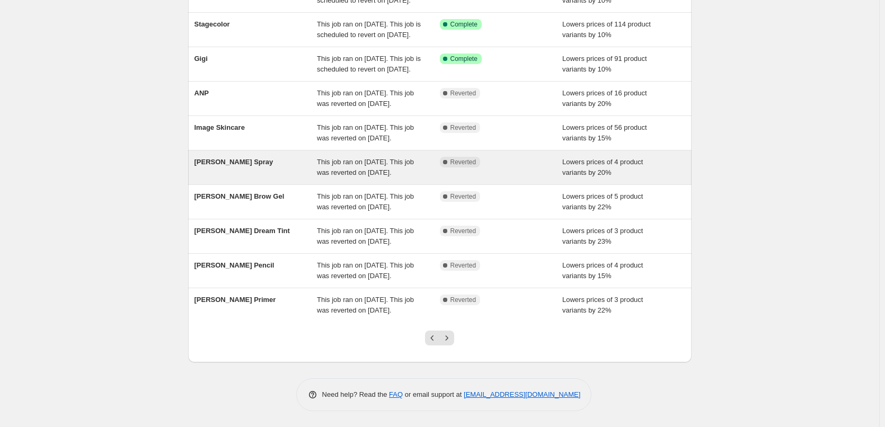
click at [231, 158] on span "[PERSON_NAME] Spray" at bounding box center [234, 162] width 79 height 8
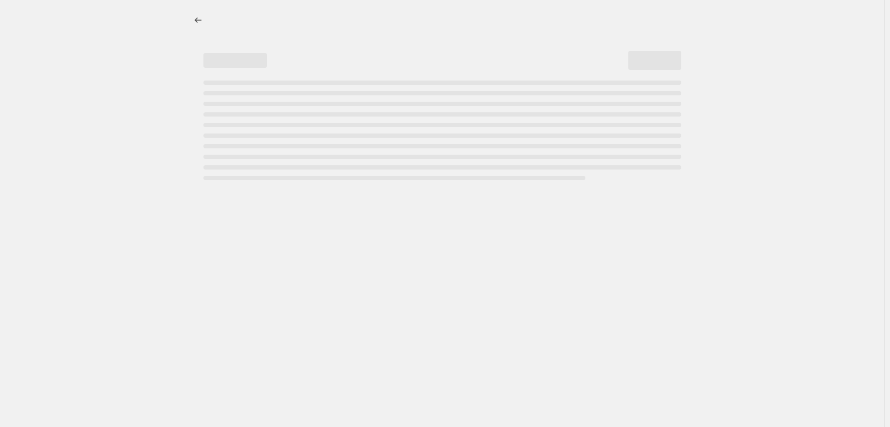
select select "percentage"
select select "tag"
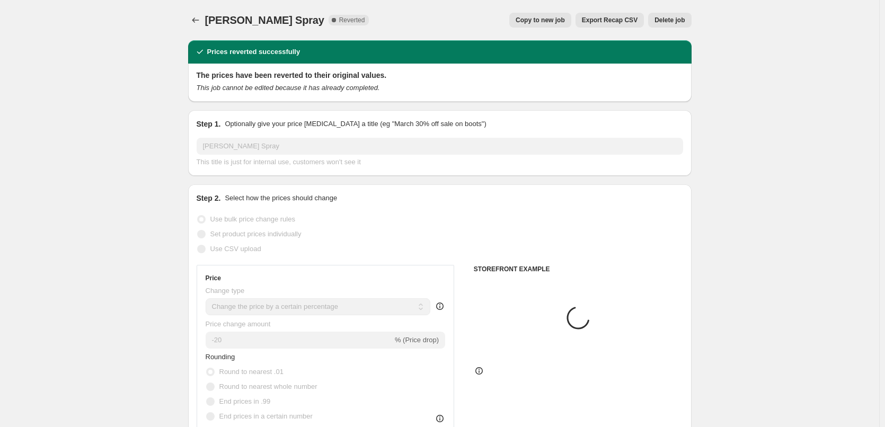
click at [548, 21] on span "Copy to new job" at bounding box center [540, 20] width 49 height 8
select select "percentage"
select select "tag"
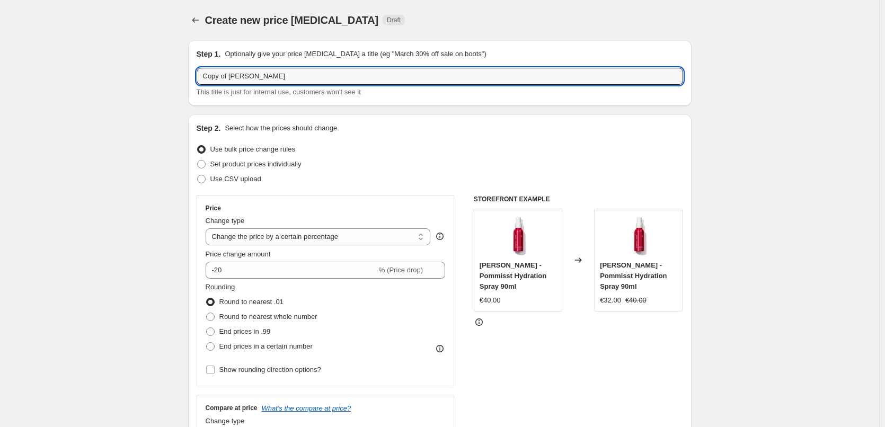
drag, startPoint x: 233, startPoint y: 75, endPoint x: 162, endPoint y: 76, distance: 71.0
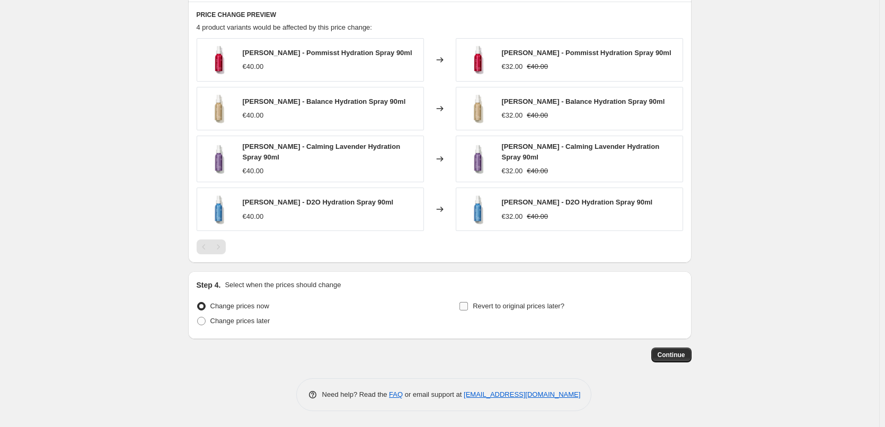
type input "[PERSON_NAME] Spray"
click at [497, 303] on span "Revert to original prices later?" at bounding box center [519, 306] width 92 height 8
click at [468, 303] on input "Revert to original prices later?" at bounding box center [464, 306] width 8 height 8
checkbox input "true"
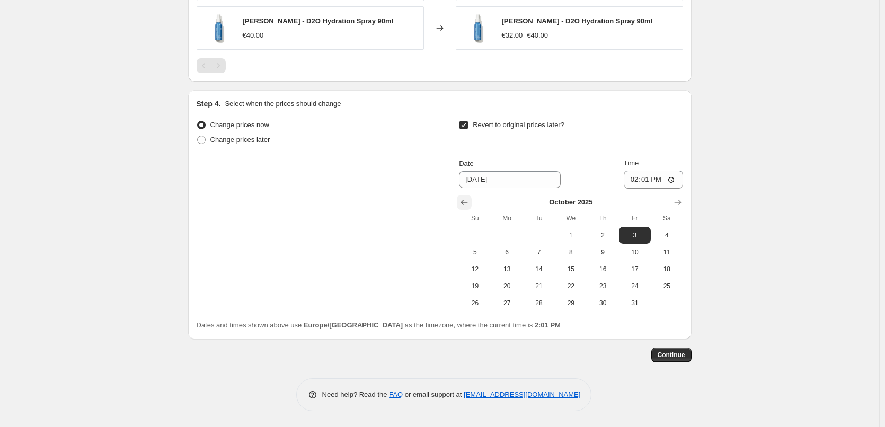
click at [466, 200] on icon "Show previous month, September 2025" at bounding box center [464, 202] width 11 height 11
click at [516, 302] on span "29" at bounding box center [507, 303] width 23 height 8
type input "[DATE]"
click at [632, 178] on input "14:01" at bounding box center [653, 180] width 59 height 18
type input "03:00"
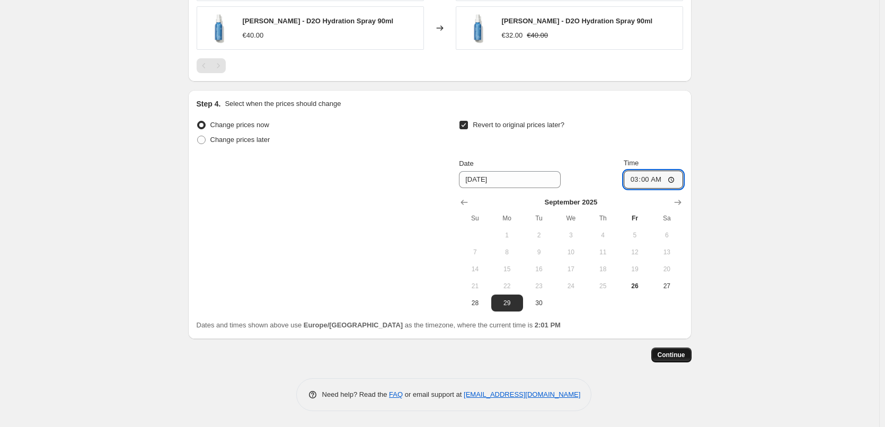
click at [671, 356] on span "Continue" at bounding box center [672, 355] width 28 height 8
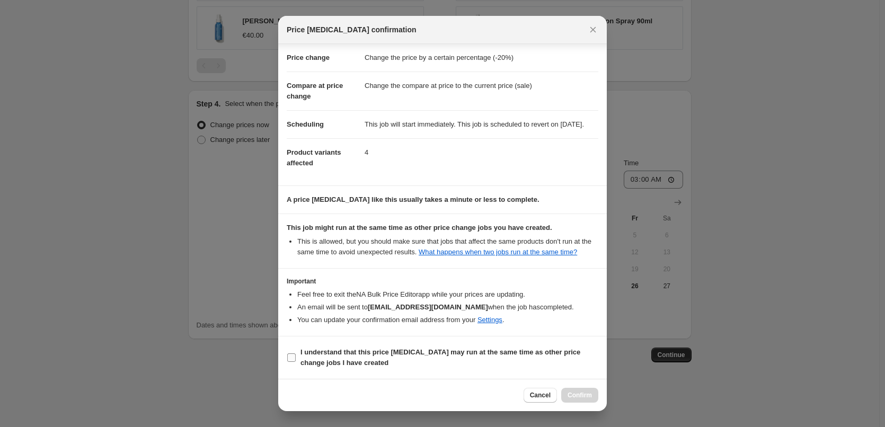
click at [350, 350] on b "I understand that this price [MEDICAL_DATA] may run at the same time as other p…" at bounding box center [441, 357] width 280 height 19
click at [296, 354] on input "I understand that this price [MEDICAL_DATA] may run at the same time as other p…" at bounding box center [291, 358] width 8 height 8
checkbox input "true"
click at [578, 392] on span "Confirm" at bounding box center [580, 395] width 24 height 8
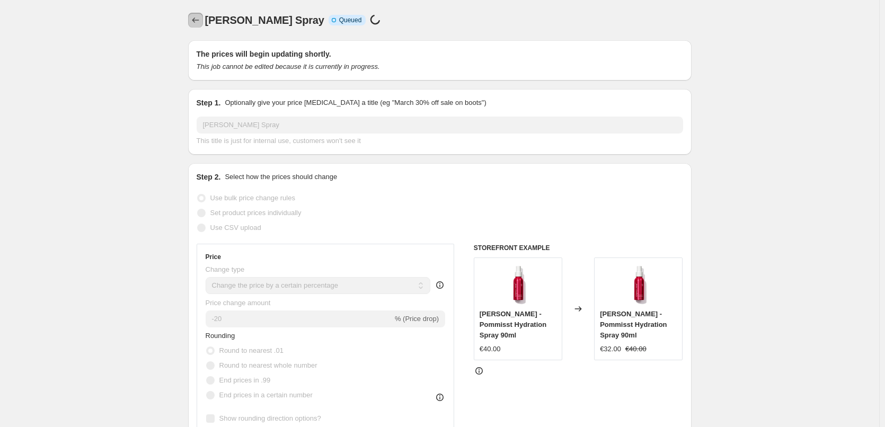
click at [196, 20] on icon "Price change jobs" at bounding box center [195, 20] width 11 height 11
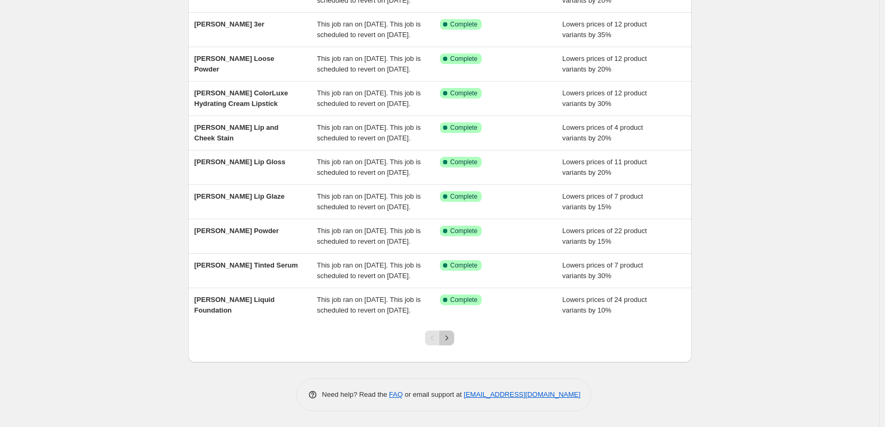
click at [449, 340] on icon "Next" at bounding box center [447, 338] width 11 height 11
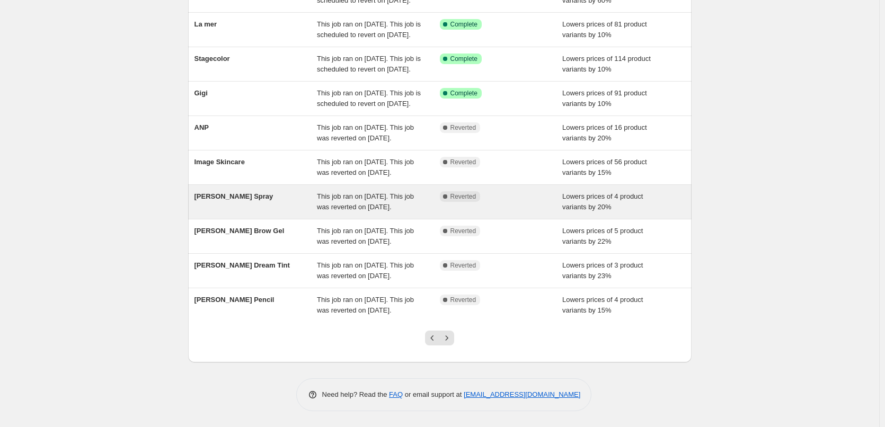
click at [240, 213] on div "[PERSON_NAME] Spray" at bounding box center [256, 201] width 123 height 21
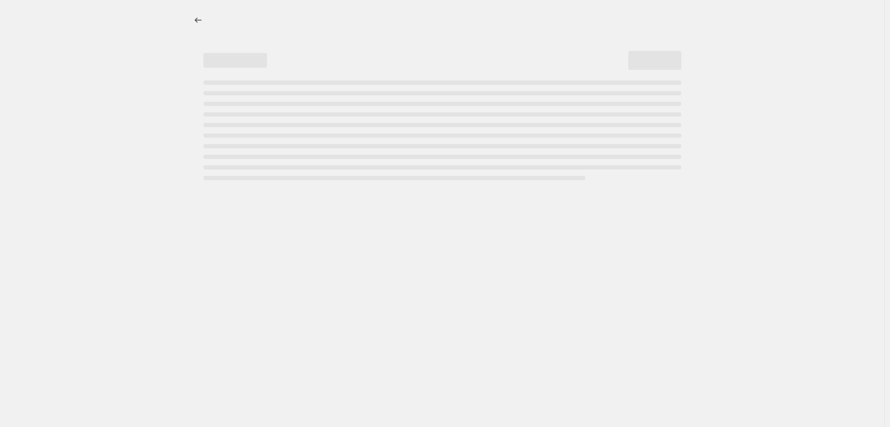
select select "percentage"
select select "tag"
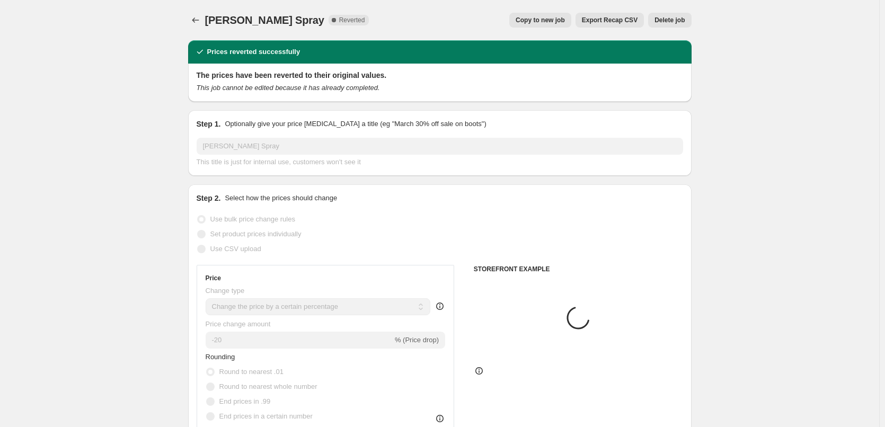
click at [673, 23] on span "Delete job" at bounding box center [670, 20] width 30 height 8
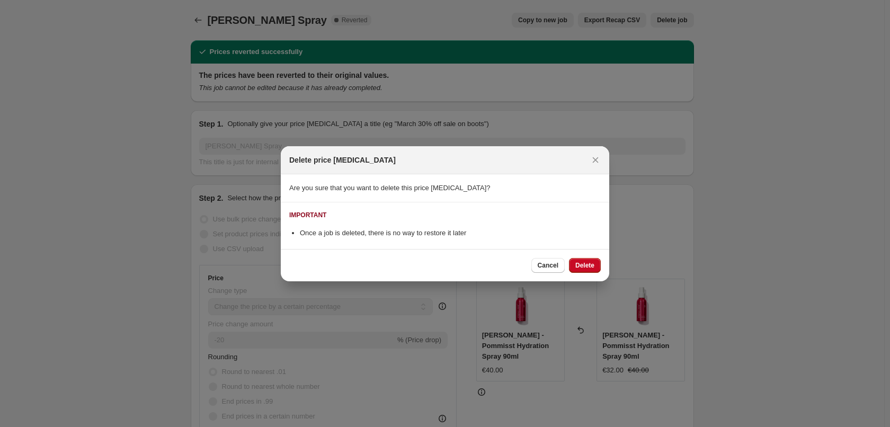
select select "percentage"
select select "tag"
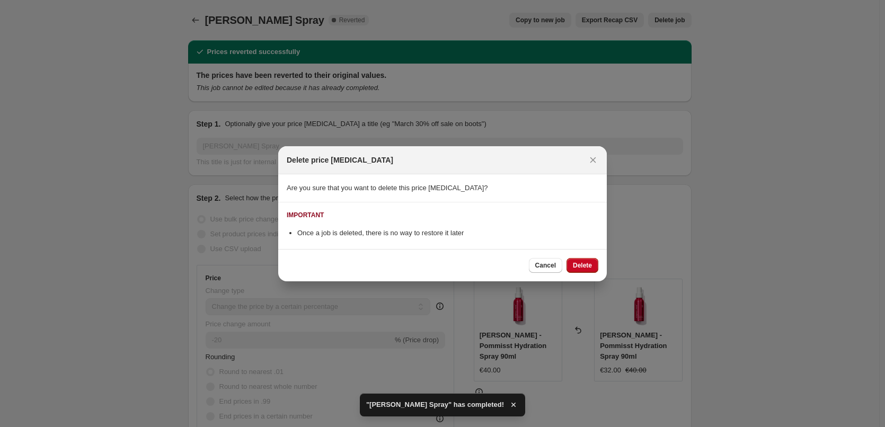
click at [592, 266] on button "Delete" at bounding box center [583, 265] width 32 height 15
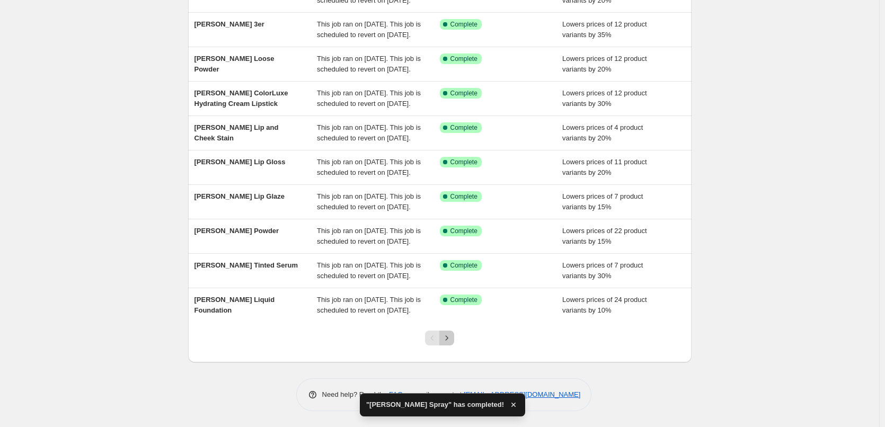
click at [454, 339] on button "Next" at bounding box center [446, 338] width 15 height 15
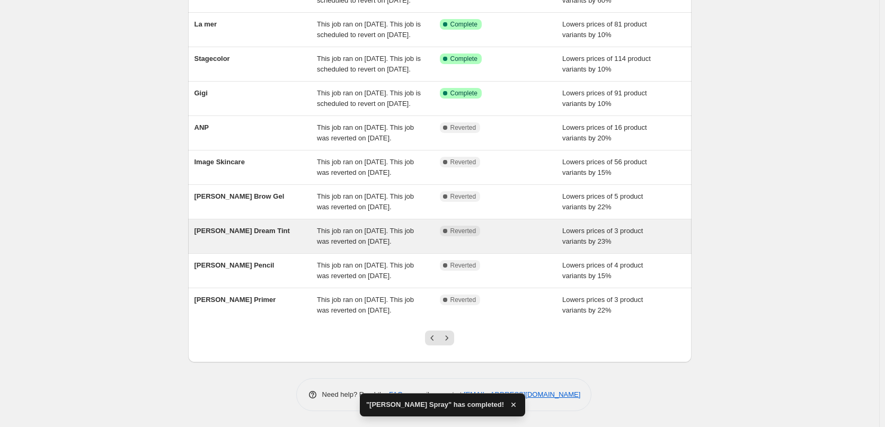
click at [266, 227] on span "[PERSON_NAME] Dream Tint" at bounding box center [242, 231] width 95 height 8
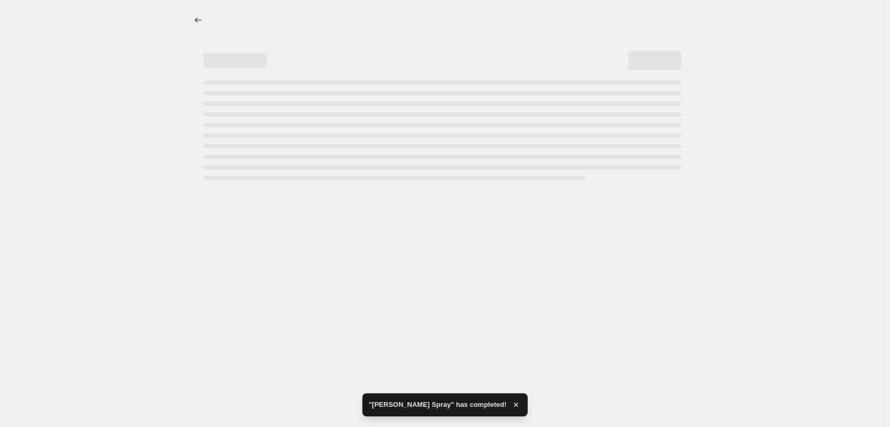
select select "percentage"
select select "vendor"
select select "tag"
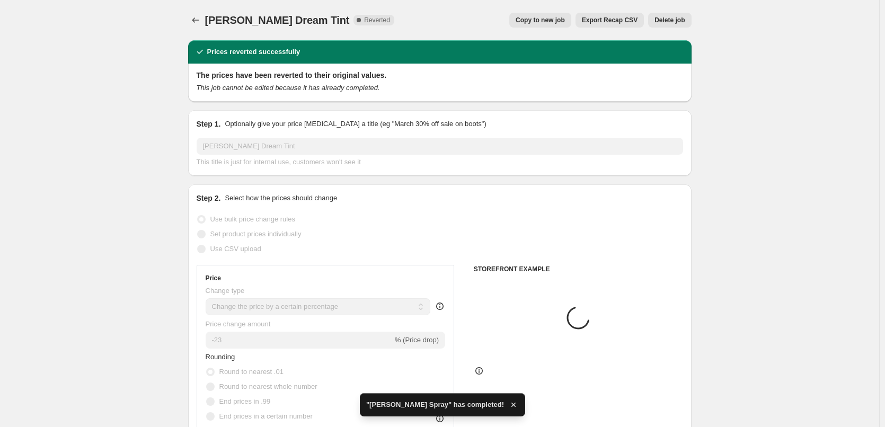
click at [565, 18] on span "Copy to new job" at bounding box center [540, 20] width 49 height 8
select select "percentage"
select select "vendor"
select select "tag"
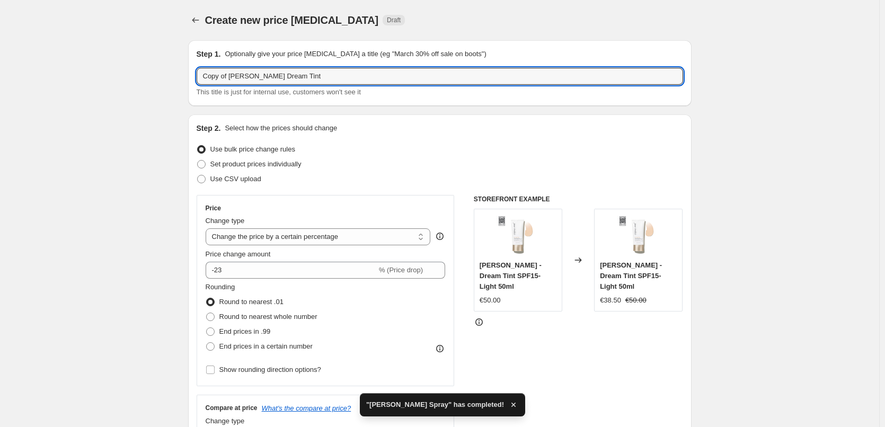
drag, startPoint x: 230, startPoint y: 77, endPoint x: 120, endPoint y: 74, distance: 109.8
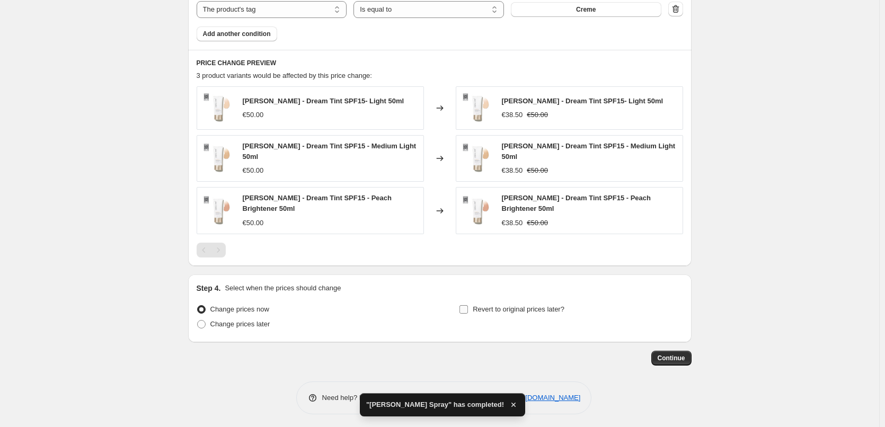
type input "[PERSON_NAME] Dream Tint"
click at [501, 306] on span "Revert to original prices later?" at bounding box center [519, 309] width 92 height 8
click at [468, 306] on input "Revert to original prices later?" at bounding box center [464, 309] width 8 height 8
checkbox input "true"
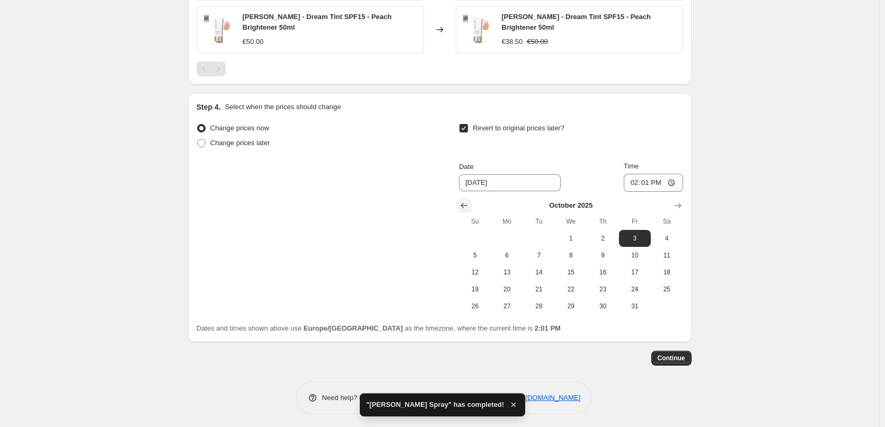
click at [467, 198] on button "Show previous month, September 2025" at bounding box center [464, 205] width 15 height 15
click at [519, 304] on span "29" at bounding box center [507, 306] width 23 height 8
type input "[DATE]"
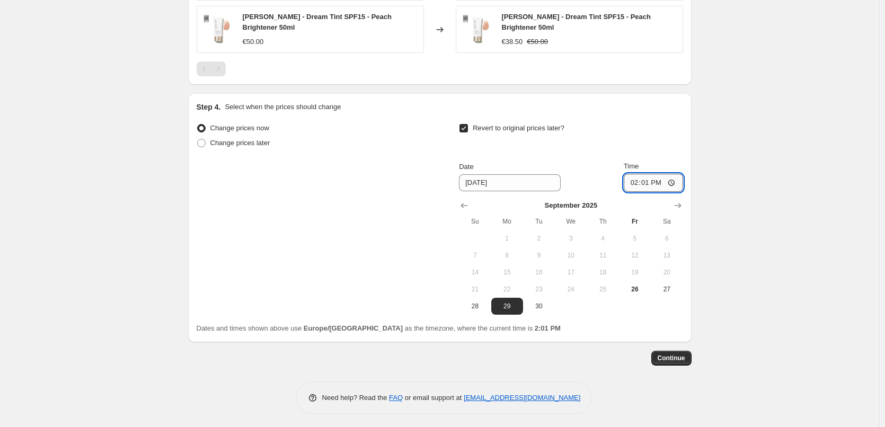
click at [637, 185] on input "14:01" at bounding box center [653, 183] width 59 height 18
type input "03:00"
click at [675, 354] on span "Continue" at bounding box center [672, 358] width 28 height 8
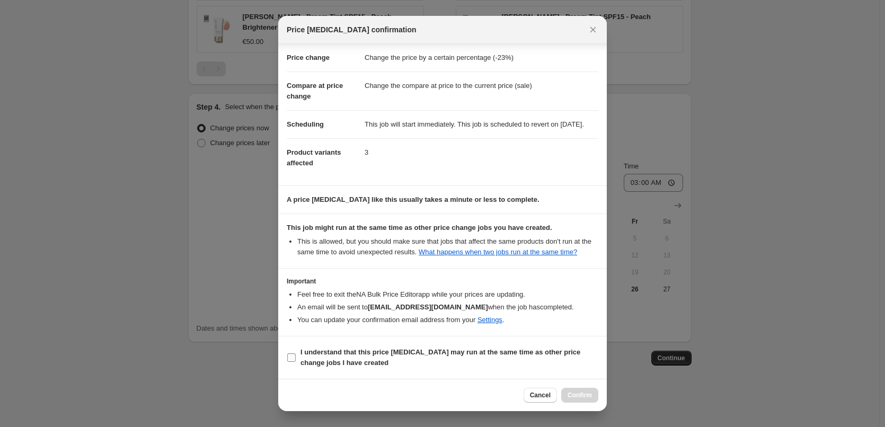
click at [319, 356] on b "I understand that this price [MEDICAL_DATA] may run at the same time as other p…" at bounding box center [441, 357] width 280 height 19
click at [296, 356] on input "I understand that this price [MEDICAL_DATA] may run at the same time as other p…" at bounding box center [291, 358] width 8 height 8
checkbox input "true"
click at [589, 395] on span "Confirm" at bounding box center [580, 395] width 24 height 8
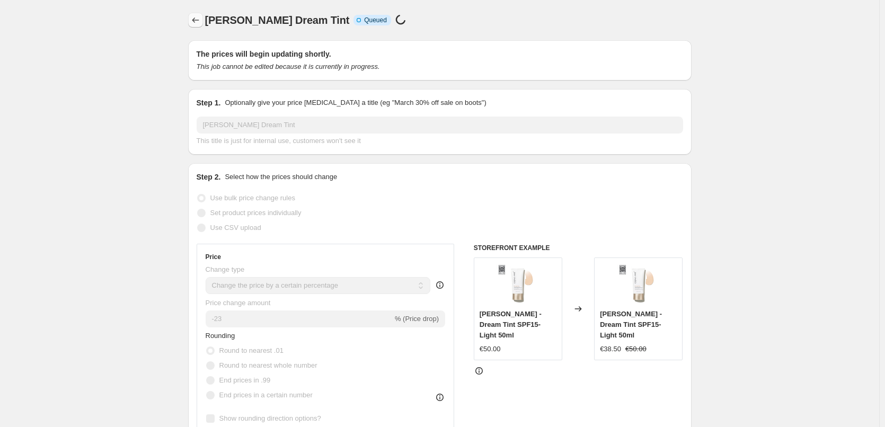
click at [194, 21] on icon "Price change jobs" at bounding box center [195, 20] width 11 height 11
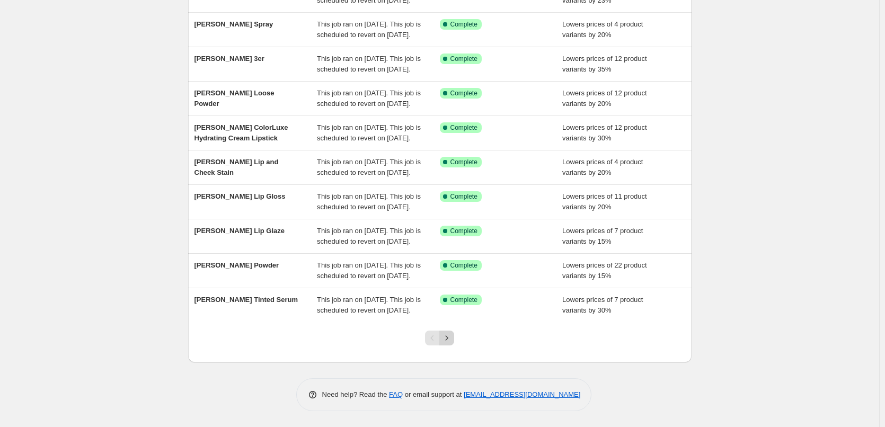
click at [452, 340] on icon "Next" at bounding box center [447, 338] width 11 height 11
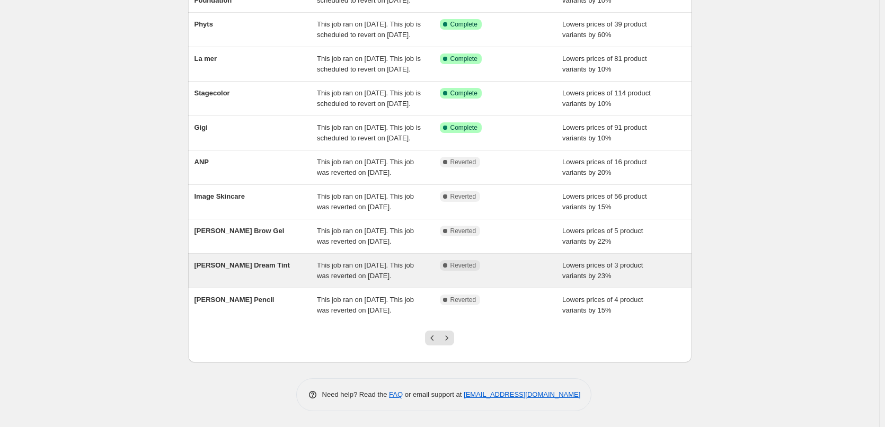
click at [280, 281] on div "[PERSON_NAME] Dream Tint" at bounding box center [256, 270] width 123 height 21
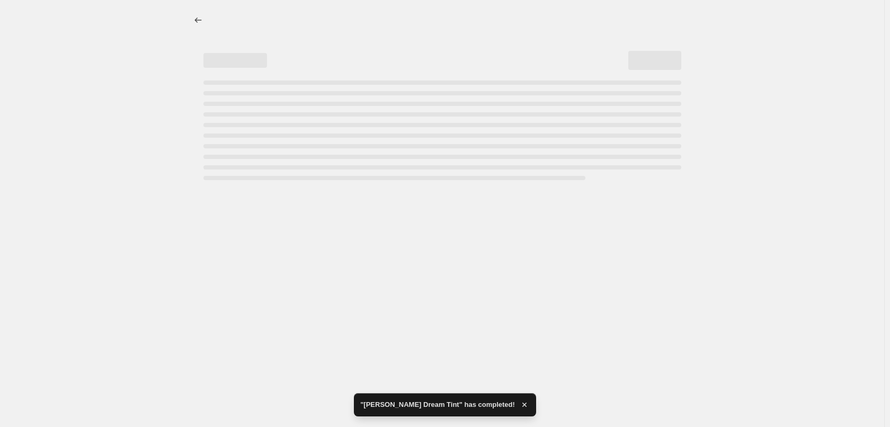
select select "percentage"
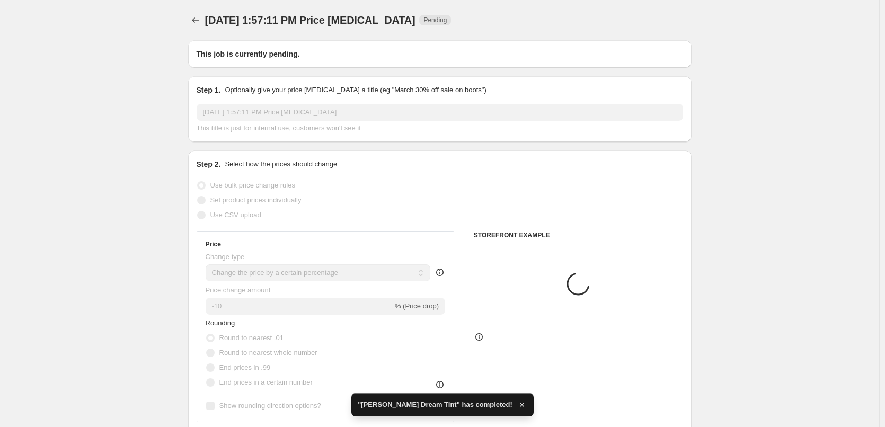
type input "[PERSON_NAME] Dream Tint"
radio input "false"
radio input "true"
checkbox input "true"
select select "vendor"
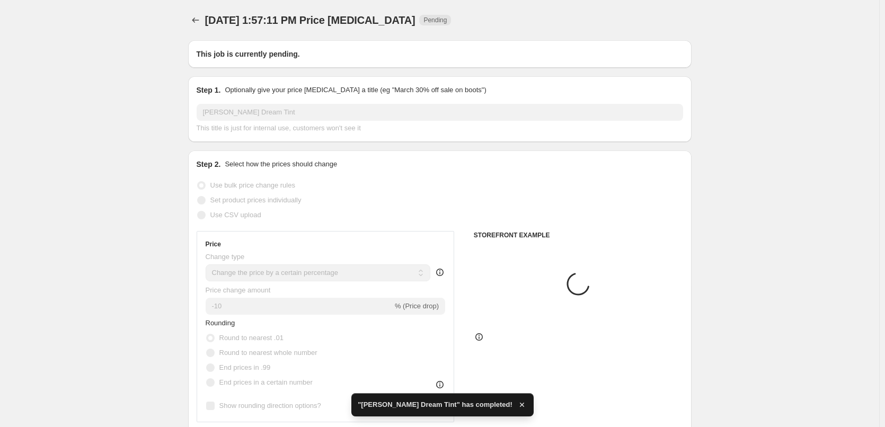
select select "tag"
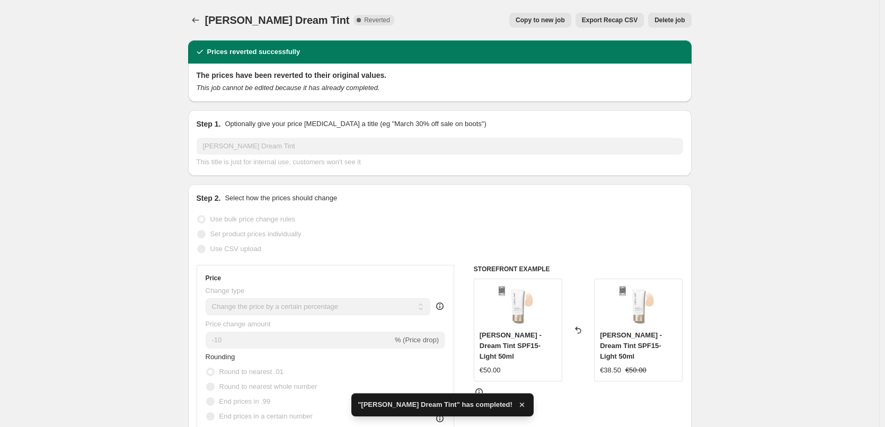
click at [676, 24] on button "Delete job" at bounding box center [669, 20] width 43 height 15
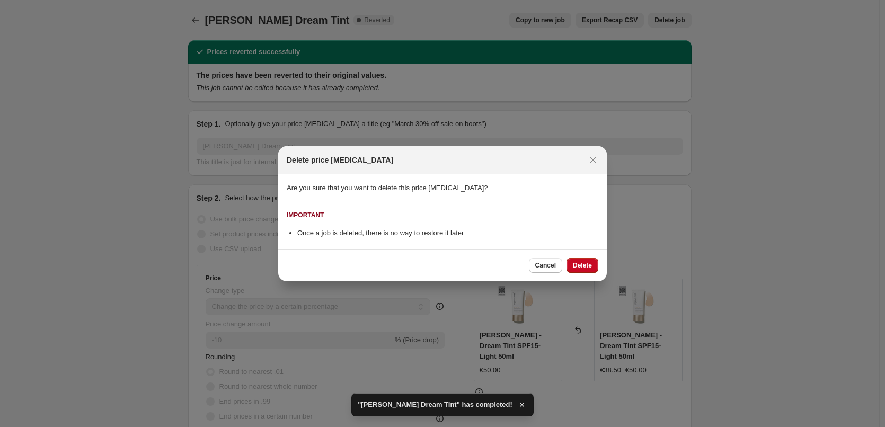
click at [576, 257] on div "Cancel Delete" at bounding box center [442, 265] width 329 height 32
click at [577, 261] on span "Delete" at bounding box center [582, 265] width 19 height 8
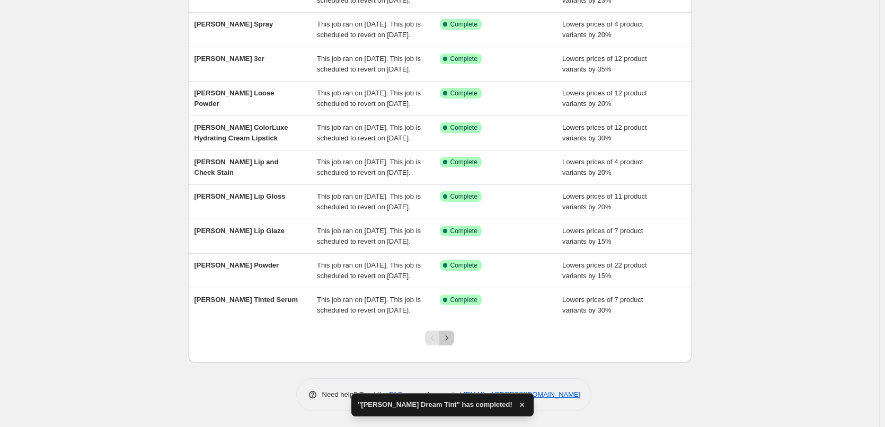
click at [451, 342] on icon "Next" at bounding box center [447, 338] width 11 height 11
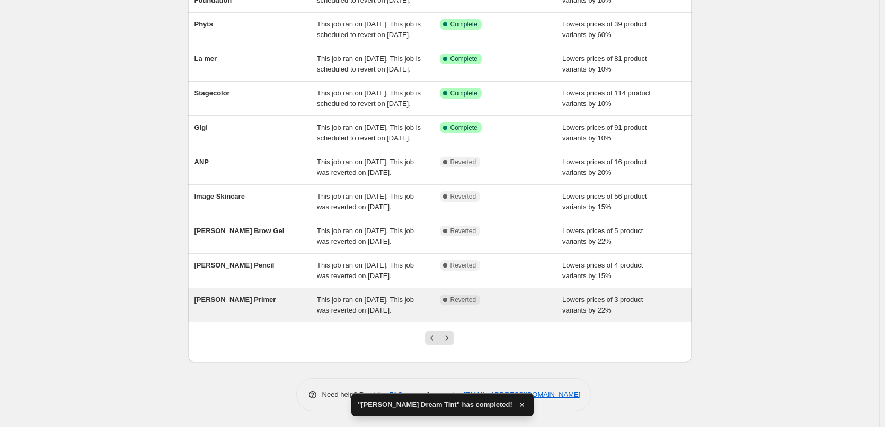
click at [244, 316] on div "[PERSON_NAME] Primer" at bounding box center [256, 305] width 123 height 21
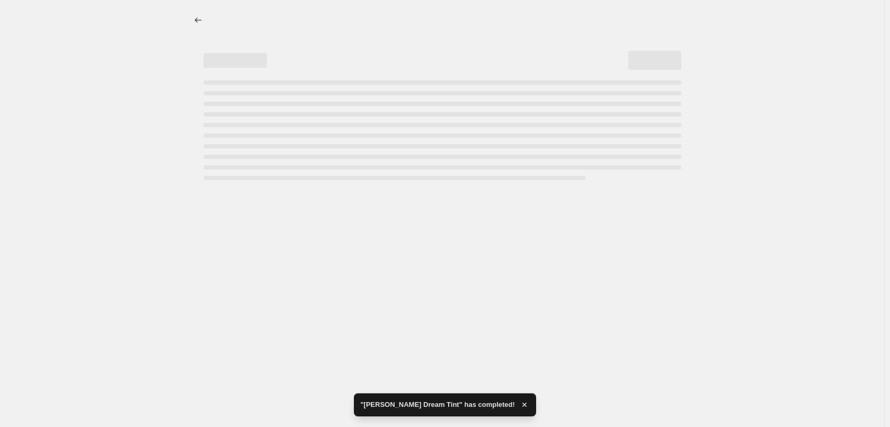
select select "percentage"
select select "tag"
select select "vendor"
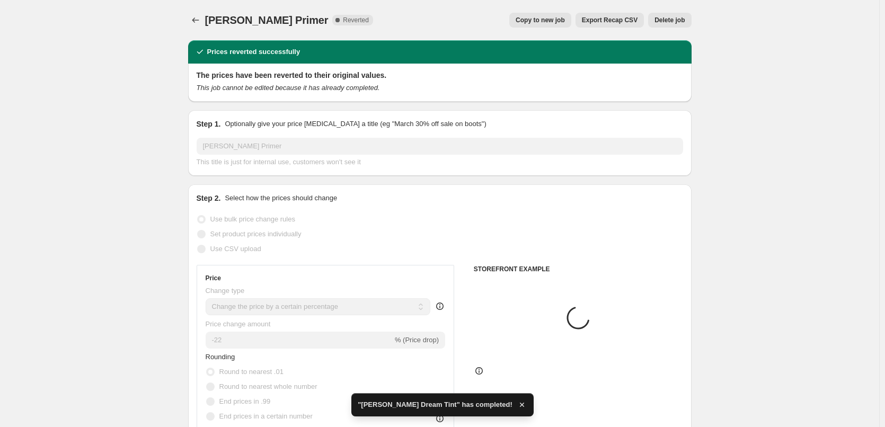
click at [566, 24] on button "Copy to new job" at bounding box center [540, 20] width 62 height 15
select select "percentage"
select select "tag"
select select "vendor"
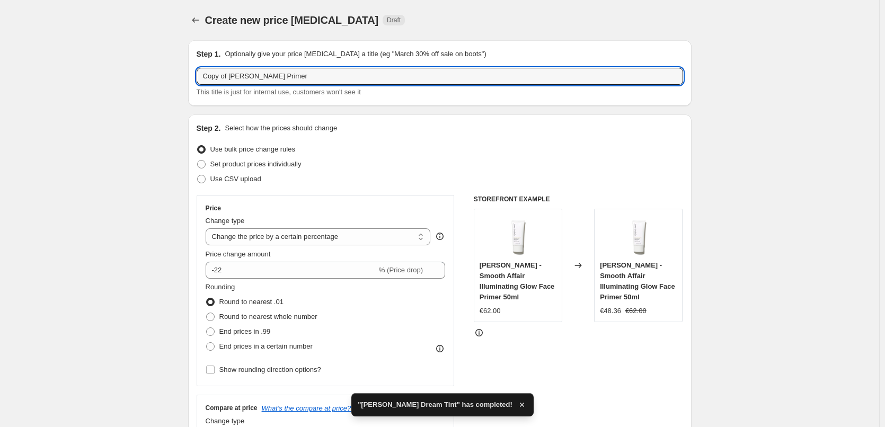
drag, startPoint x: 231, startPoint y: 76, endPoint x: 104, endPoint y: 76, distance: 126.7
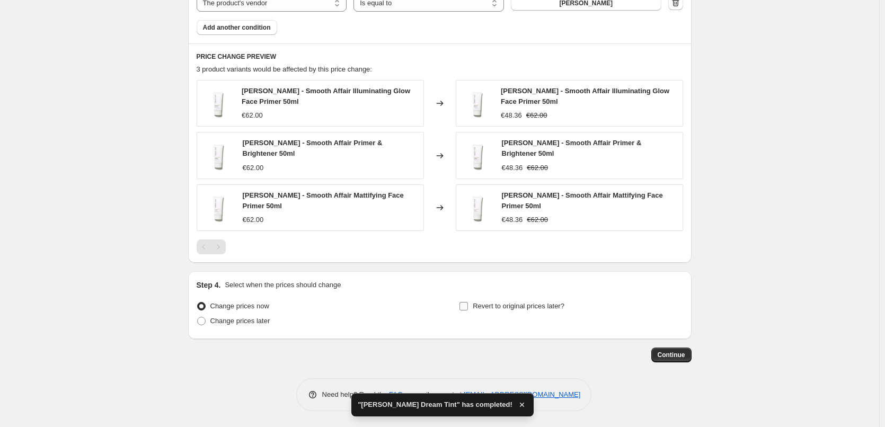
type input "[PERSON_NAME] Primer"
click at [478, 305] on span "Revert to original prices later?" at bounding box center [519, 306] width 92 height 8
click at [468, 305] on input "Revert to original prices later?" at bounding box center [464, 306] width 8 height 8
checkbox input "true"
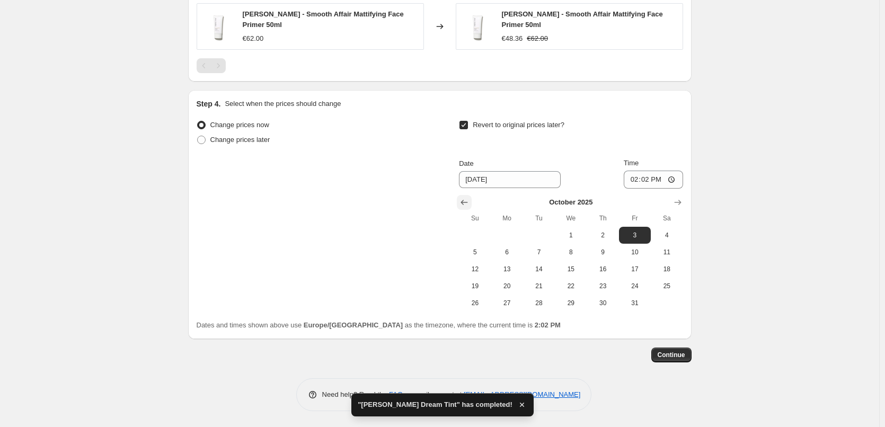
click at [463, 197] on button "Show previous month, September 2025" at bounding box center [464, 202] width 15 height 15
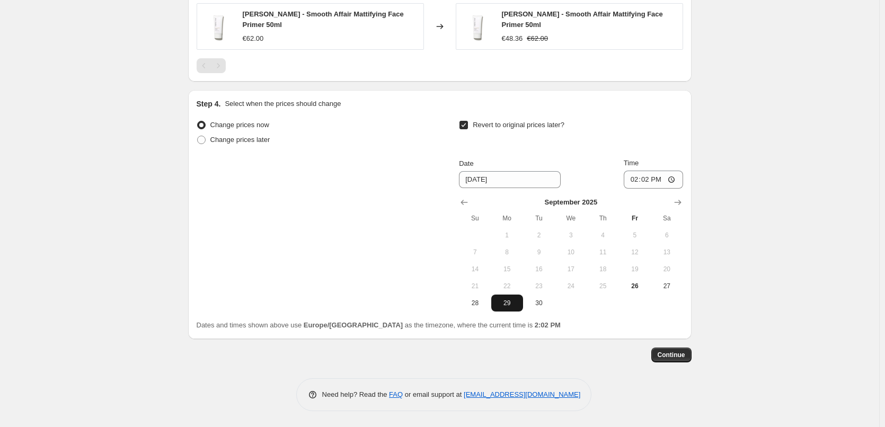
click at [512, 299] on span "29" at bounding box center [507, 303] width 23 height 8
type input "[DATE]"
click at [634, 181] on input "14:02" at bounding box center [653, 180] width 59 height 18
type input "03:00"
click at [665, 361] on button "Continue" at bounding box center [671, 355] width 40 height 15
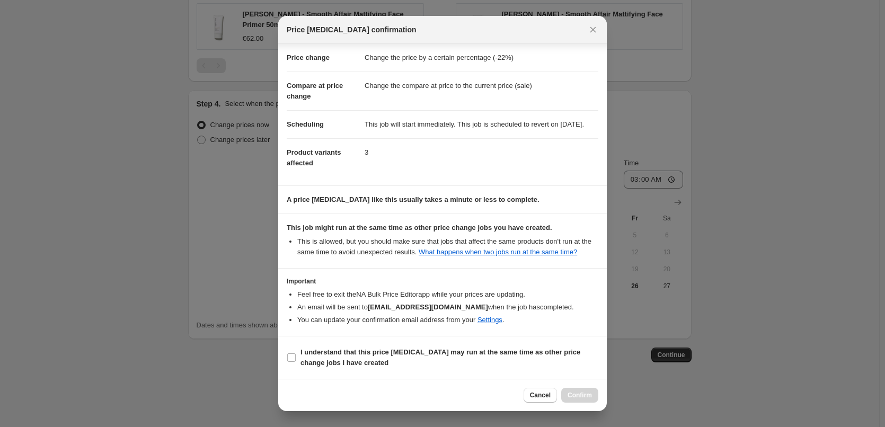
click at [343, 372] on section "I understand that this price [MEDICAL_DATA] may run at the same time as other p…" at bounding box center [442, 358] width 329 height 42
click at [346, 362] on b "I understand that this price [MEDICAL_DATA] may run at the same time as other p…" at bounding box center [441, 357] width 280 height 19
click at [296, 362] on input "I understand that this price [MEDICAL_DATA] may run at the same time as other p…" at bounding box center [291, 358] width 8 height 8
checkbox input "true"
click at [584, 394] on span "Confirm" at bounding box center [580, 395] width 24 height 8
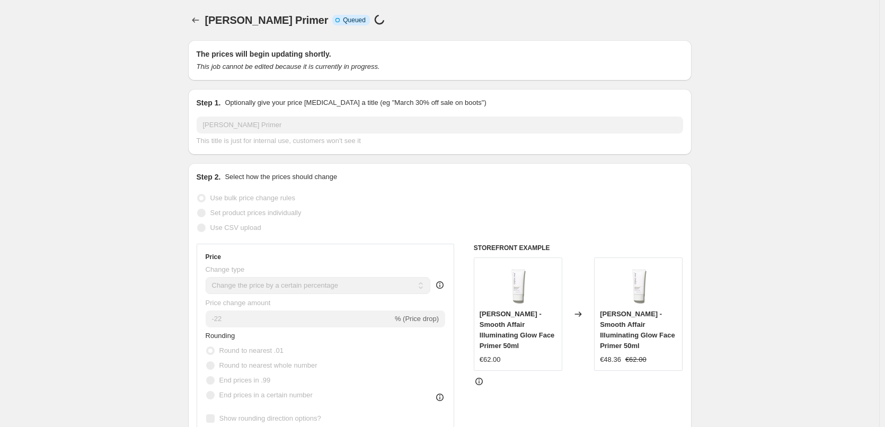
click at [207, 17] on span "[PERSON_NAME] Primer" at bounding box center [266, 20] width 123 height 12
click at [201, 17] on icon "Price change jobs" at bounding box center [195, 20] width 11 height 11
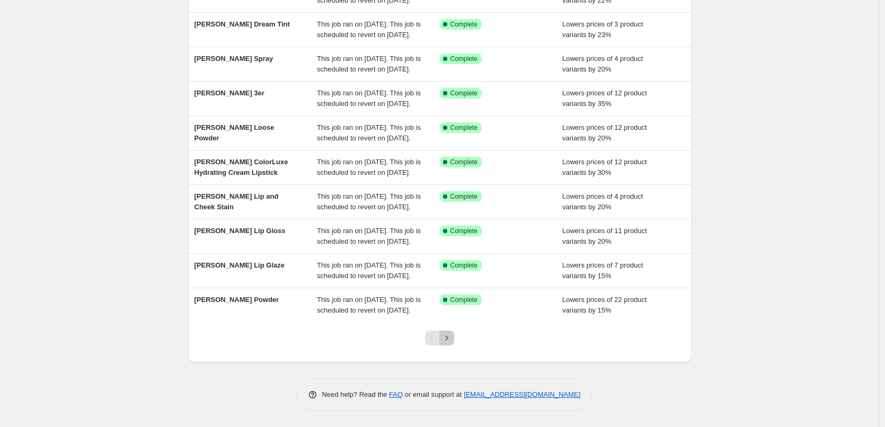
click at [447, 333] on icon "Next" at bounding box center [447, 338] width 11 height 11
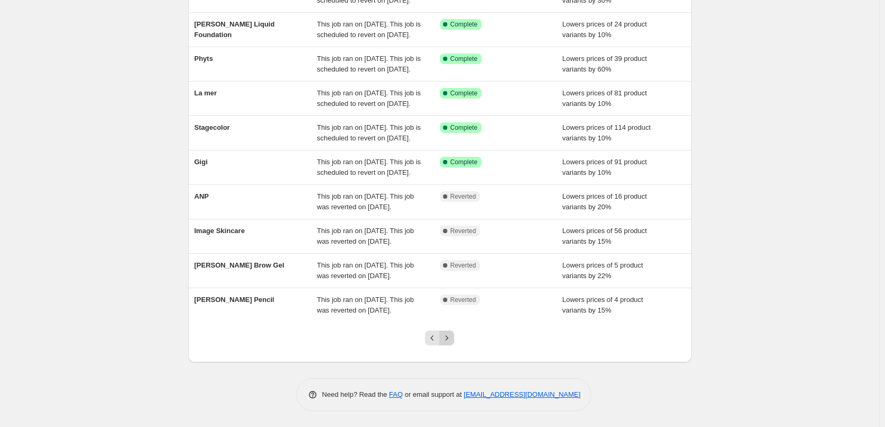
click at [448, 336] on icon "Next" at bounding box center [447, 338] width 11 height 11
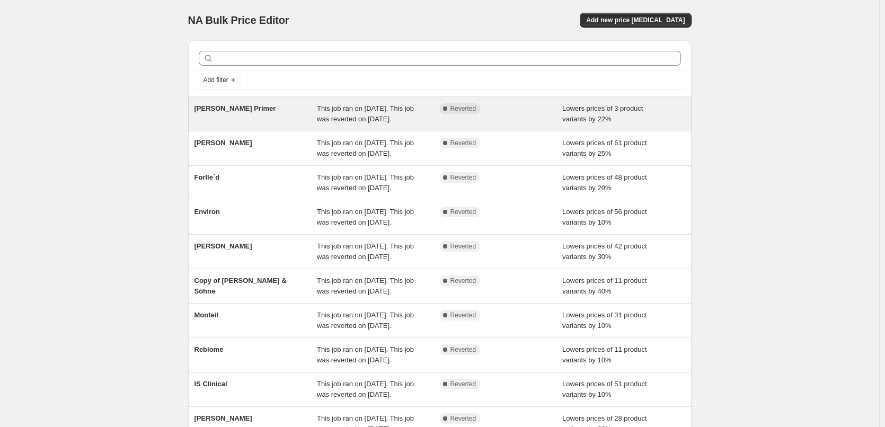
click at [243, 112] on span "[PERSON_NAME] Primer" at bounding box center [236, 108] width 82 height 8
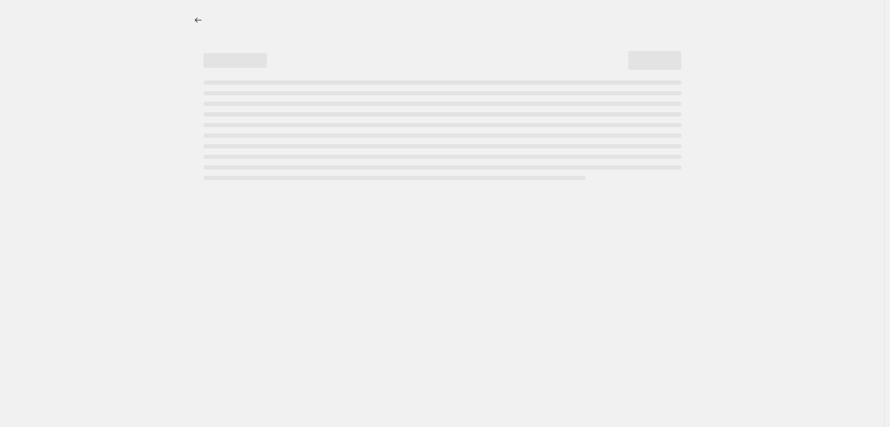
select select "percentage"
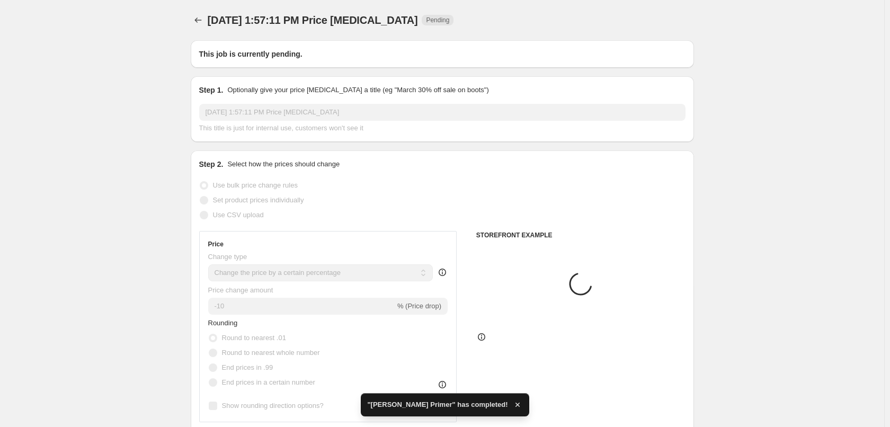
type input "[PERSON_NAME] Primer"
radio input "false"
radio input "true"
checkbox input "true"
select select "tag"
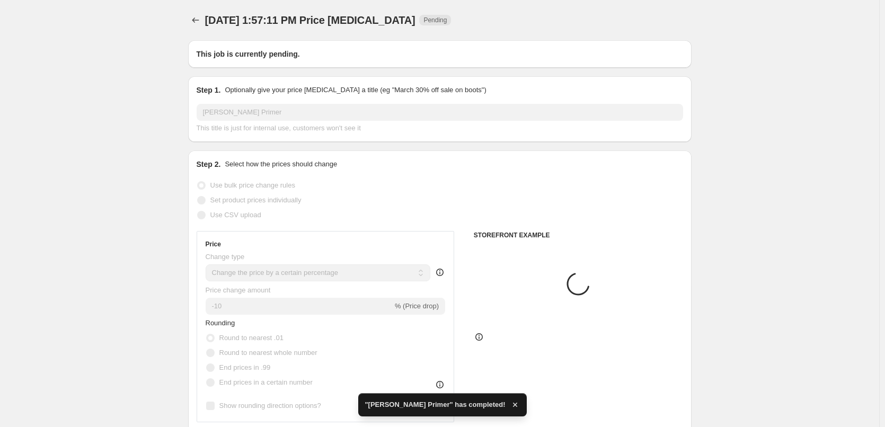
select select "vendor"
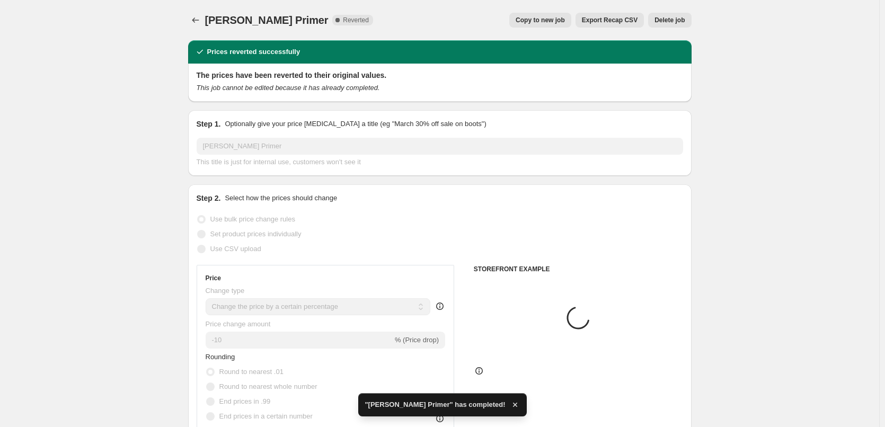
click at [678, 18] on span "Delete job" at bounding box center [670, 20] width 30 height 8
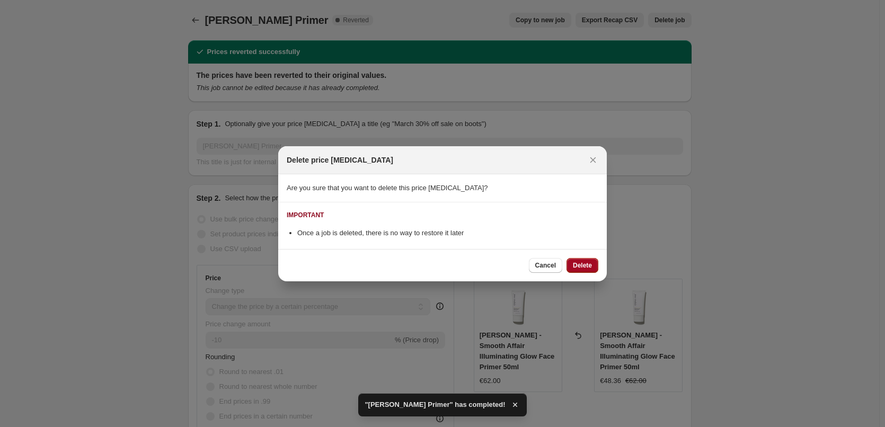
click at [586, 265] on span "Delete" at bounding box center [582, 265] width 19 height 8
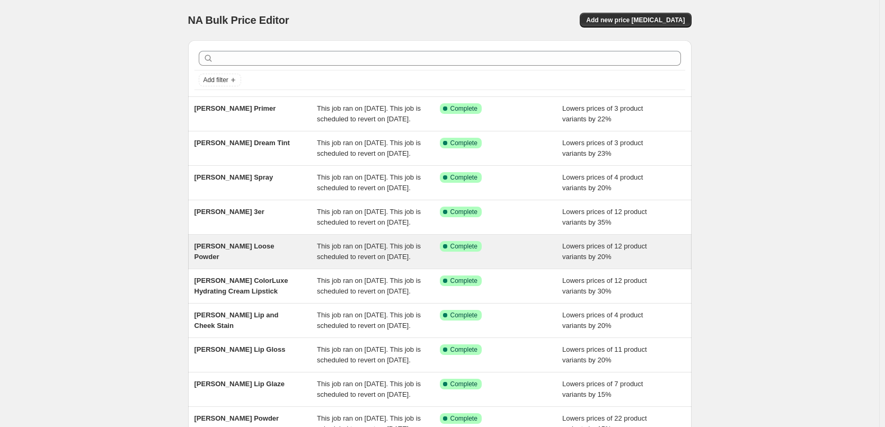
scroll to position [225, 0]
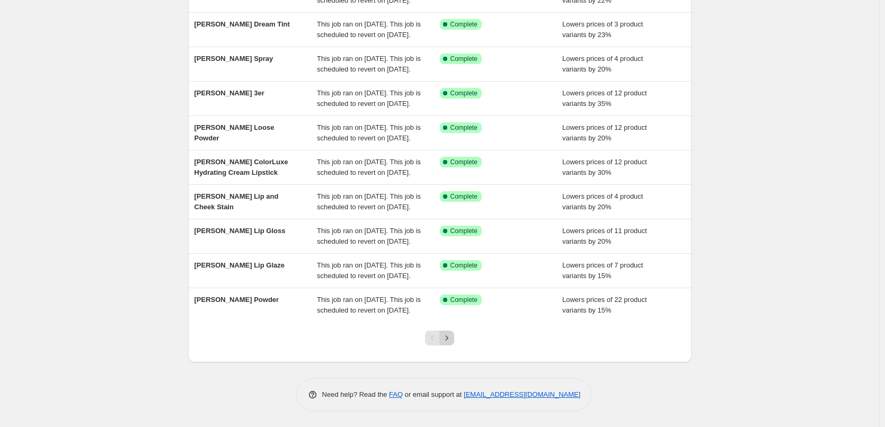
click at [446, 340] on icon "Next" at bounding box center [447, 338] width 11 height 11
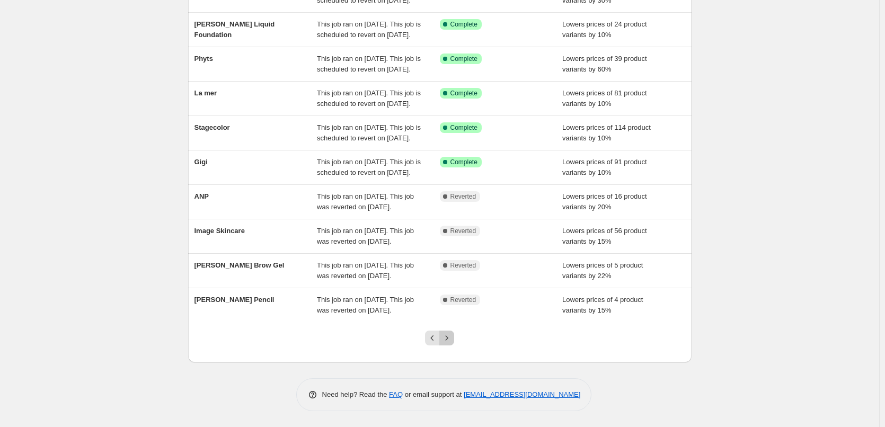
click at [452, 336] on icon "Next" at bounding box center [447, 338] width 11 height 11
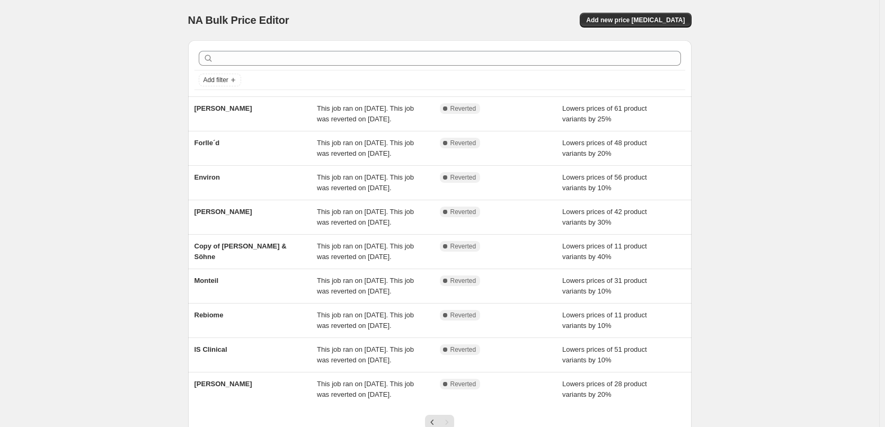
scroll to position [148, 0]
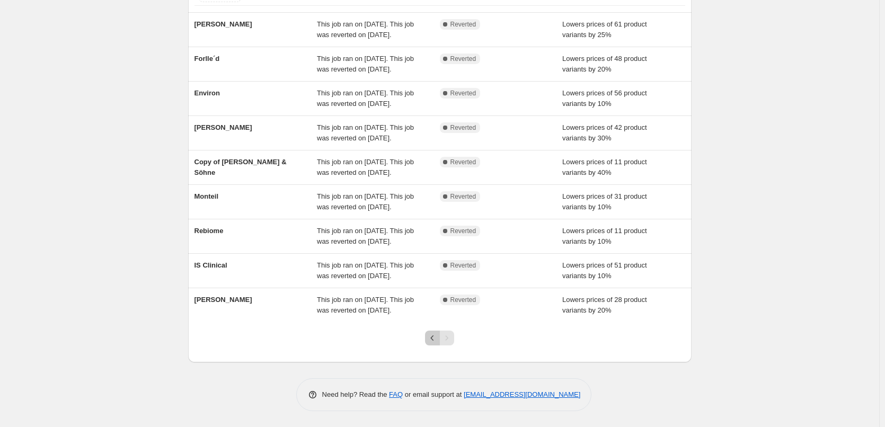
click at [433, 336] on icon "Previous" at bounding box center [432, 338] width 11 height 11
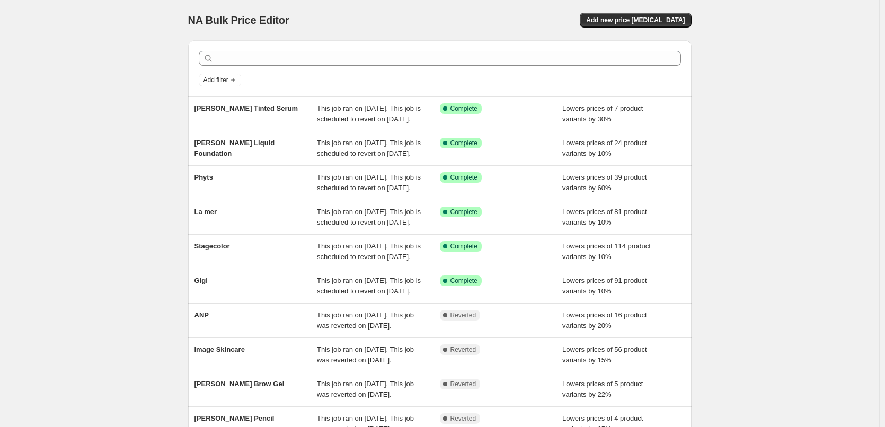
scroll to position [225, 0]
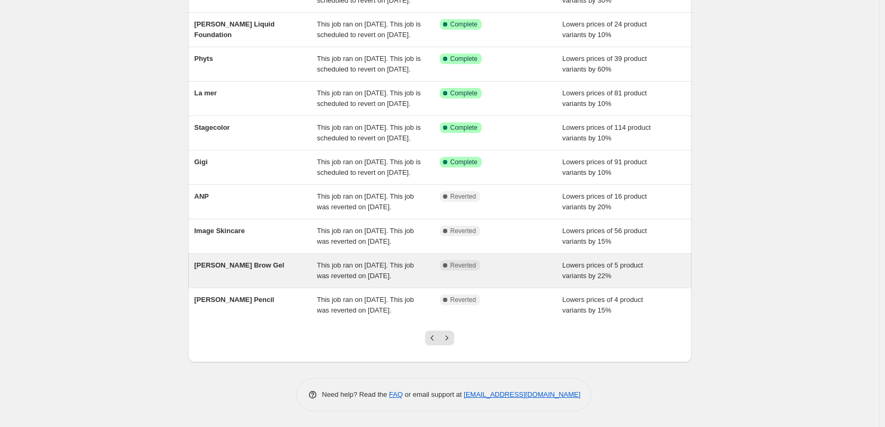
click at [238, 260] on div "[PERSON_NAME] Brow Gel" at bounding box center [256, 270] width 123 height 21
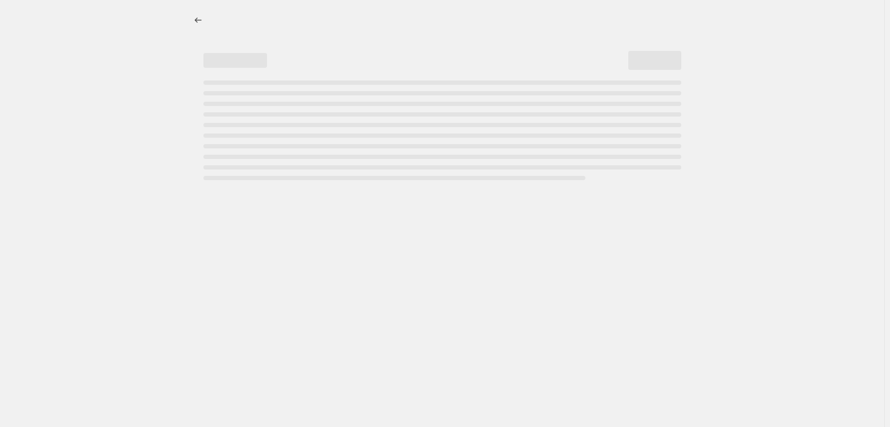
select select "percentage"
select select "tag"
select select "vendor"
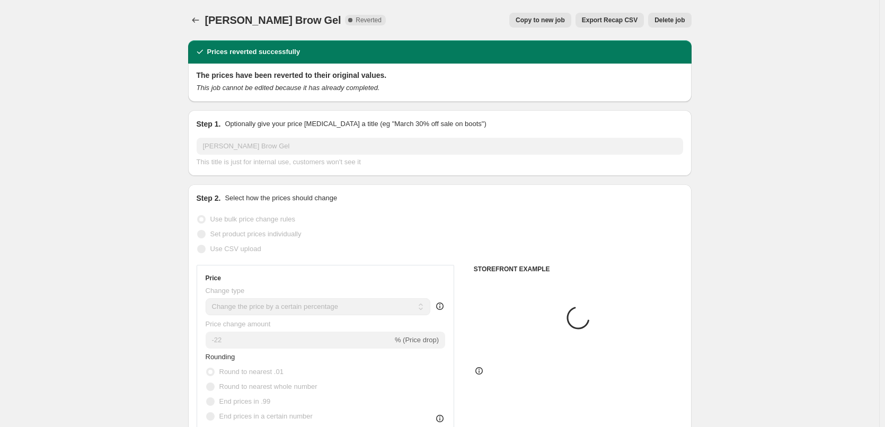
click at [540, 18] on span "Copy to new job" at bounding box center [540, 20] width 49 height 8
select select "percentage"
select select "tag"
select select "vendor"
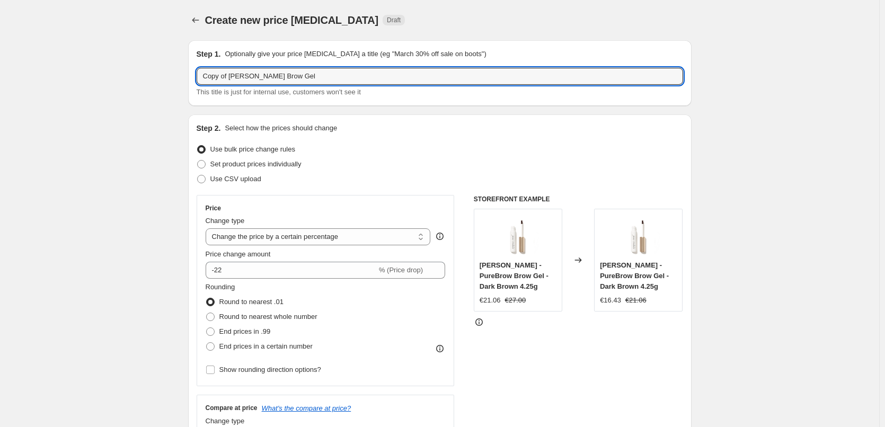
drag, startPoint x: 232, startPoint y: 76, endPoint x: 135, endPoint y: 69, distance: 97.8
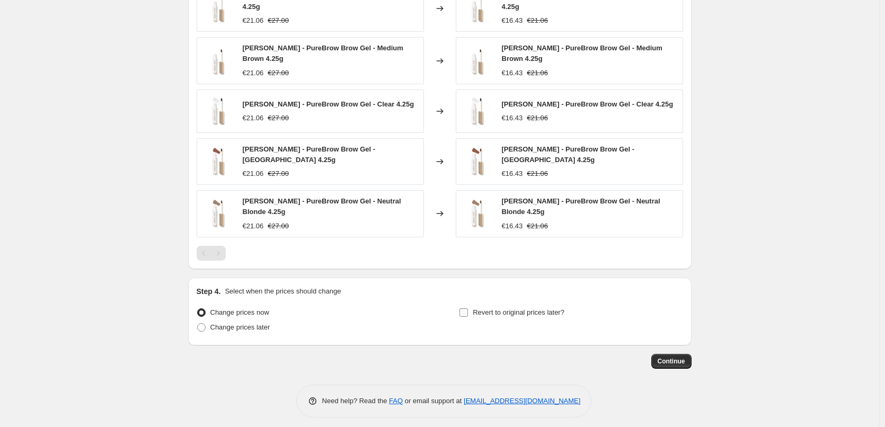
type input "[PERSON_NAME] Brow Gel"
click at [508, 308] on span "Revert to original prices later?" at bounding box center [519, 312] width 92 height 8
click at [468, 308] on input "Revert to original prices later?" at bounding box center [464, 312] width 8 height 8
checkbox input "true"
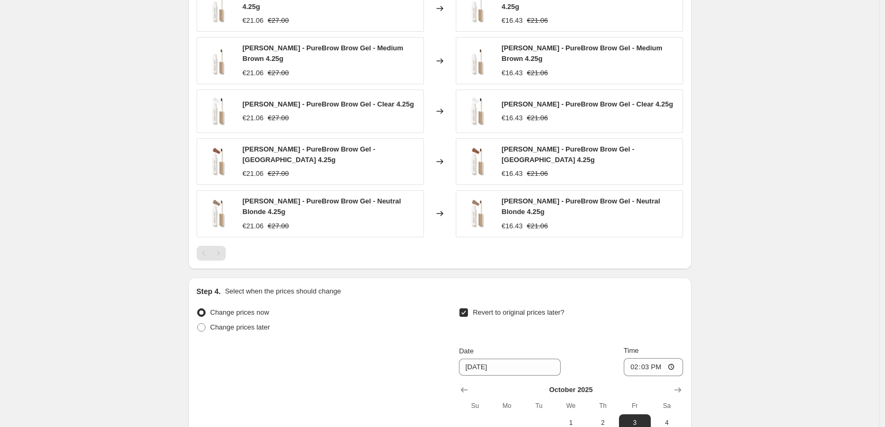
scroll to position [964, 0]
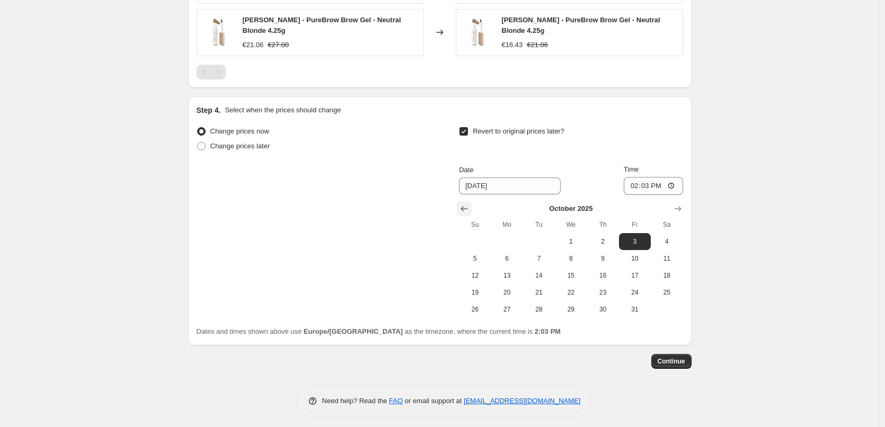
click at [467, 206] on icon "Show previous month, September 2025" at bounding box center [464, 209] width 11 height 11
click at [508, 308] on button "29" at bounding box center [507, 309] width 32 height 17
type input "[DATE]"
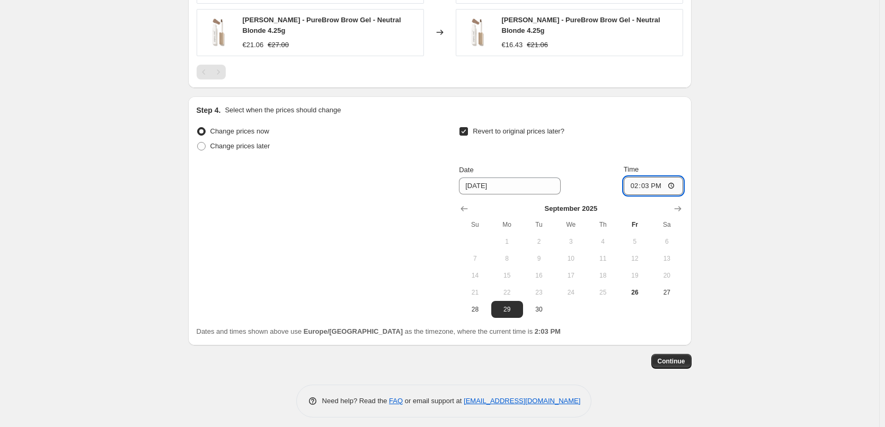
click at [638, 177] on input "14:03" at bounding box center [653, 186] width 59 height 18
type input "03:00"
click at [677, 354] on button "Continue" at bounding box center [671, 361] width 40 height 15
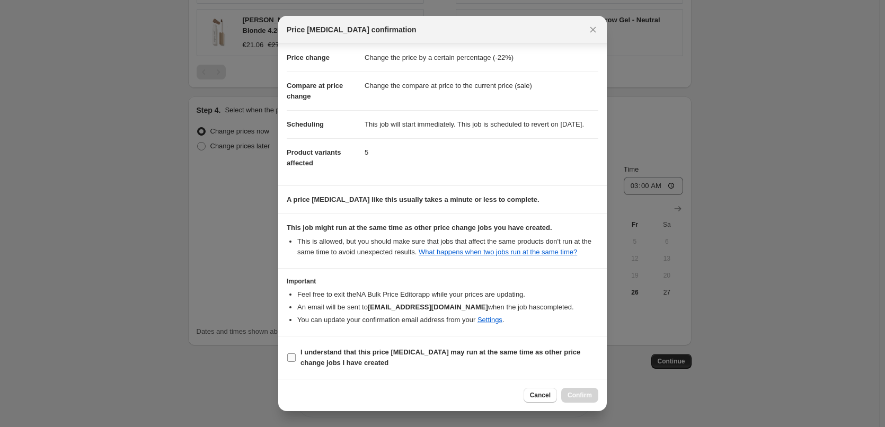
scroll to position [30, 0]
click at [320, 356] on b "I understand that this price [MEDICAL_DATA] may run at the same time as other p…" at bounding box center [441, 357] width 280 height 19
click at [296, 356] on input "I understand that this price [MEDICAL_DATA] may run at the same time as other p…" at bounding box center [291, 358] width 8 height 8
checkbox input "true"
click at [577, 397] on span "Confirm" at bounding box center [580, 395] width 24 height 8
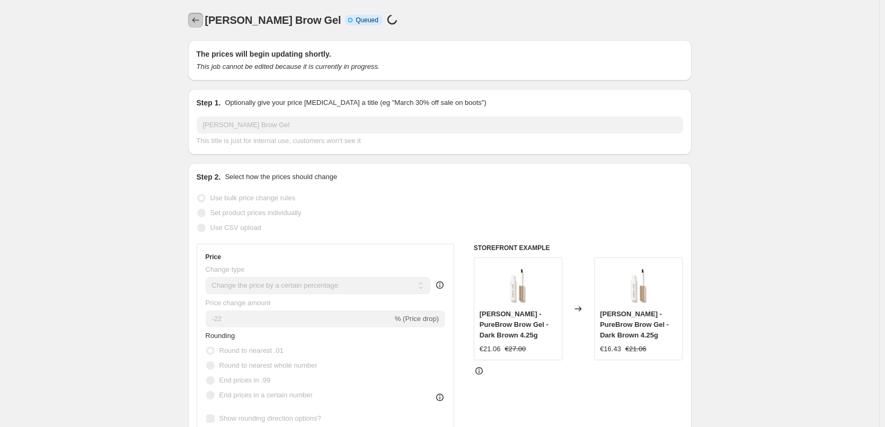
click at [196, 19] on icon "Price change jobs" at bounding box center [195, 20] width 11 height 11
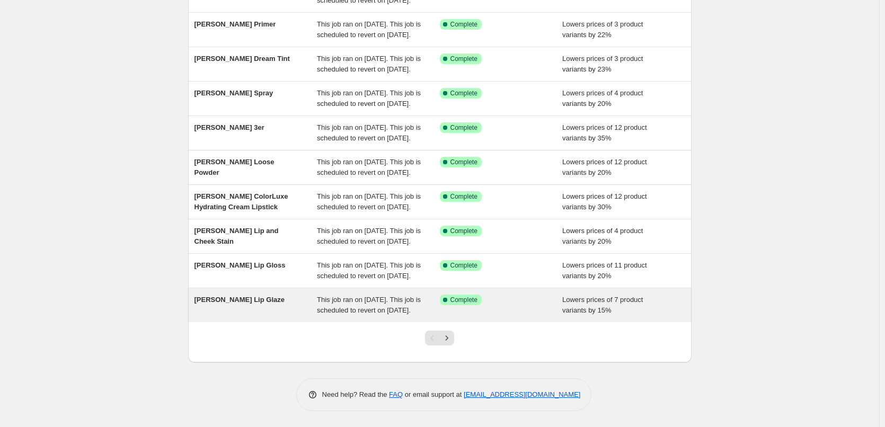
scroll to position [225, 0]
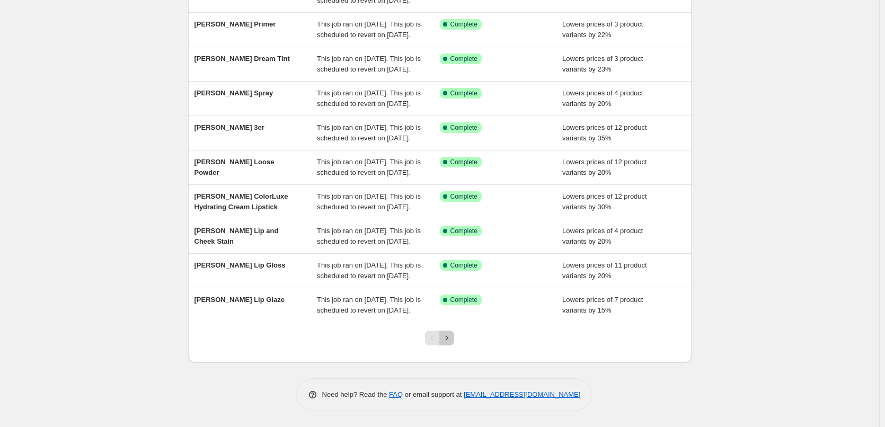
click at [447, 337] on icon "Next" at bounding box center [447, 338] width 11 height 11
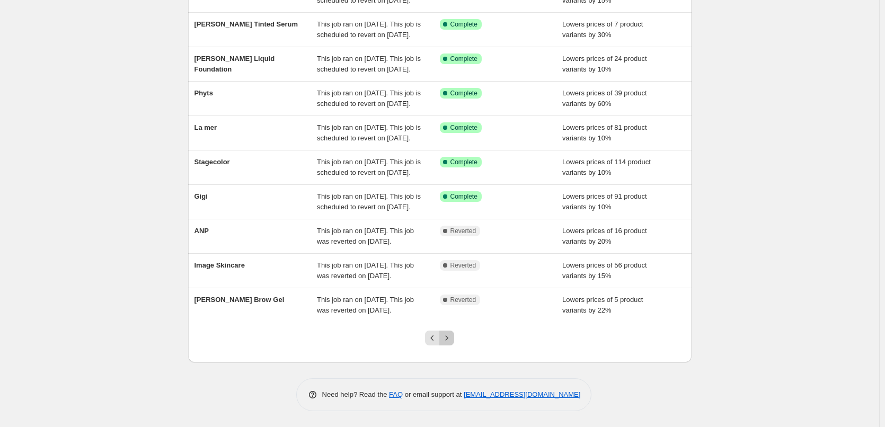
click at [447, 337] on icon "Next" at bounding box center [447, 338] width 11 height 11
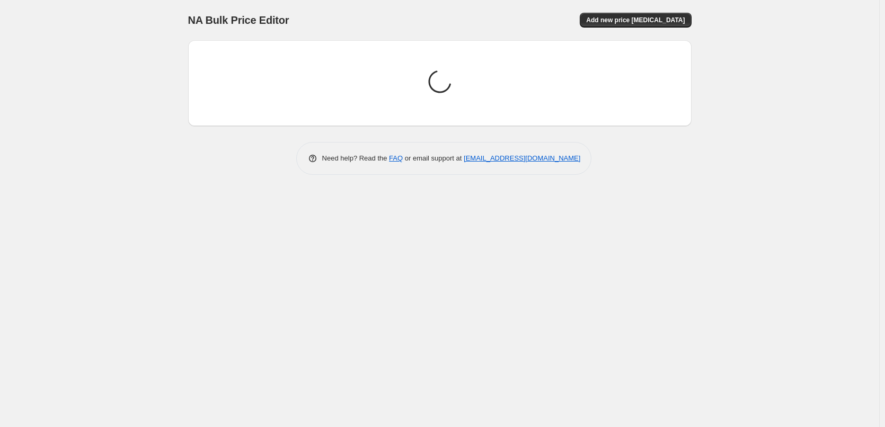
scroll to position [0, 0]
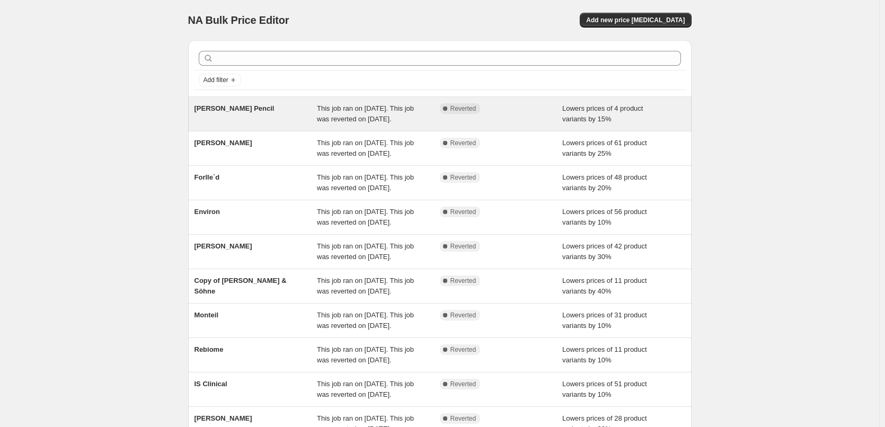
click at [245, 109] on span "[PERSON_NAME] Pencil" at bounding box center [235, 108] width 80 height 8
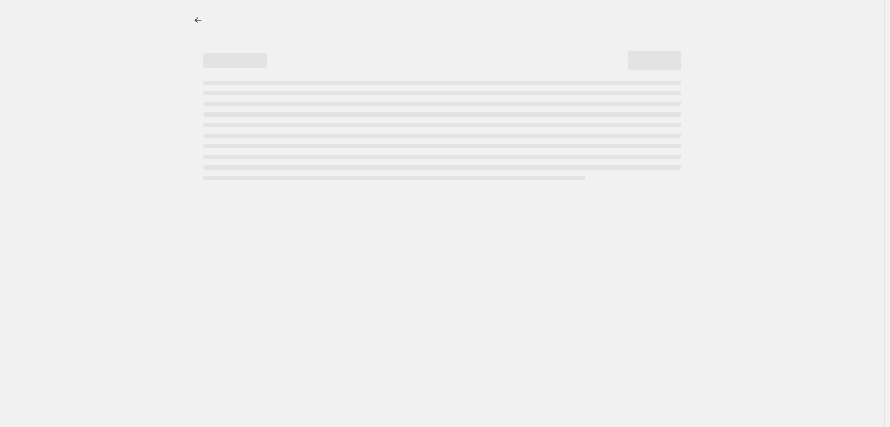
select select "percentage"
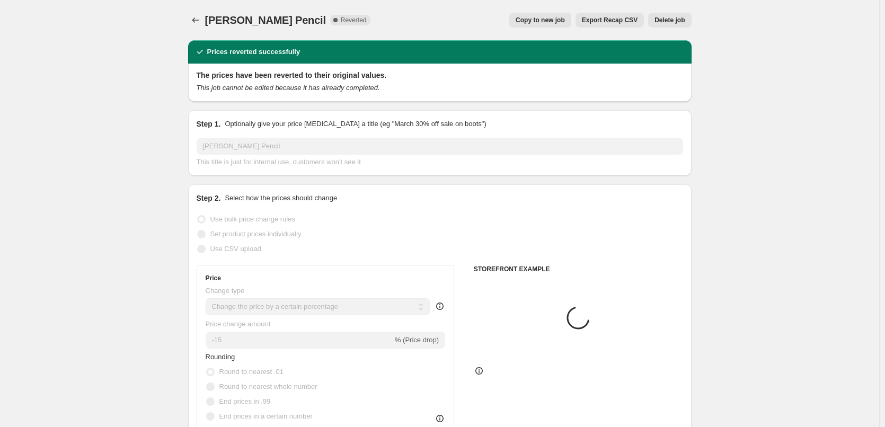
click at [571, 20] on button "Copy to new job" at bounding box center [540, 20] width 62 height 15
select select "percentage"
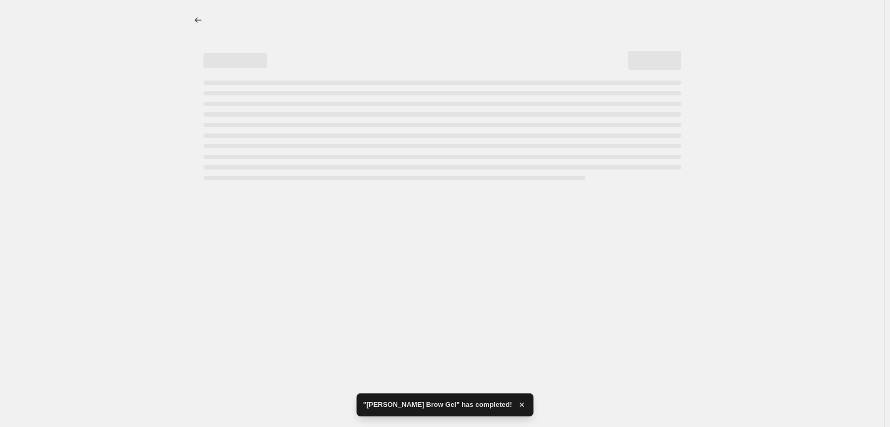
select select "percentage"
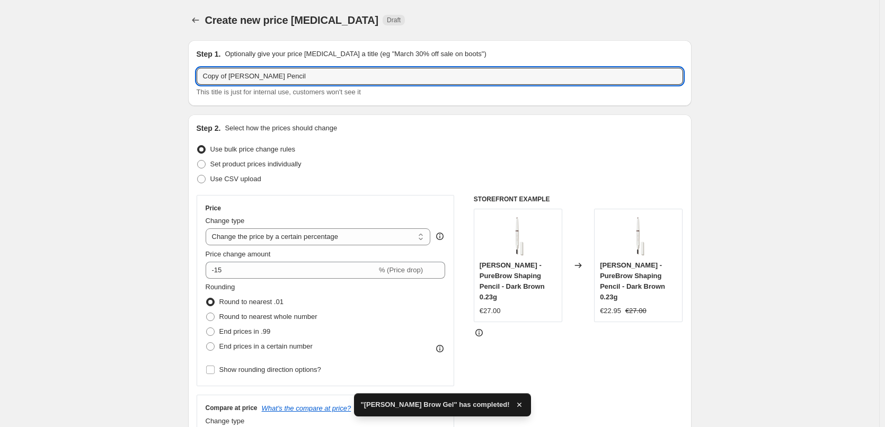
drag, startPoint x: 232, startPoint y: 76, endPoint x: 119, endPoint y: 80, distance: 112.4
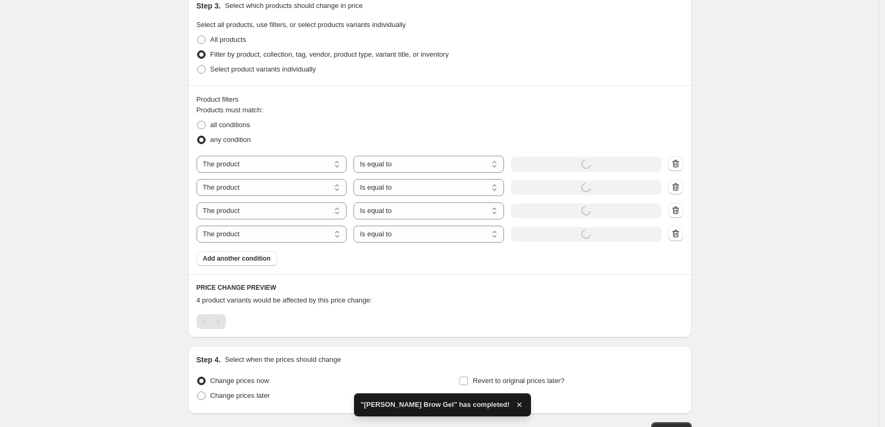
scroll to position [578, 0]
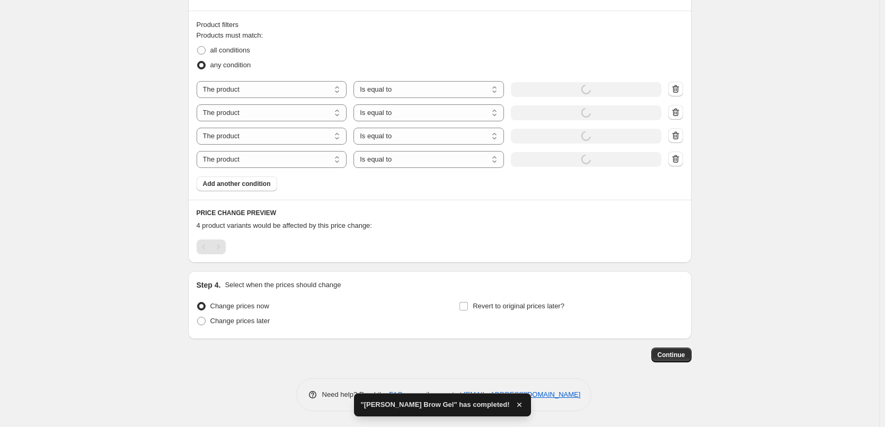
type input "[PERSON_NAME] Pencil"
click at [526, 298] on div "Step 4. Select when the prices should change Change prices now Change prices la…" at bounding box center [440, 305] width 487 height 51
click at [527, 308] on span "Revert to original prices later?" at bounding box center [519, 306] width 92 height 8
click at [468, 308] on input "Revert to original prices later?" at bounding box center [464, 306] width 8 height 8
checkbox input "true"
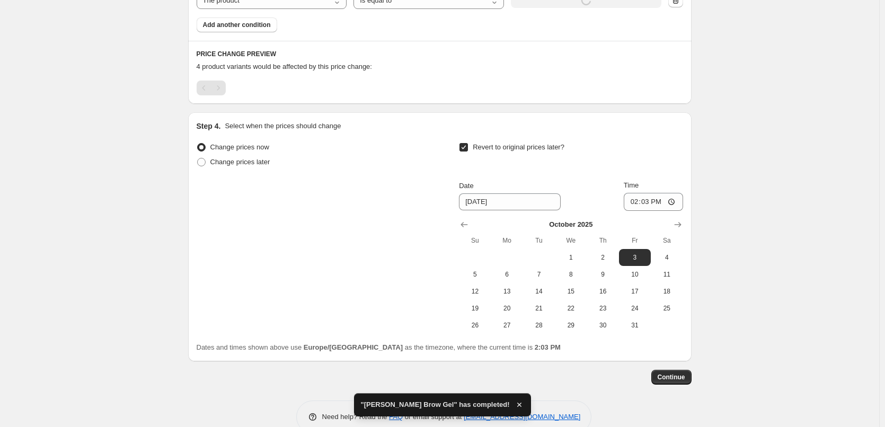
scroll to position [760, 0]
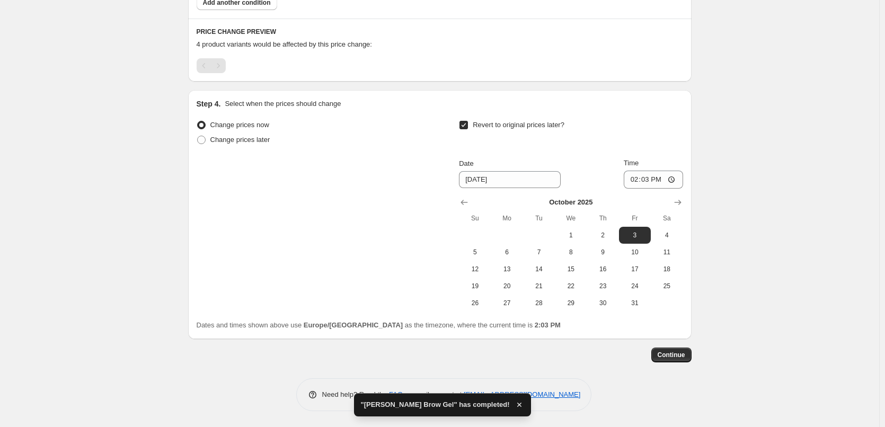
click at [466, 211] on th "Su" at bounding box center [475, 218] width 32 height 17
click at [465, 204] on icon "Show previous month, September 2025" at bounding box center [464, 202] width 7 height 5
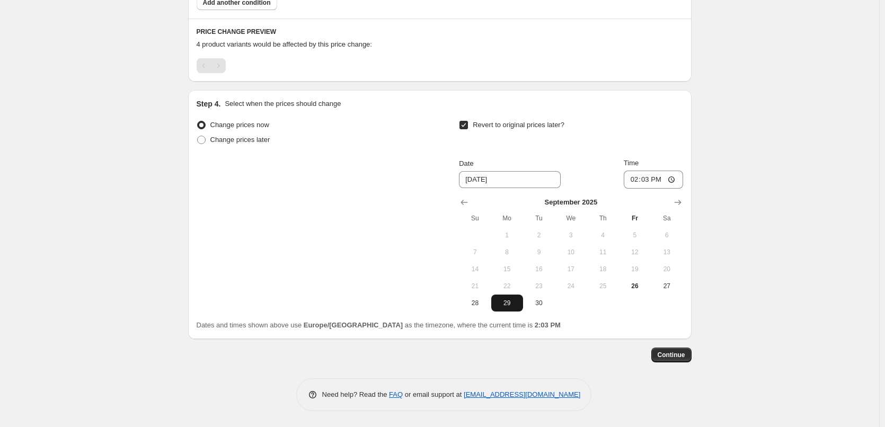
click at [506, 304] on span "29" at bounding box center [507, 303] width 23 height 8
type input "[DATE]"
click at [637, 179] on input "14:03" at bounding box center [653, 180] width 59 height 18
type input "03:00"
click at [675, 354] on span "Continue" at bounding box center [672, 355] width 28 height 8
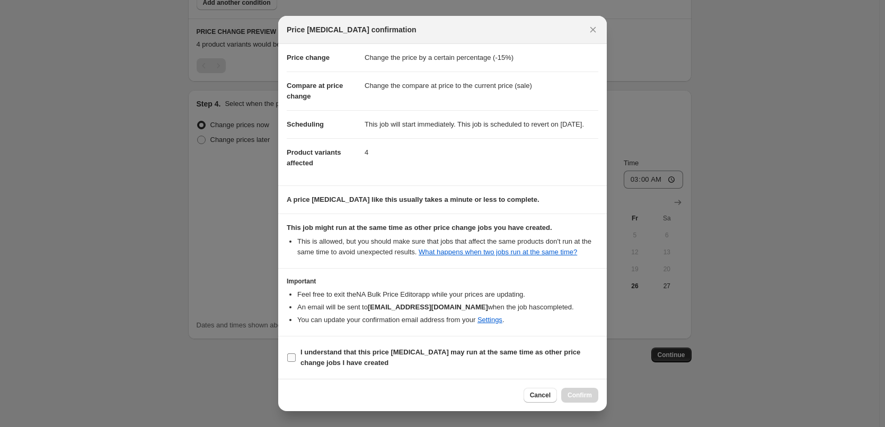
scroll to position [30, 0]
click at [352, 358] on b "I understand that this price [MEDICAL_DATA] may run at the same time as other p…" at bounding box center [441, 357] width 280 height 19
click at [296, 358] on input "I understand that this price [MEDICAL_DATA] may run at the same time as other p…" at bounding box center [291, 358] width 8 height 8
checkbox input "true"
click at [576, 397] on span "Confirm" at bounding box center [580, 395] width 24 height 8
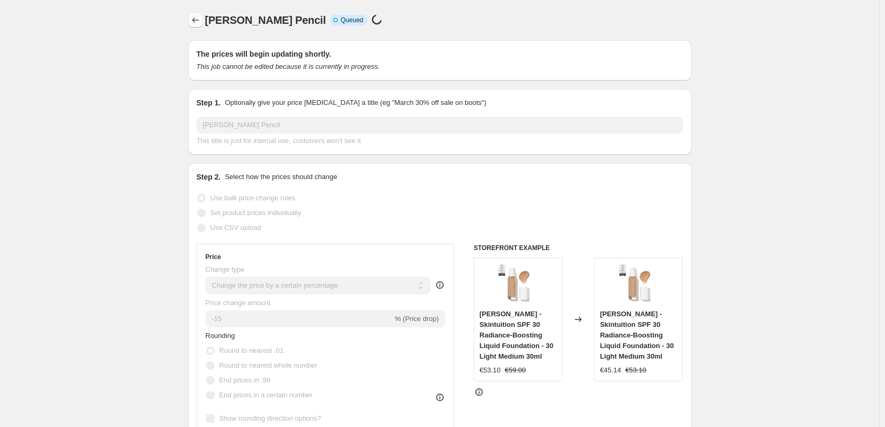
click at [201, 17] on icon "Price change jobs" at bounding box center [195, 20] width 11 height 11
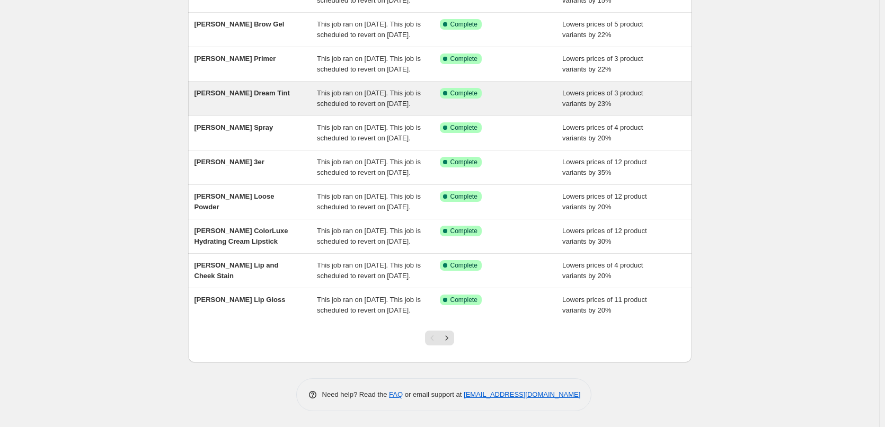
scroll to position [225, 0]
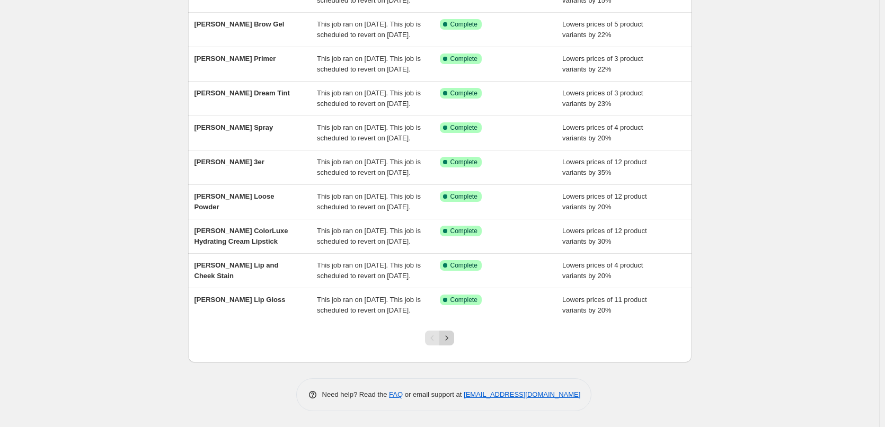
click at [452, 338] on icon "Next" at bounding box center [447, 338] width 11 height 11
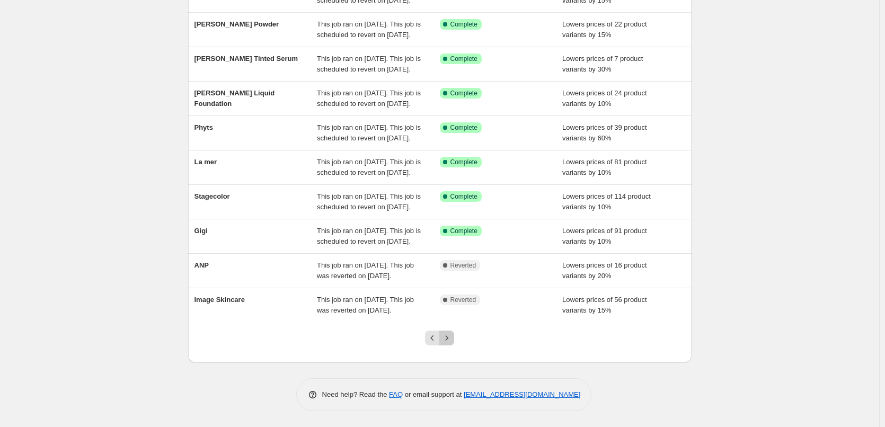
click at [452, 338] on icon "Next" at bounding box center [447, 338] width 11 height 11
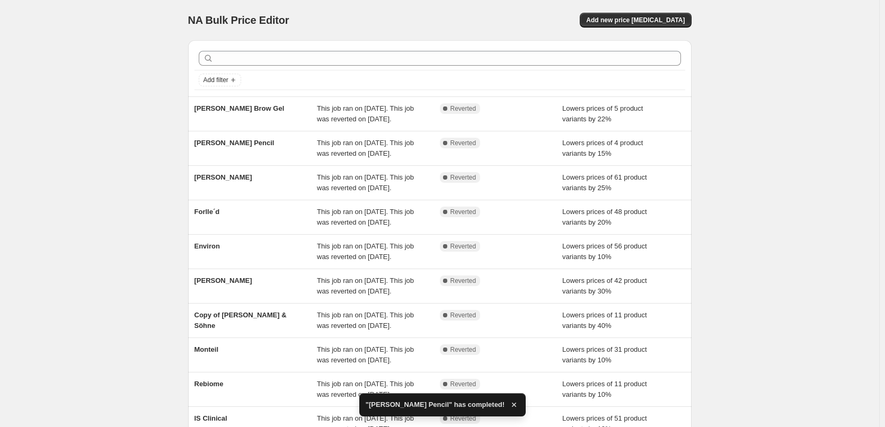
click at [264, 119] on div "[PERSON_NAME] Brow Gel" at bounding box center [256, 113] width 123 height 21
select select "percentage"
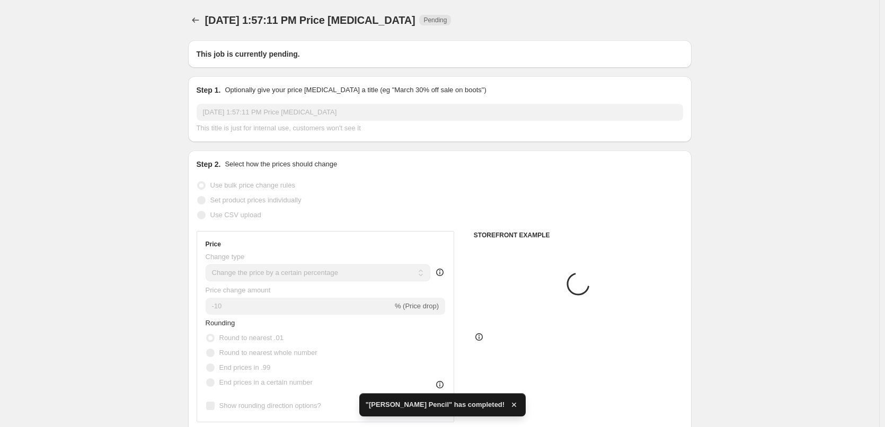
type input "[PERSON_NAME] Brow Gel"
radio input "false"
radio input "true"
checkbox input "true"
select select "tag"
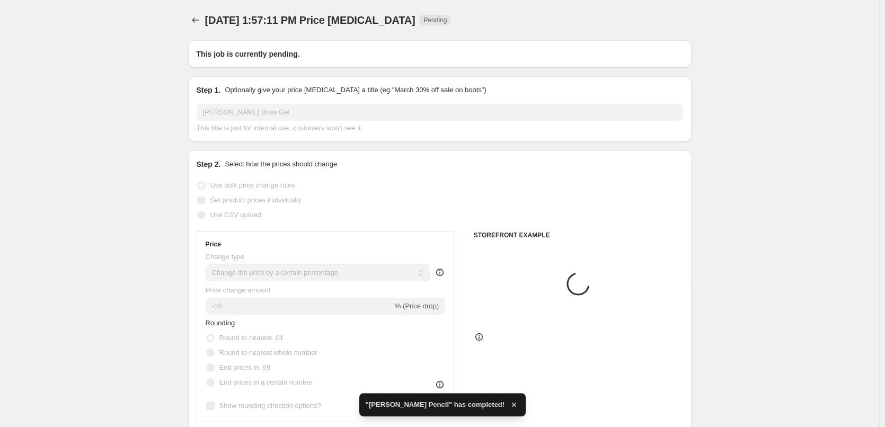
select select "vendor"
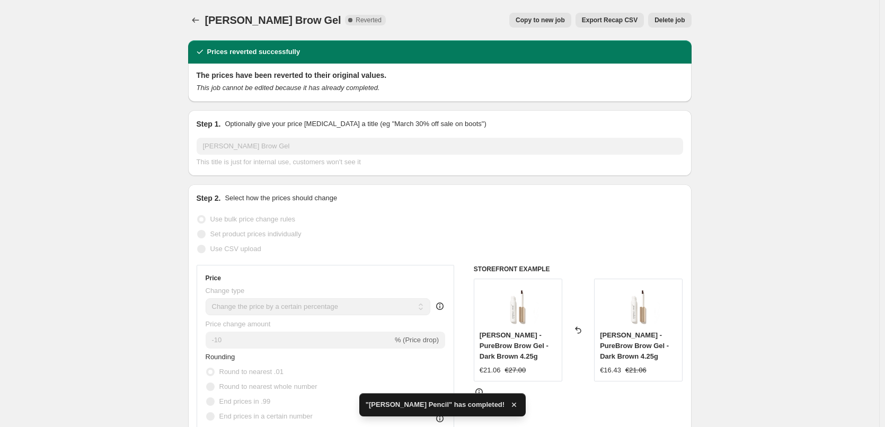
click at [678, 24] on button "Delete job" at bounding box center [669, 20] width 43 height 15
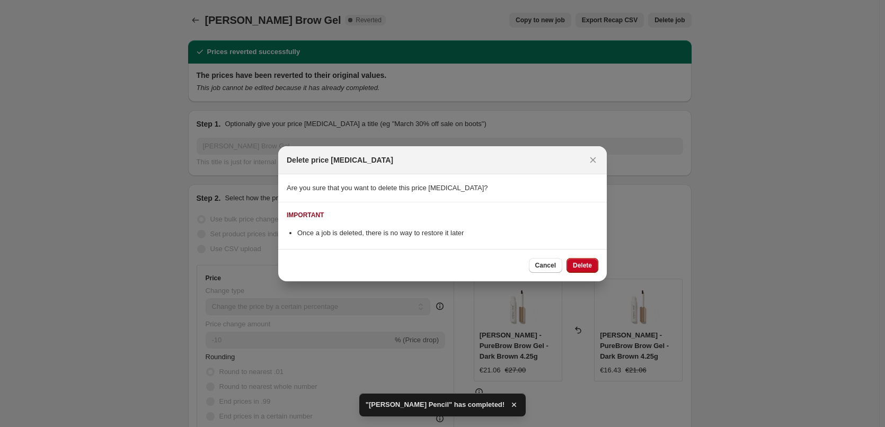
click at [579, 255] on div "Cancel Delete" at bounding box center [442, 265] width 329 height 32
click at [581, 263] on span "Delete" at bounding box center [582, 265] width 19 height 8
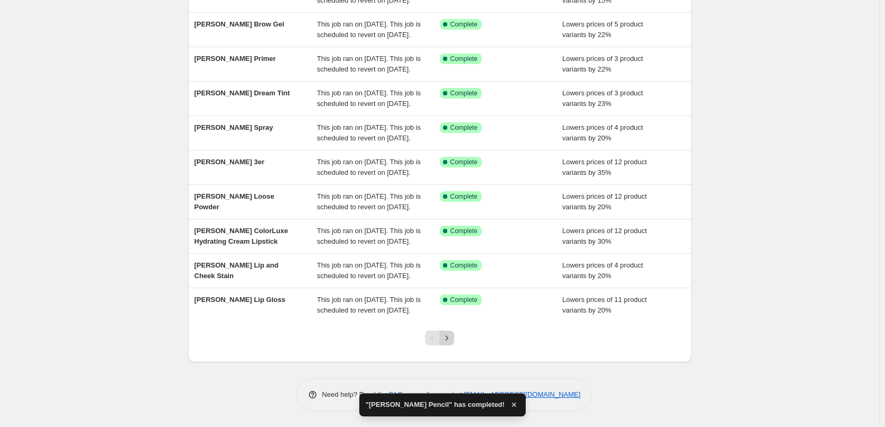
click at [448, 337] on icon "Next" at bounding box center [447, 338] width 11 height 11
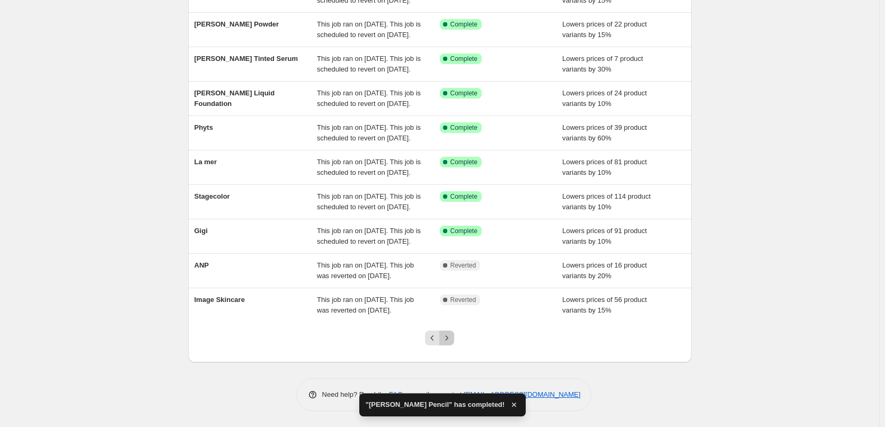
click at [452, 338] on icon "Next" at bounding box center [447, 338] width 11 height 11
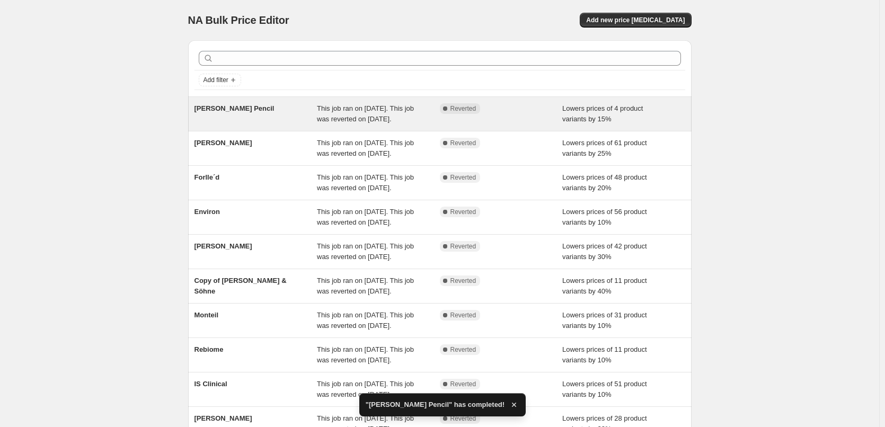
click at [263, 111] on div "[PERSON_NAME] Pencil" at bounding box center [256, 113] width 123 height 21
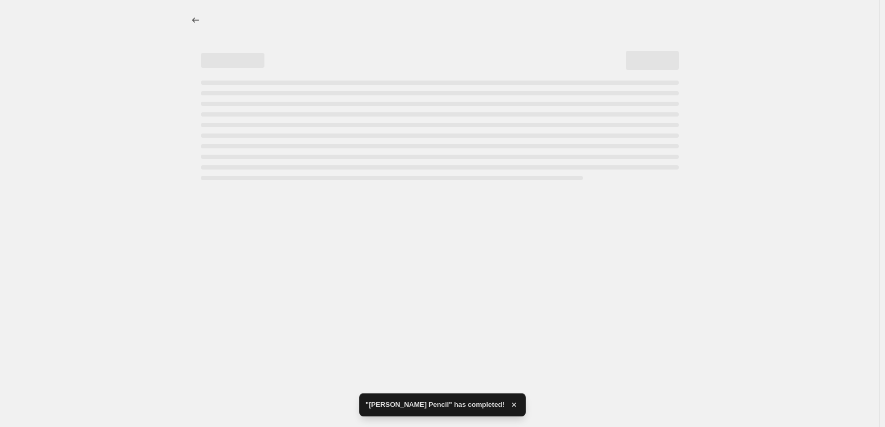
select select "percentage"
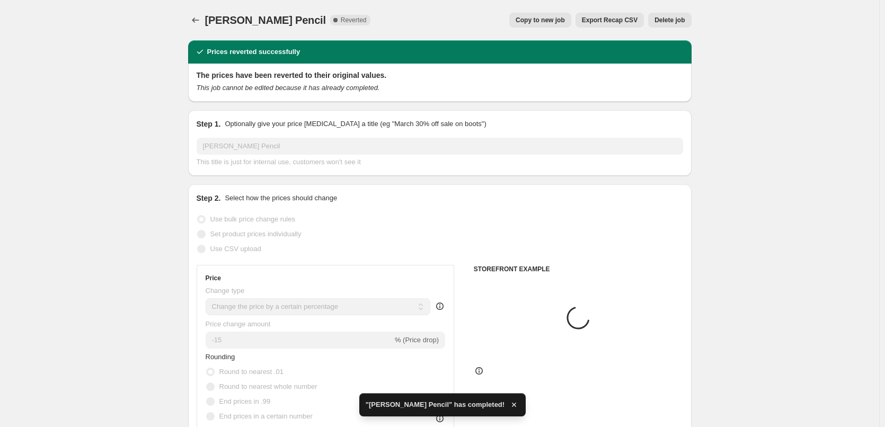
click at [676, 13] on button "Delete job" at bounding box center [669, 20] width 43 height 15
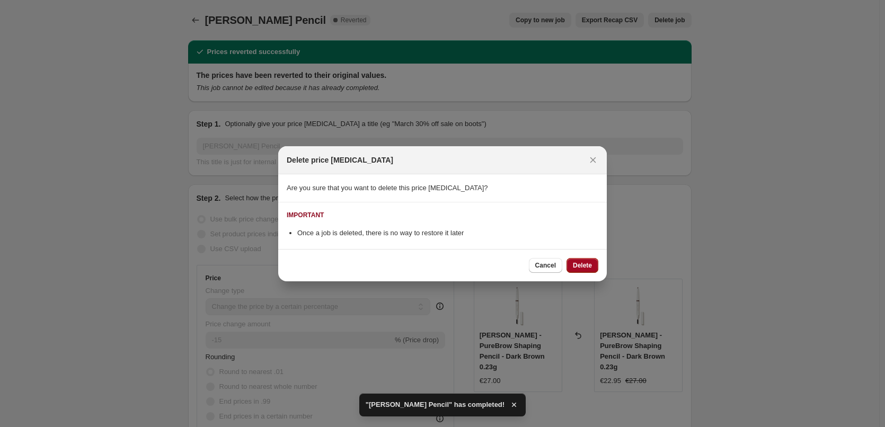
click at [585, 259] on button "Delete" at bounding box center [583, 265] width 32 height 15
